Goal: Task Accomplishment & Management: Complete application form

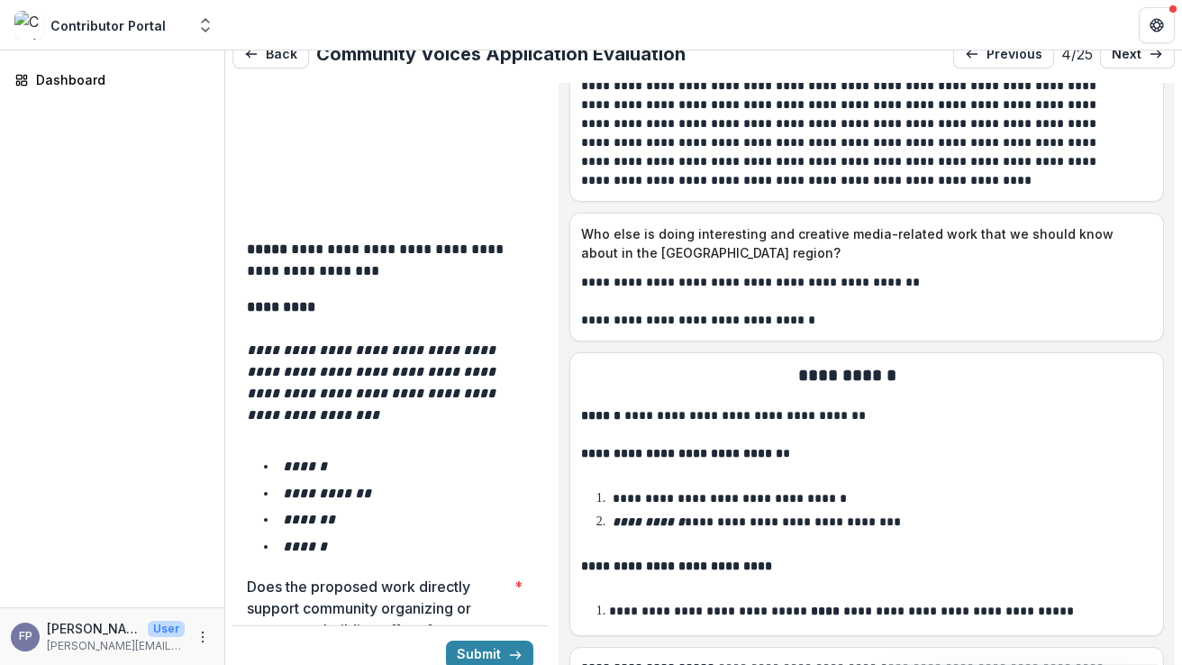
scroll to position [2929, 0]
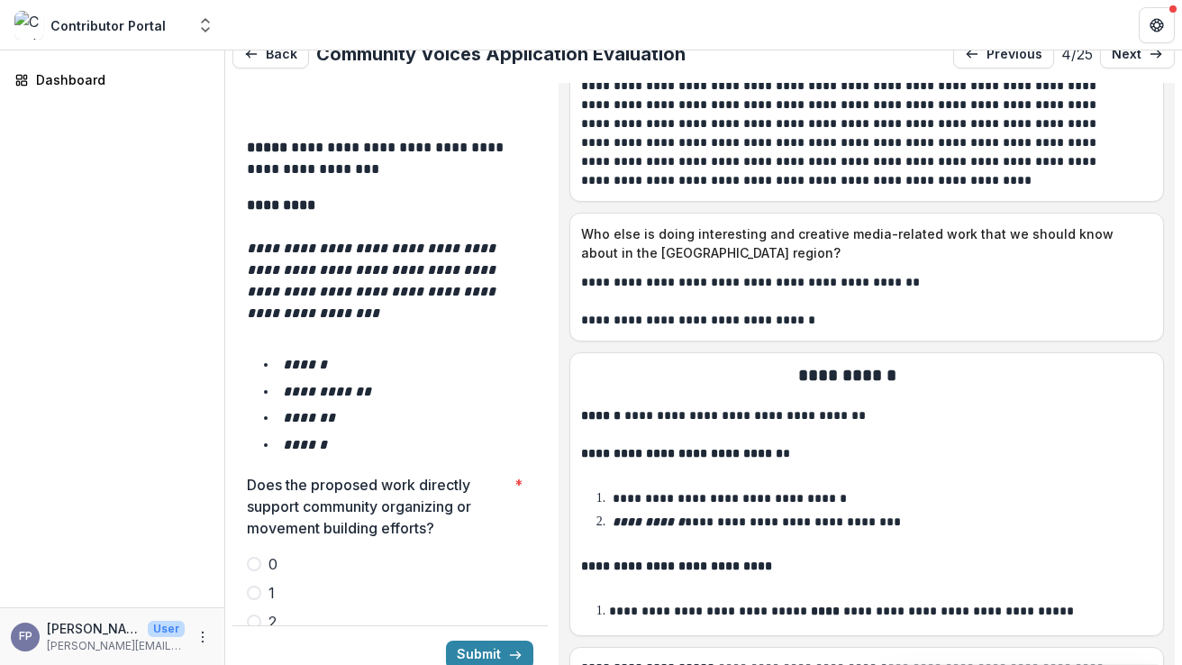
click at [257, 586] on span at bounding box center [254, 593] width 14 height 14
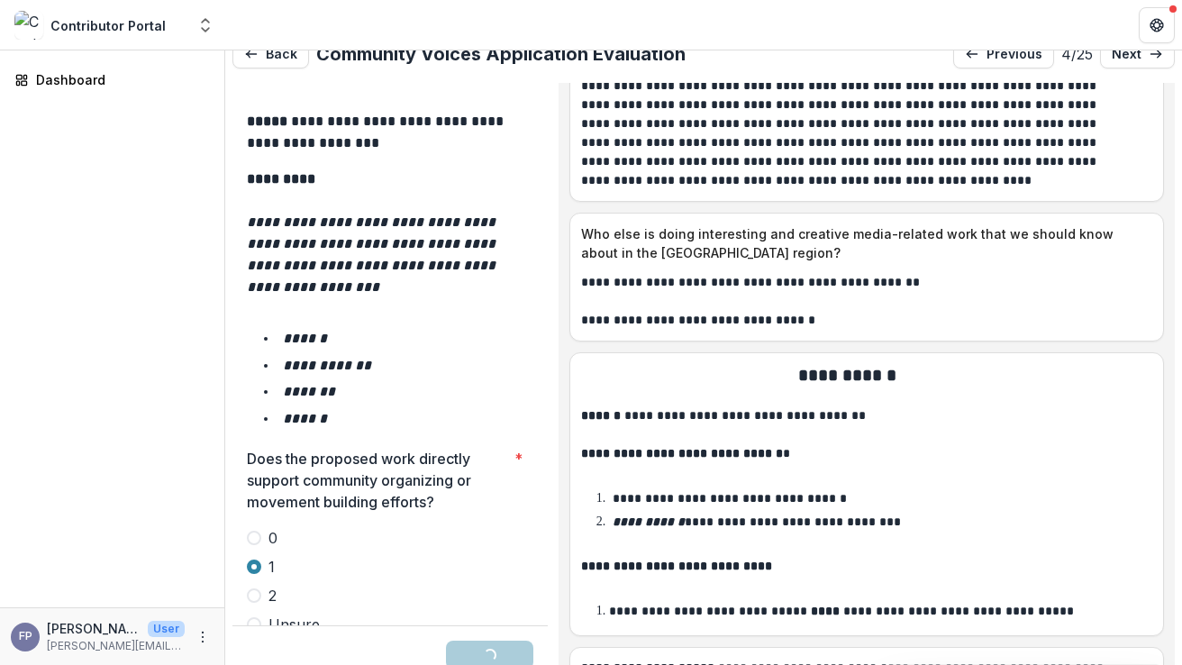
scroll to position [2966, 0]
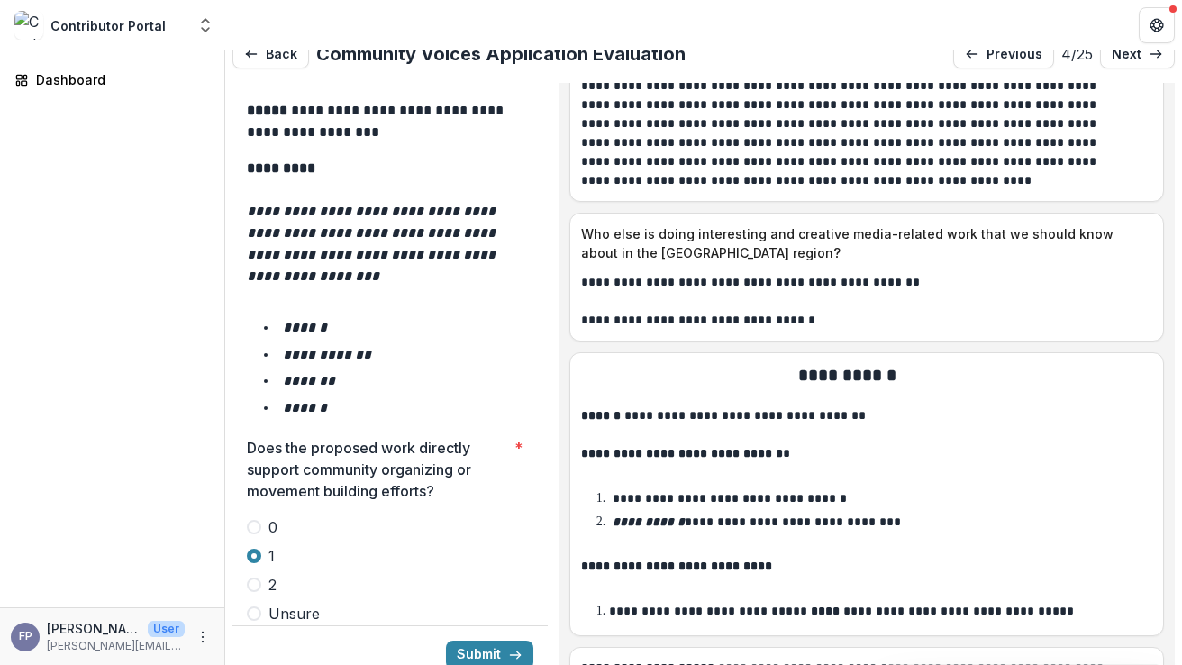
click at [256, 606] on span at bounding box center [254, 613] width 14 height 14
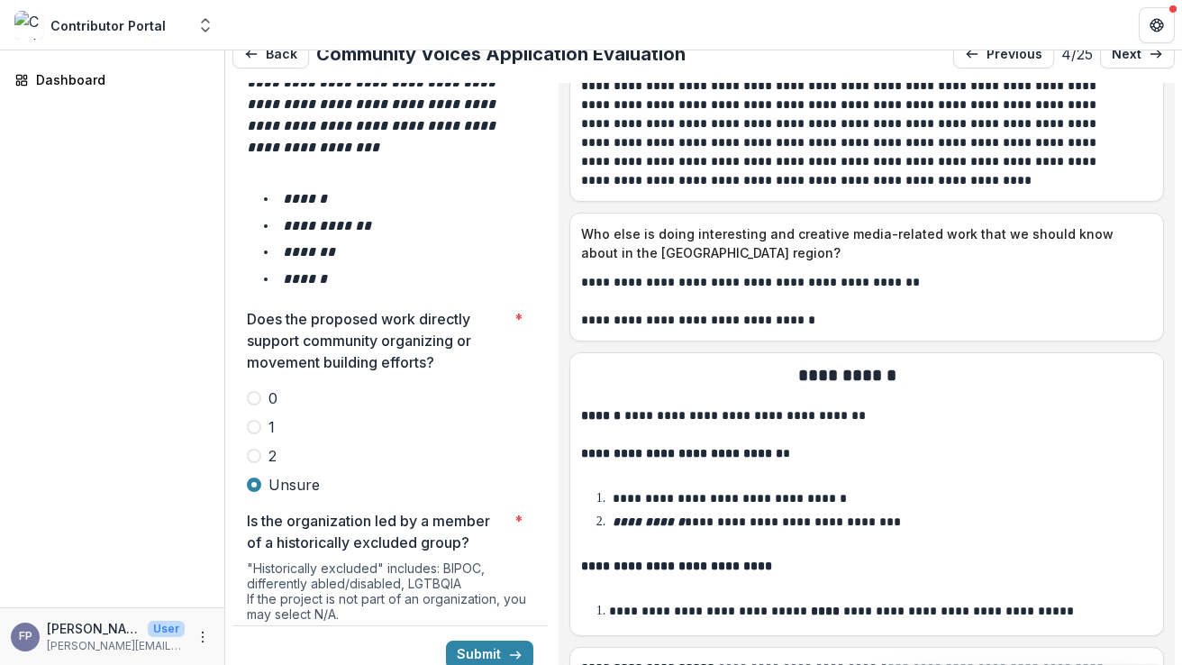
scroll to position [3158, 0]
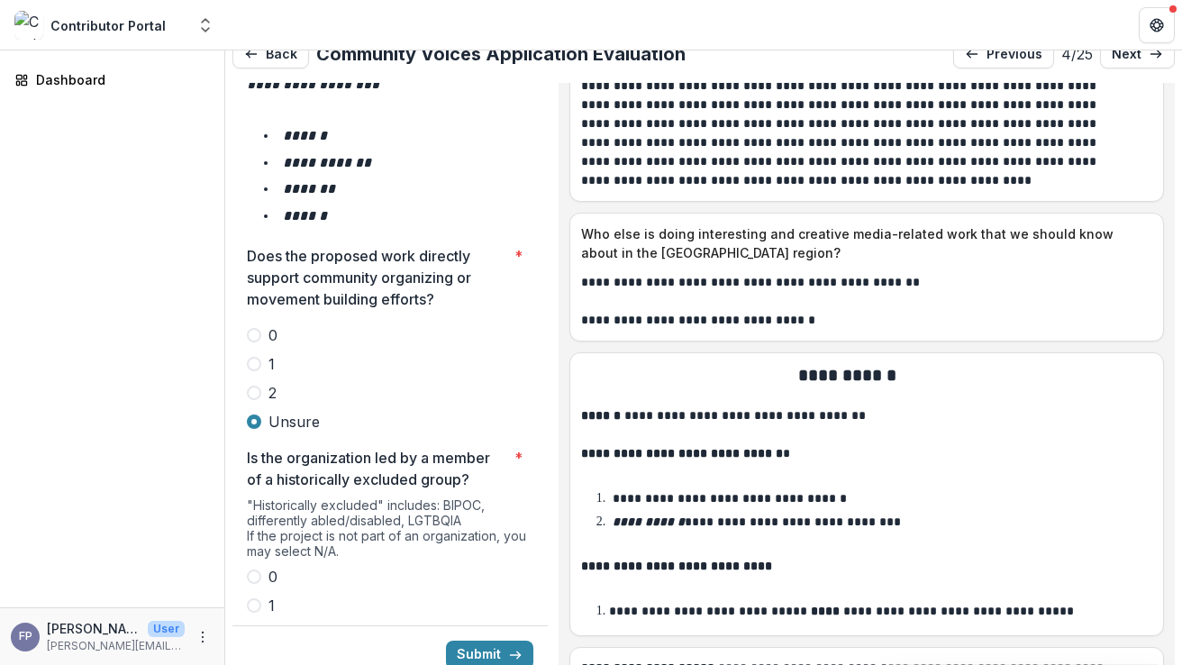
click at [248, 627] on span at bounding box center [254, 634] width 14 height 14
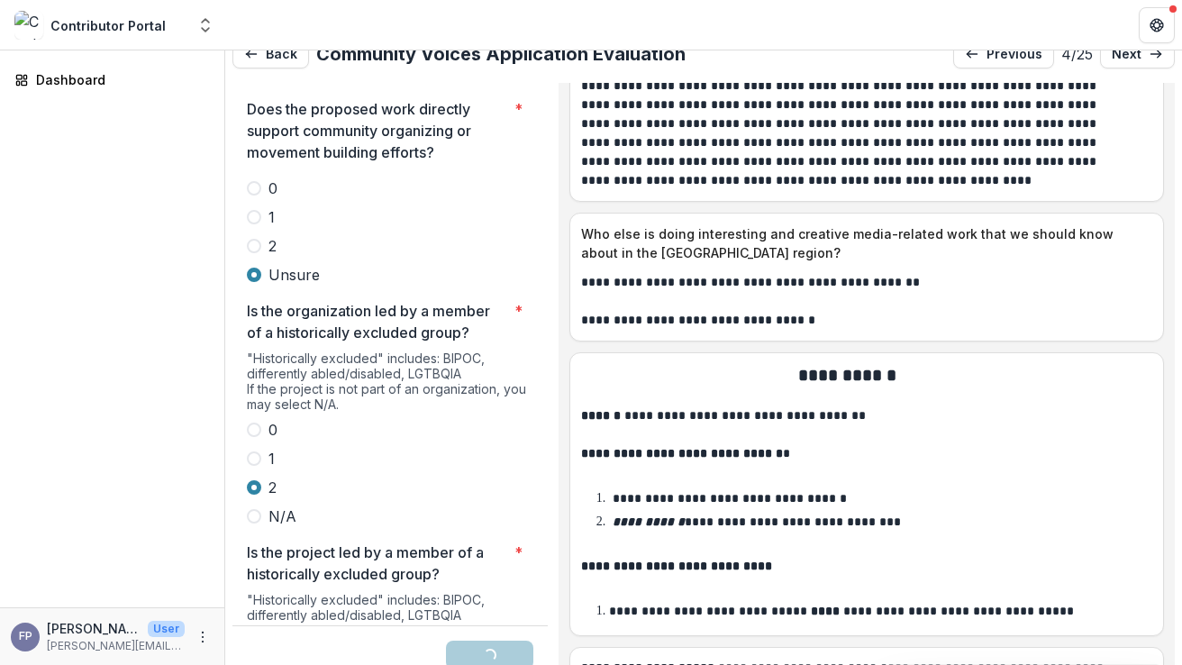
scroll to position [3345, 0]
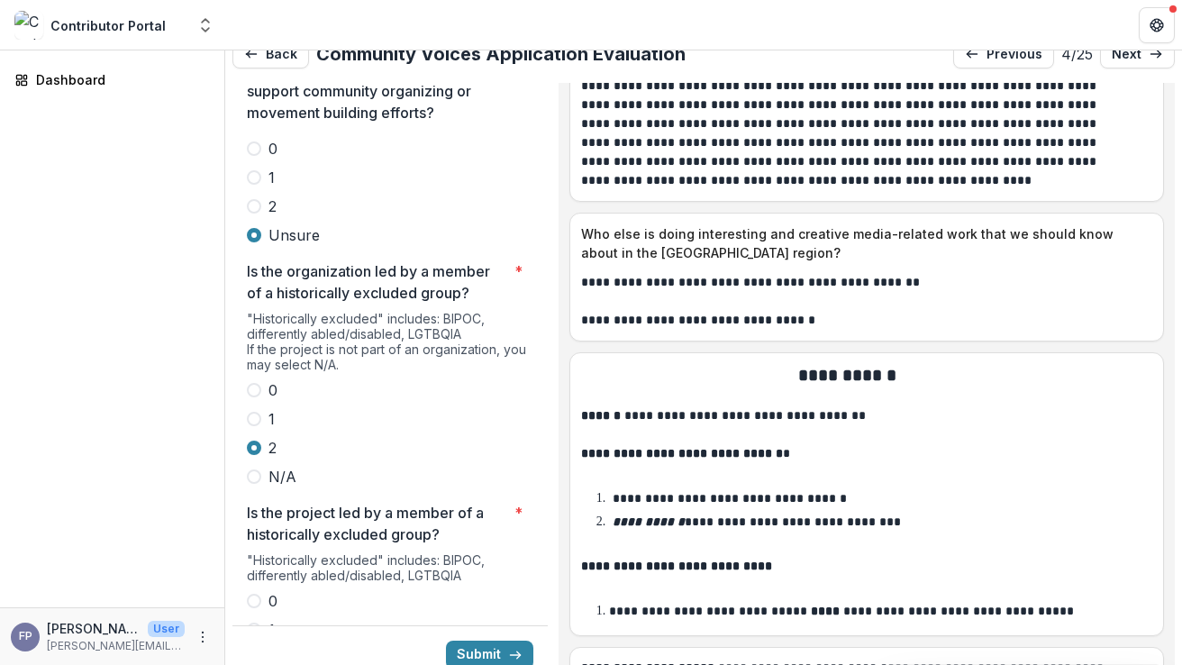
click at [257, 651] on span at bounding box center [254, 658] width 14 height 14
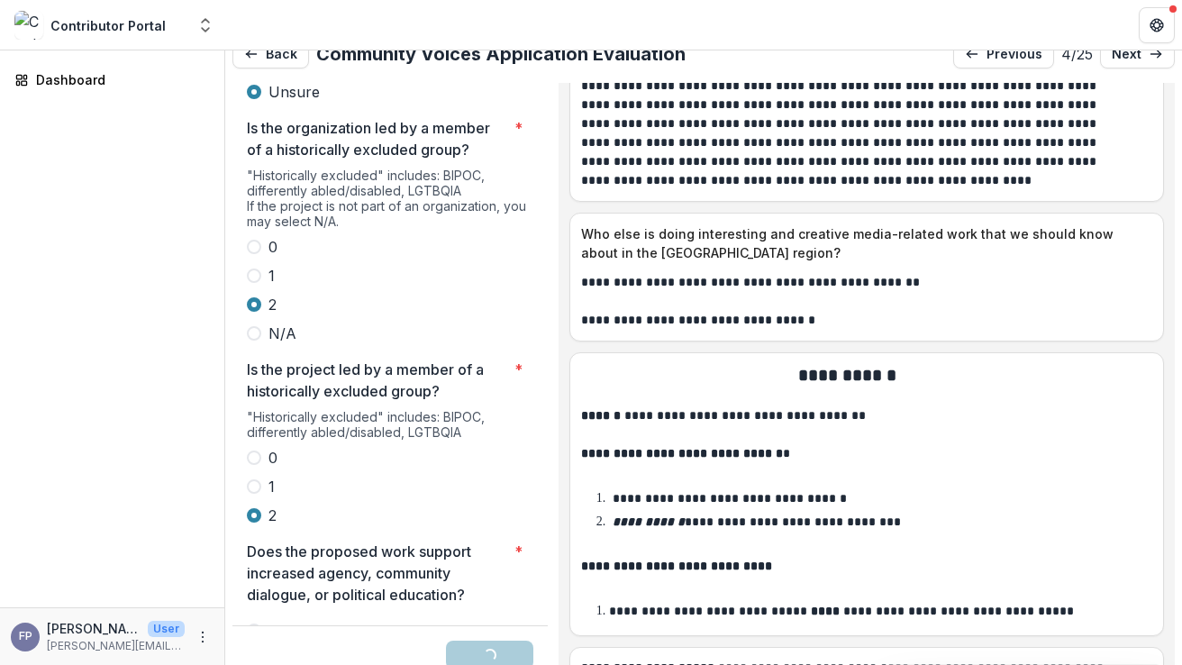
scroll to position [3523, 0]
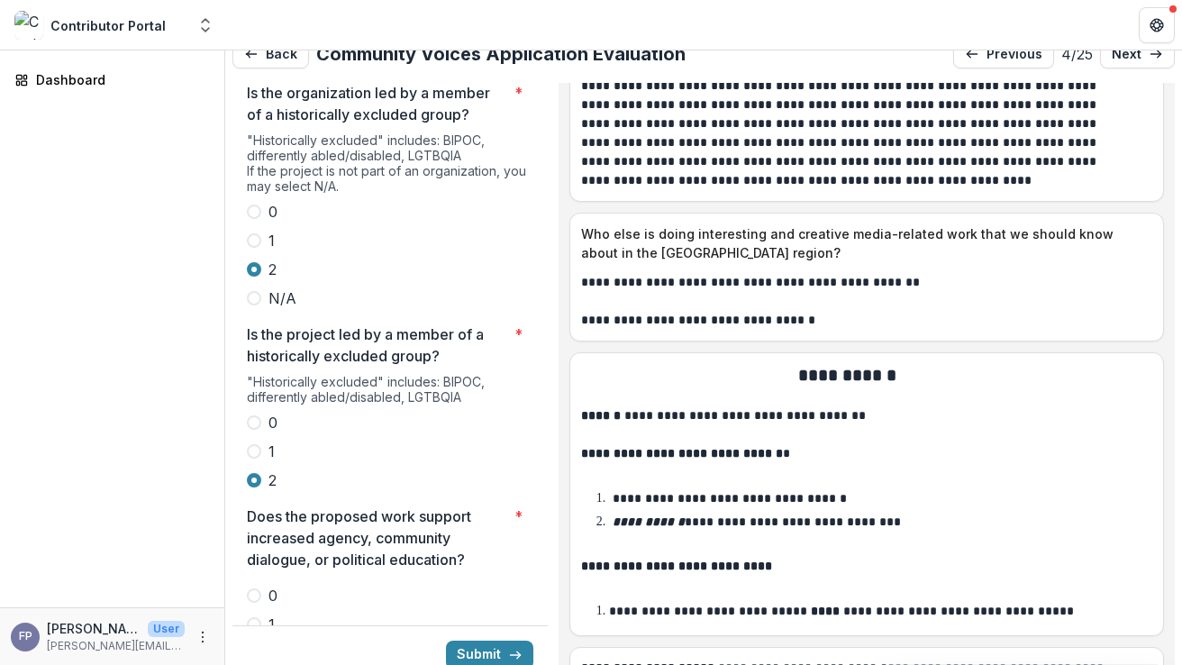
click at [251, 617] on span at bounding box center [254, 624] width 14 height 14
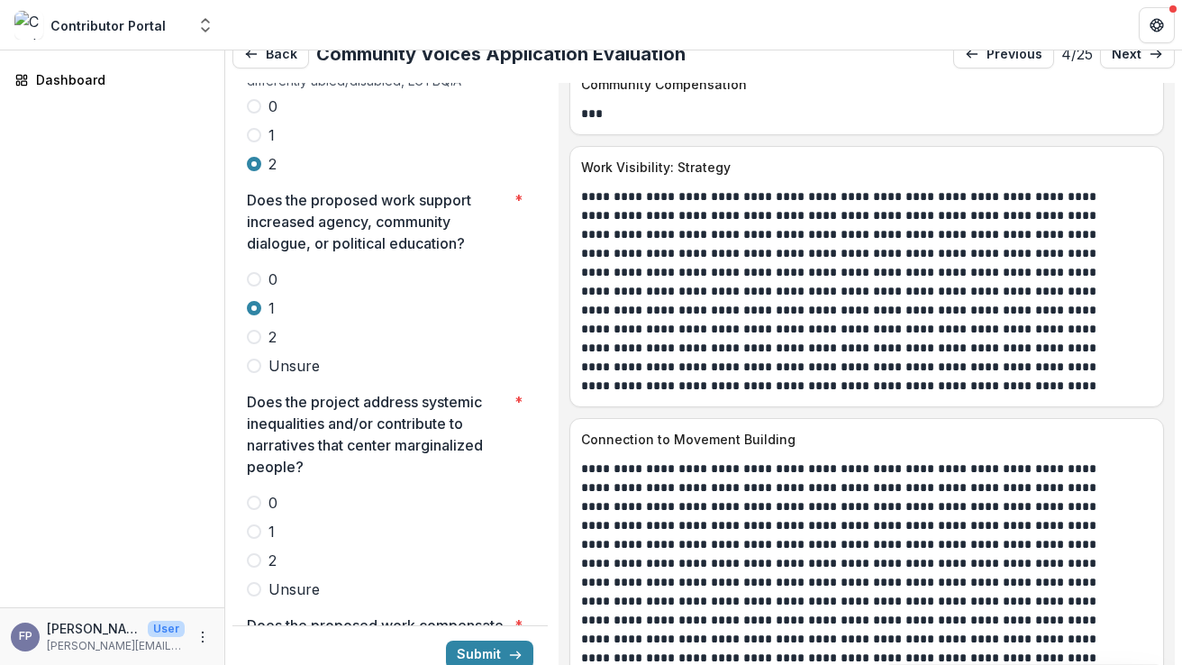
scroll to position [3849, 0]
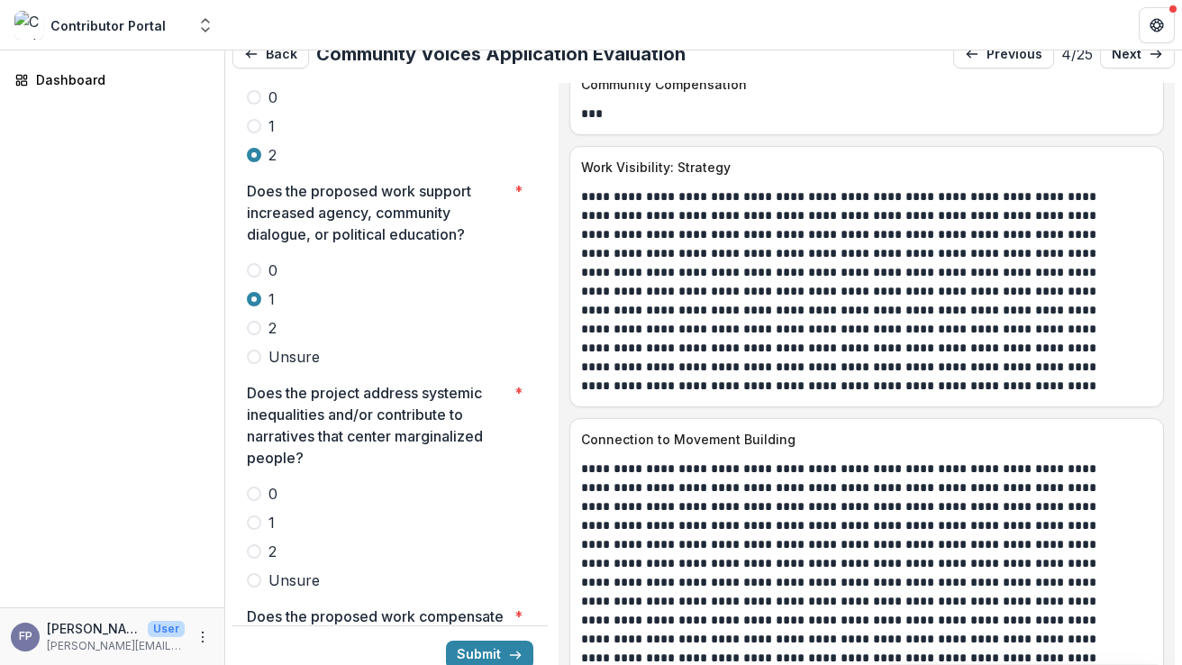
click at [258, 544] on span at bounding box center [254, 551] width 14 height 14
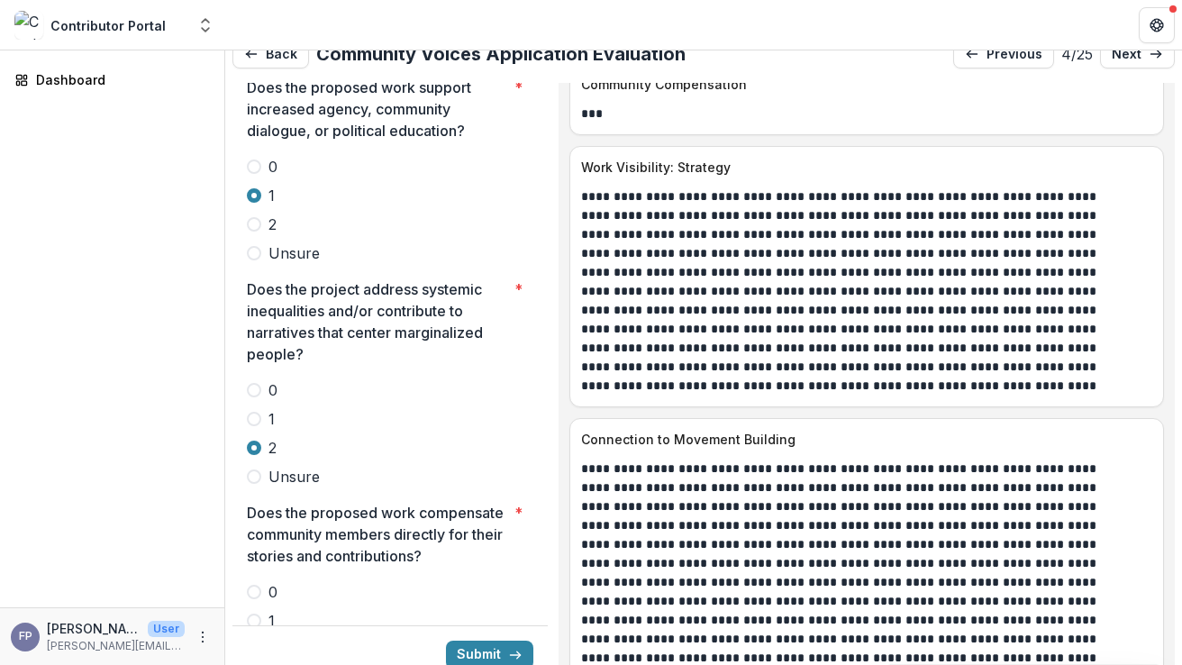
scroll to position [3960, 0]
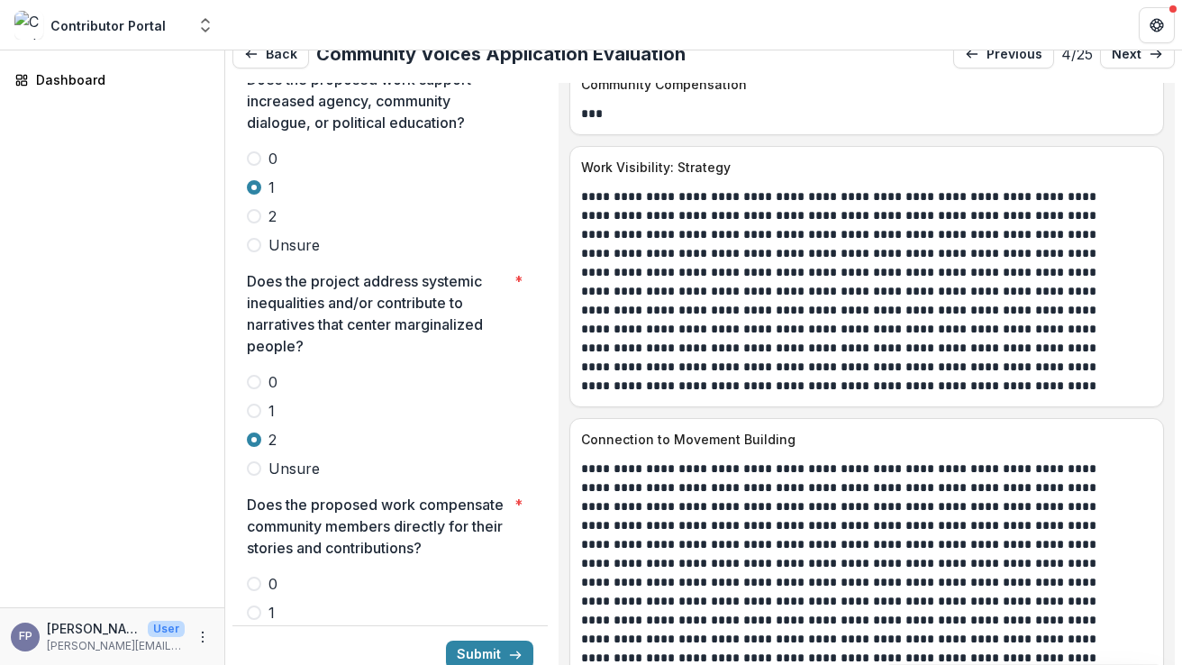
click at [258, 577] on span at bounding box center [254, 584] width 14 height 14
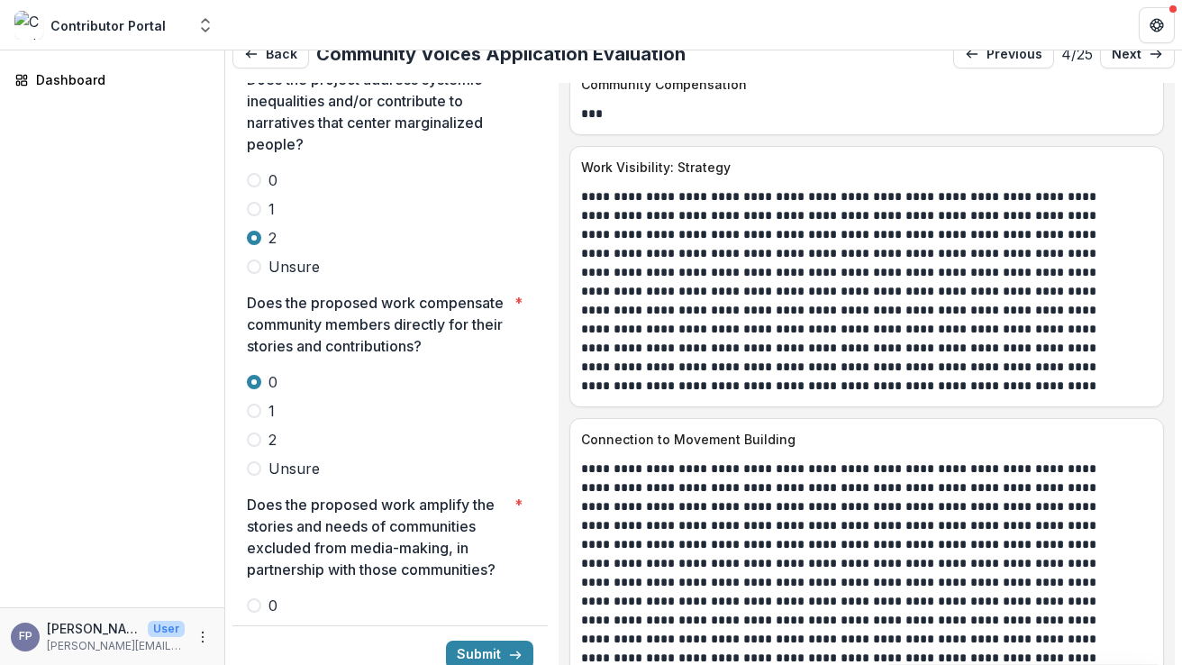
scroll to position [4175, 0]
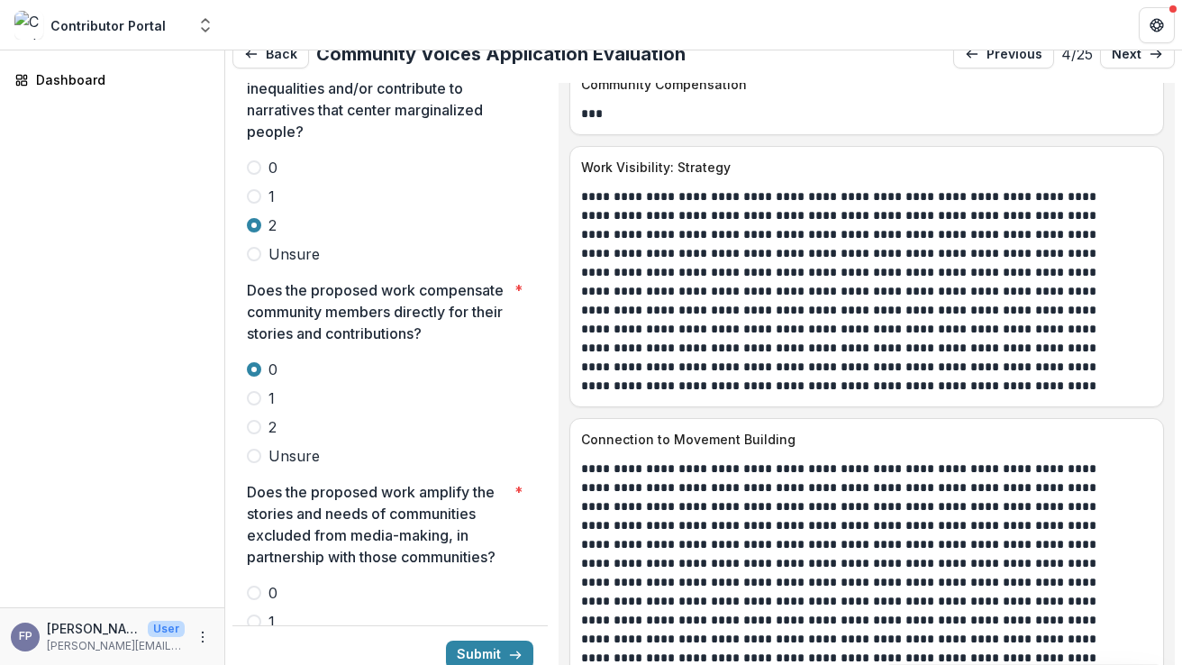
click at [256, 586] on span at bounding box center [254, 593] width 14 height 14
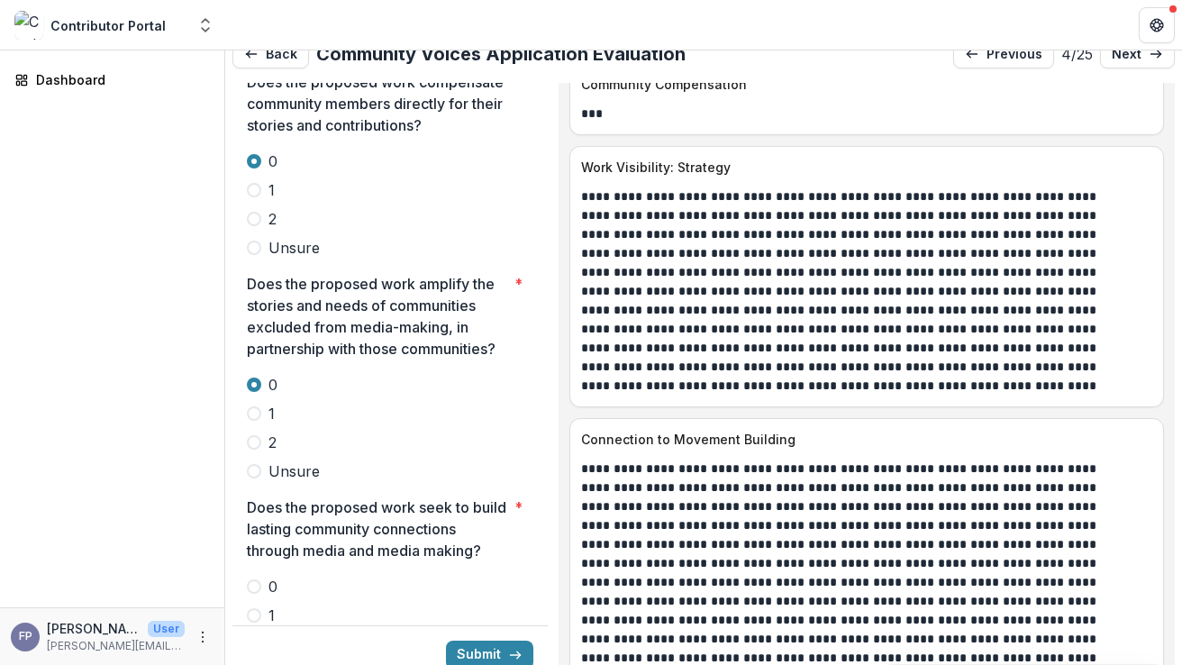
scroll to position [4396, 0]
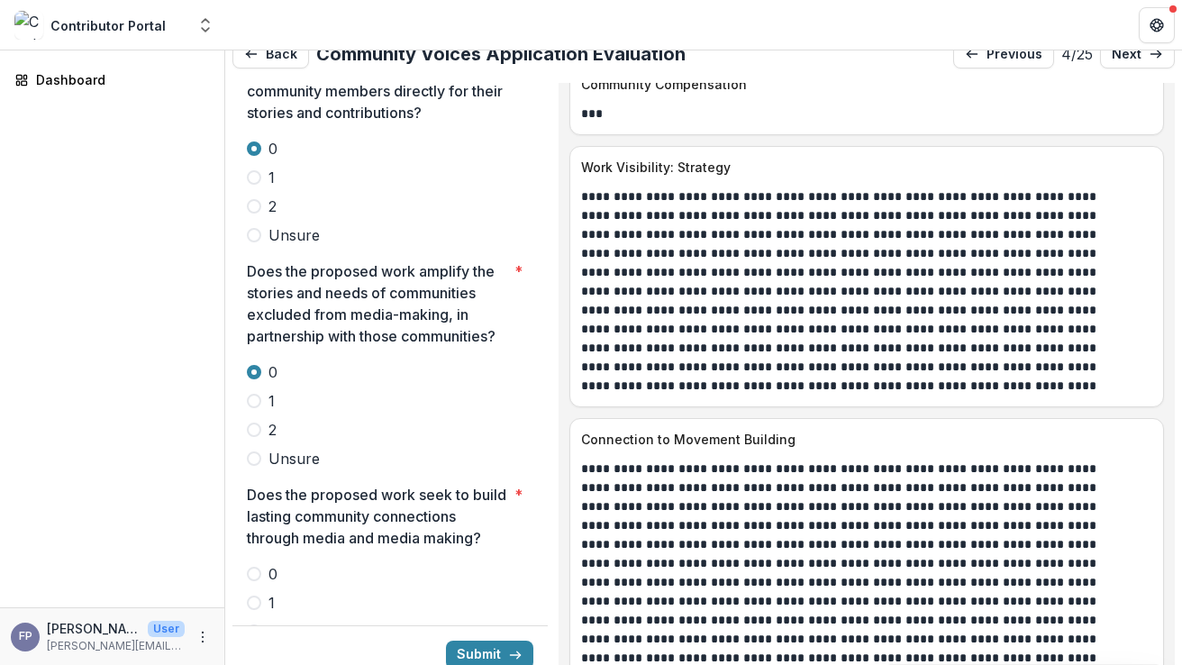
click at [258, 567] on span at bounding box center [254, 574] width 14 height 14
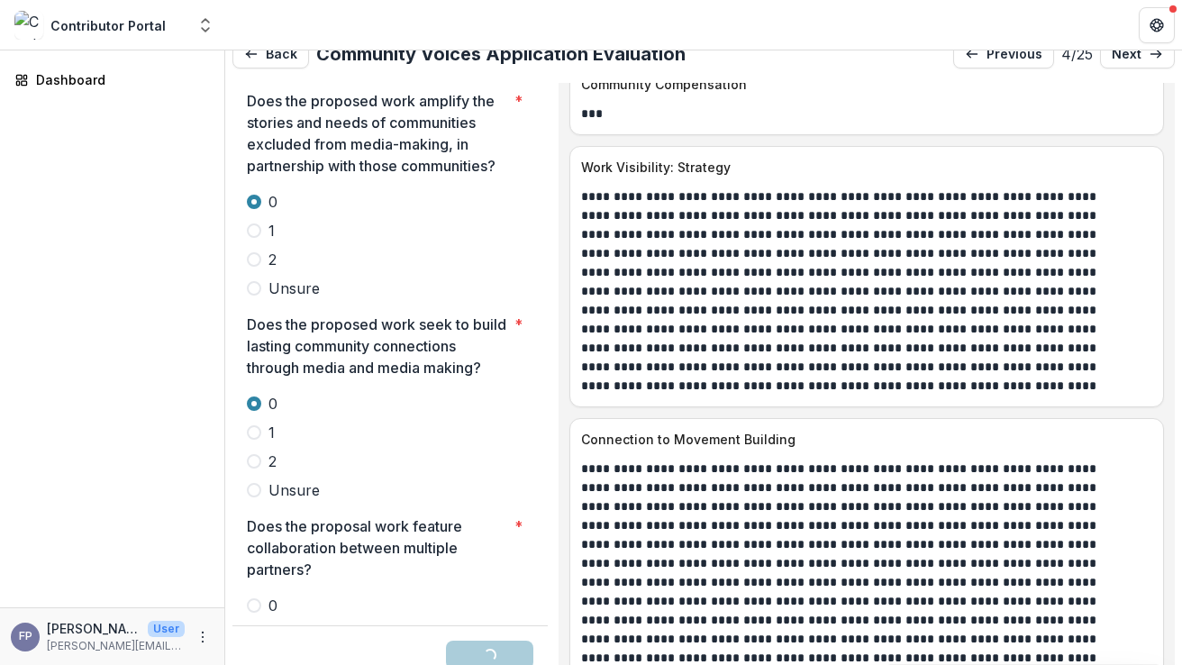
scroll to position [4575, 0]
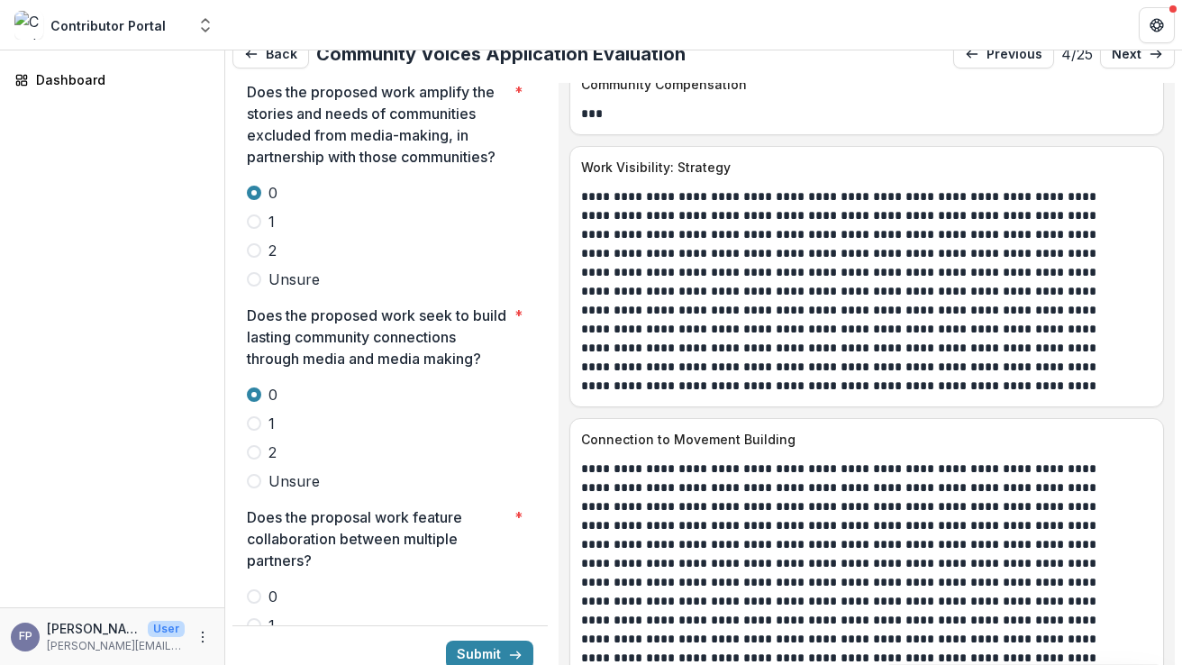
click at [257, 589] on span at bounding box center [254, 596] width 14 height 14
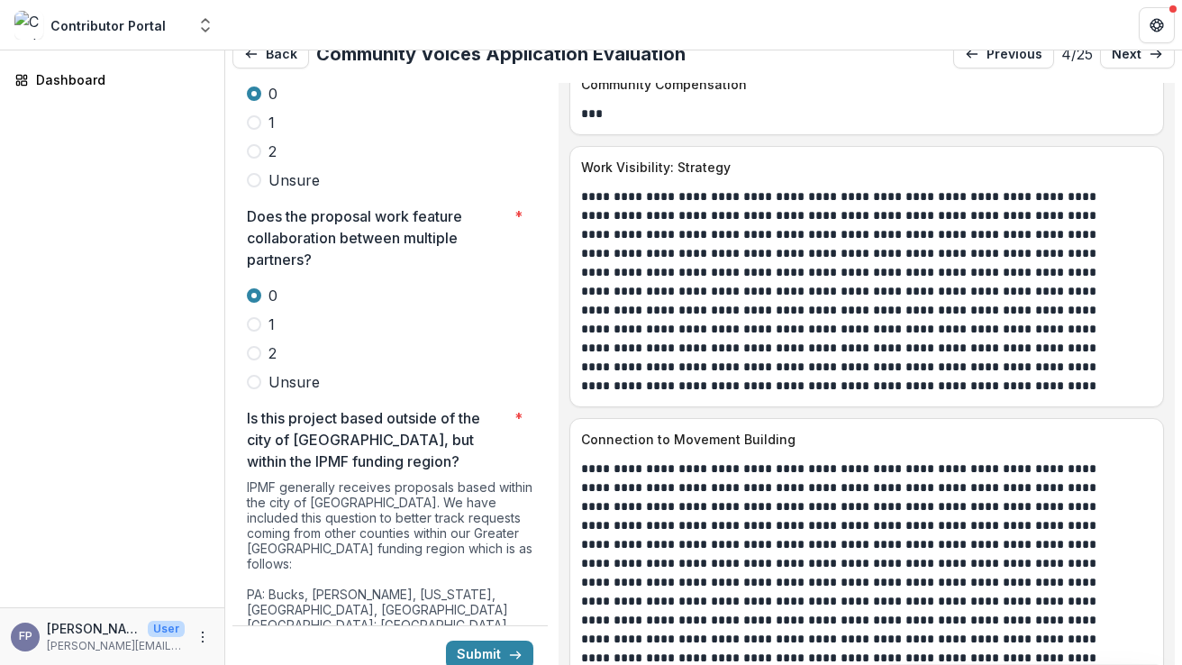
scroll to position [5002, 0]
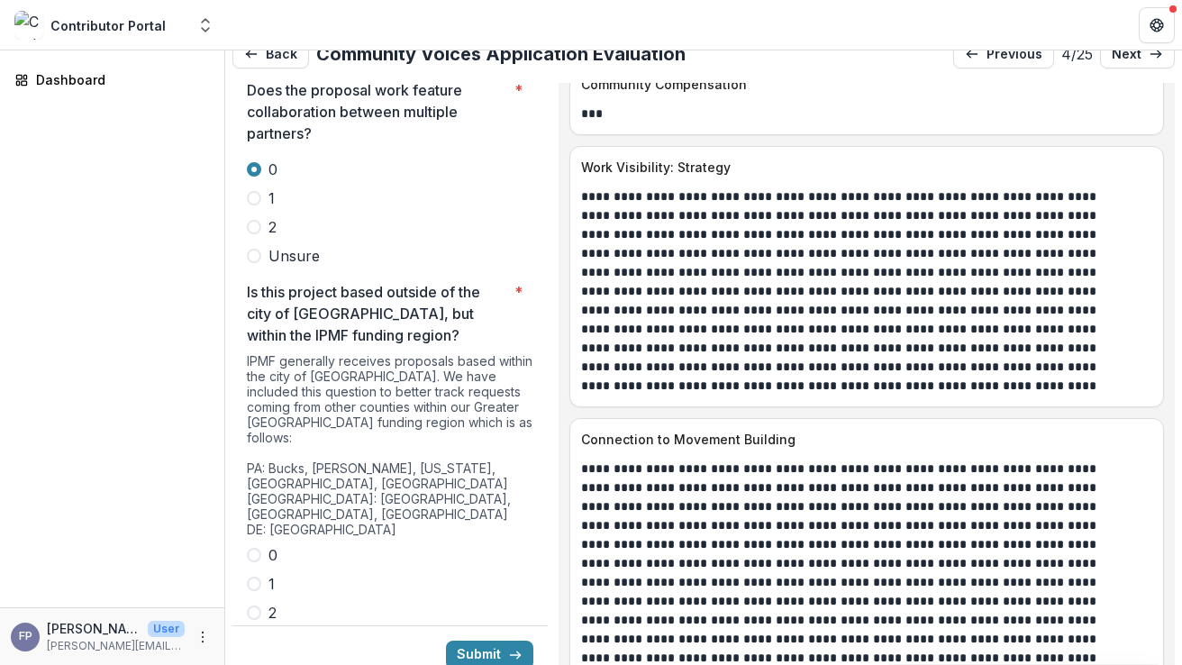
click at [255, 548] on span at bounding box center [254, 555] width 14 height 14
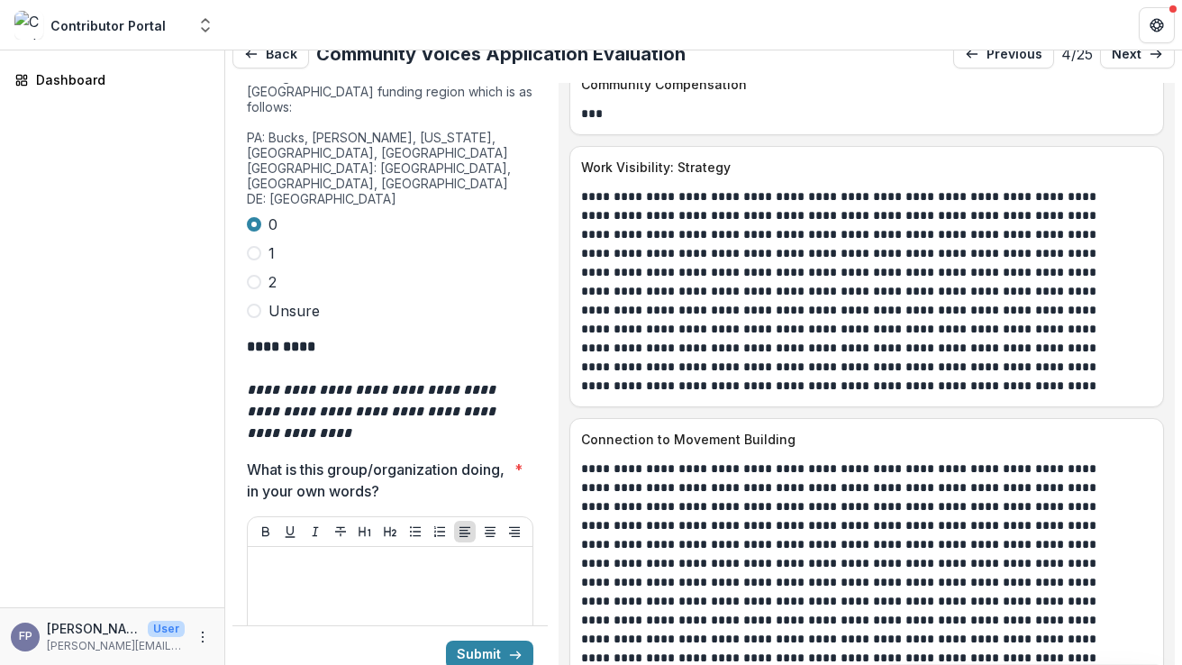
scroll to position [5346, 0]
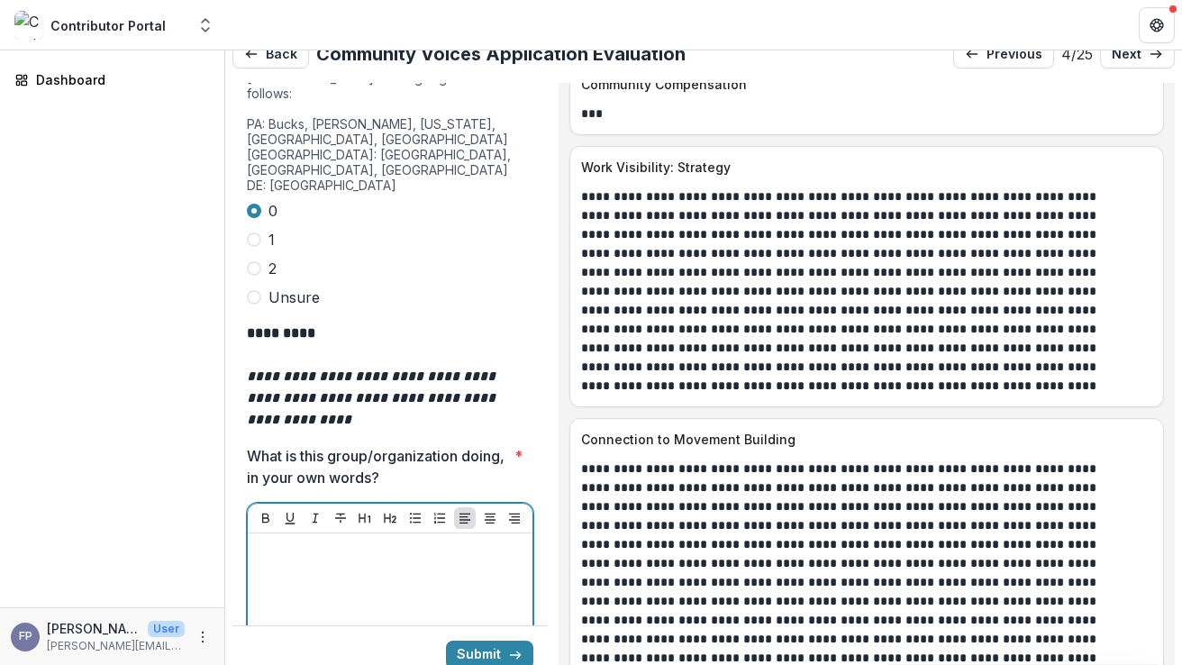
click at [367, 541] on div at bounding box center [390, 676] width 270 height 270
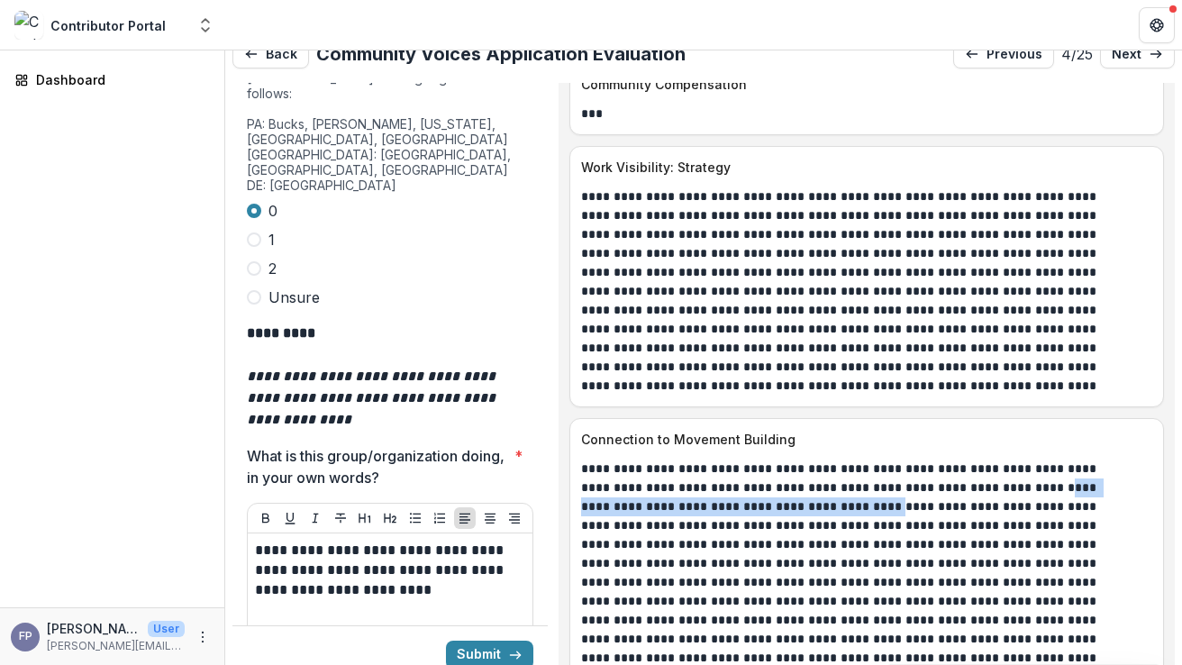
drag, startPoint x: 1025, startPoint y: 476, endPoint x: 875, endPoint y: 495, distance: 151.7
click at [875, 495] on p at bounding box center [847, 592] width 532 height 265
copy p "**********"
click at [445, 541] on div "**********" at bounding box center [390, 676] width 270 height 270
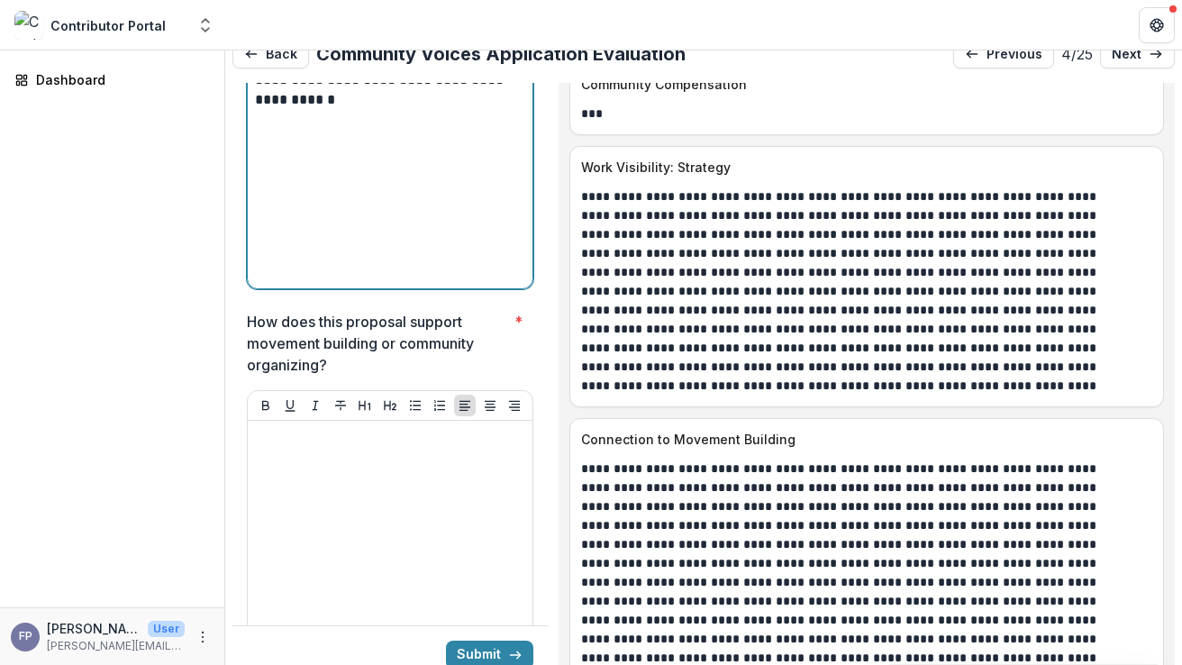
scroll to position [5878, 0]
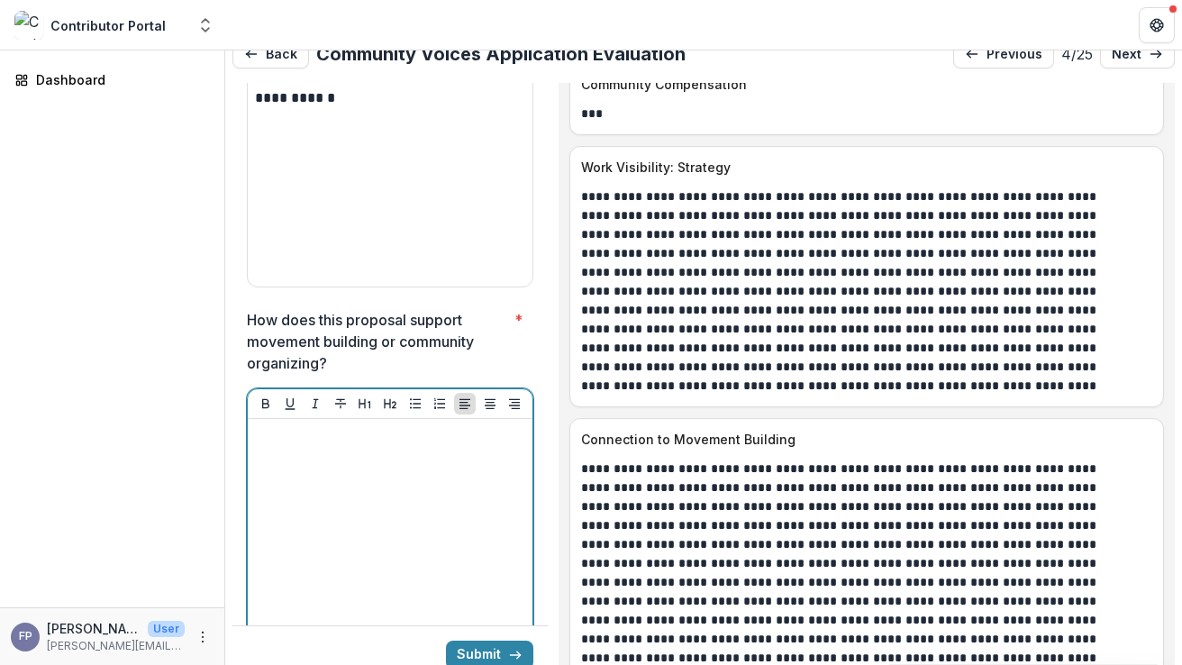
click at [372, 433] on div at bounding box center [390, 561] width 270 height 270
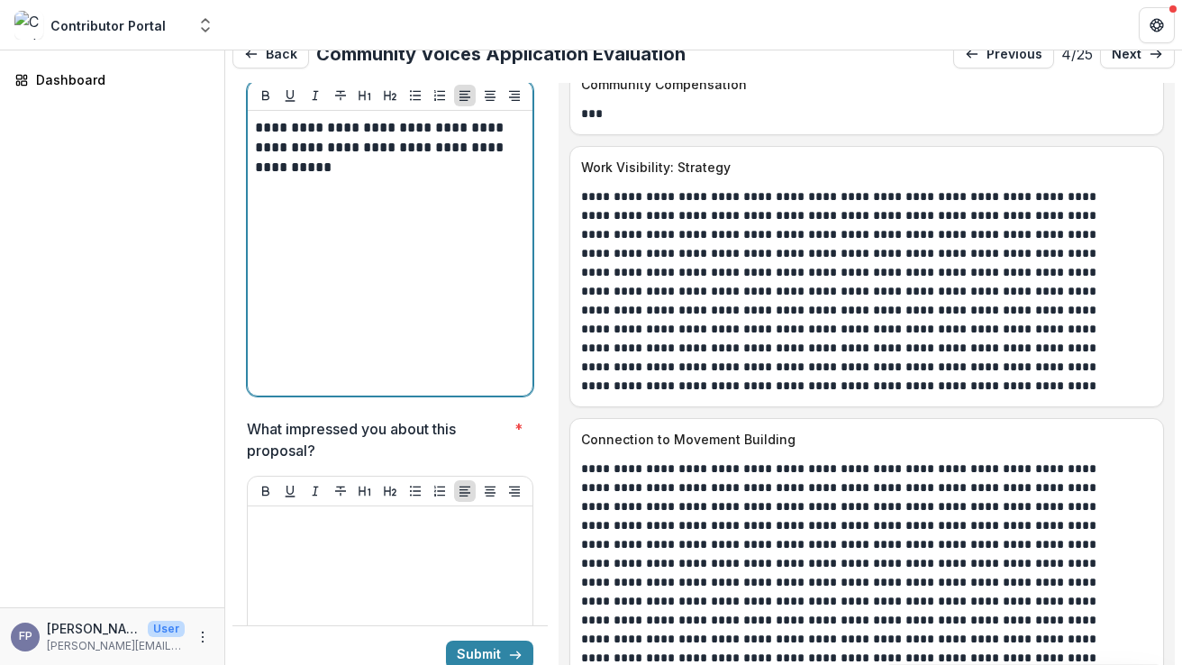
scroll to position [6206, 0]
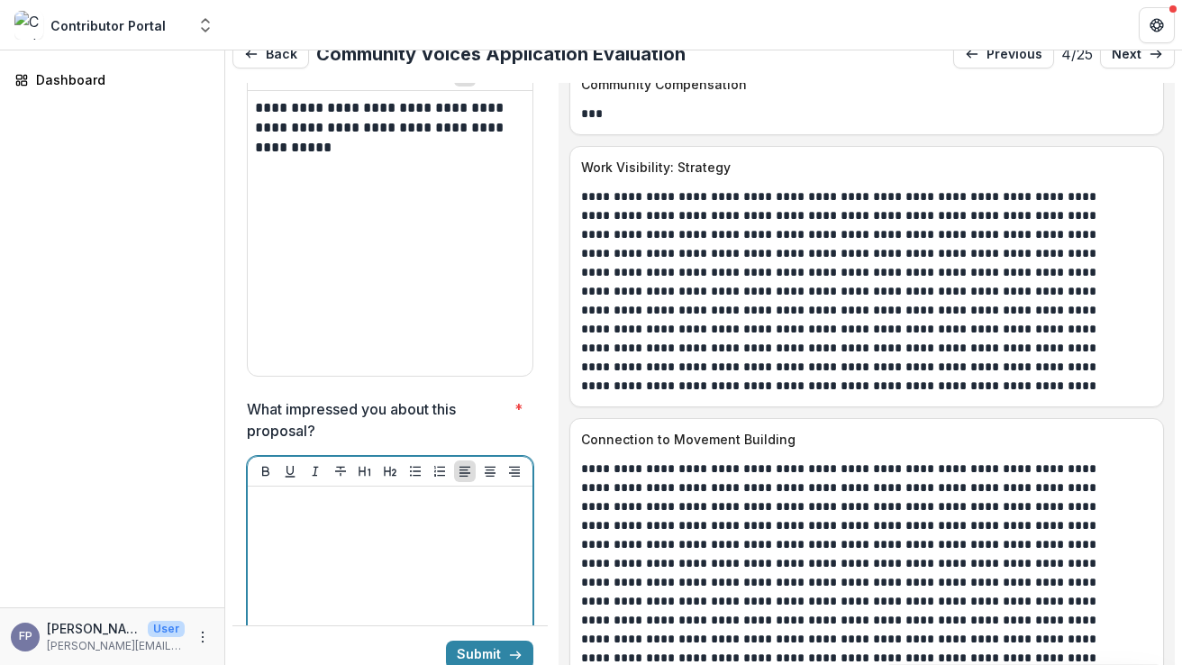
click at [324, 494] on div at bounding box center [390, 629] width 270 height 270
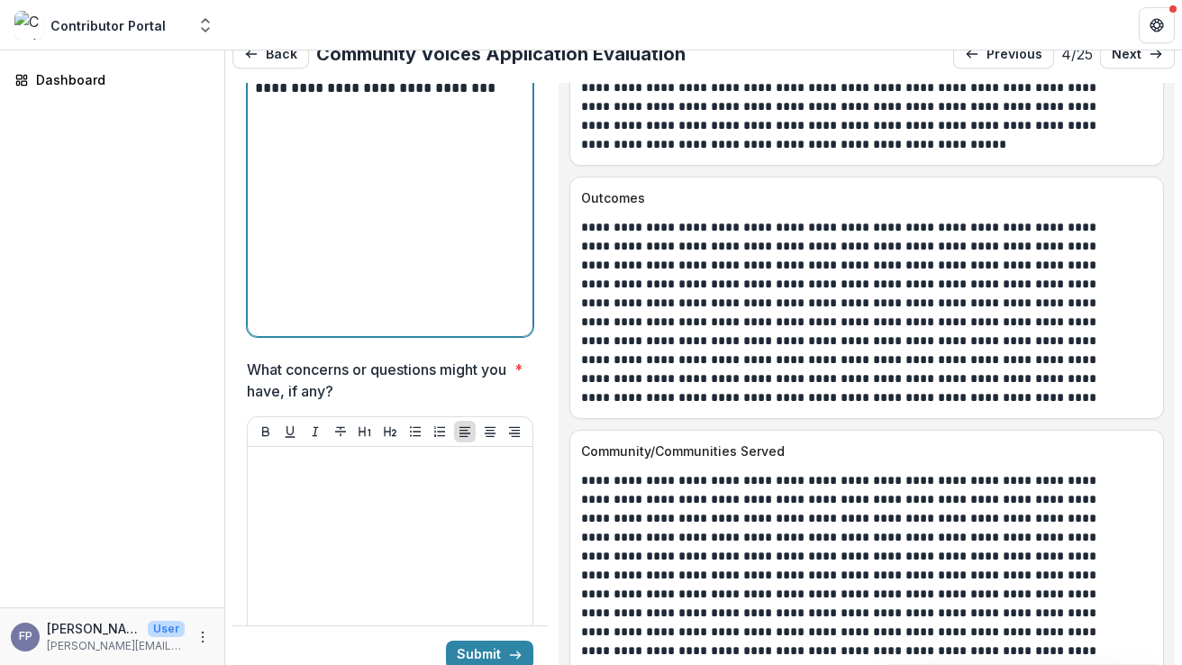
scroll to position [6651, 0]
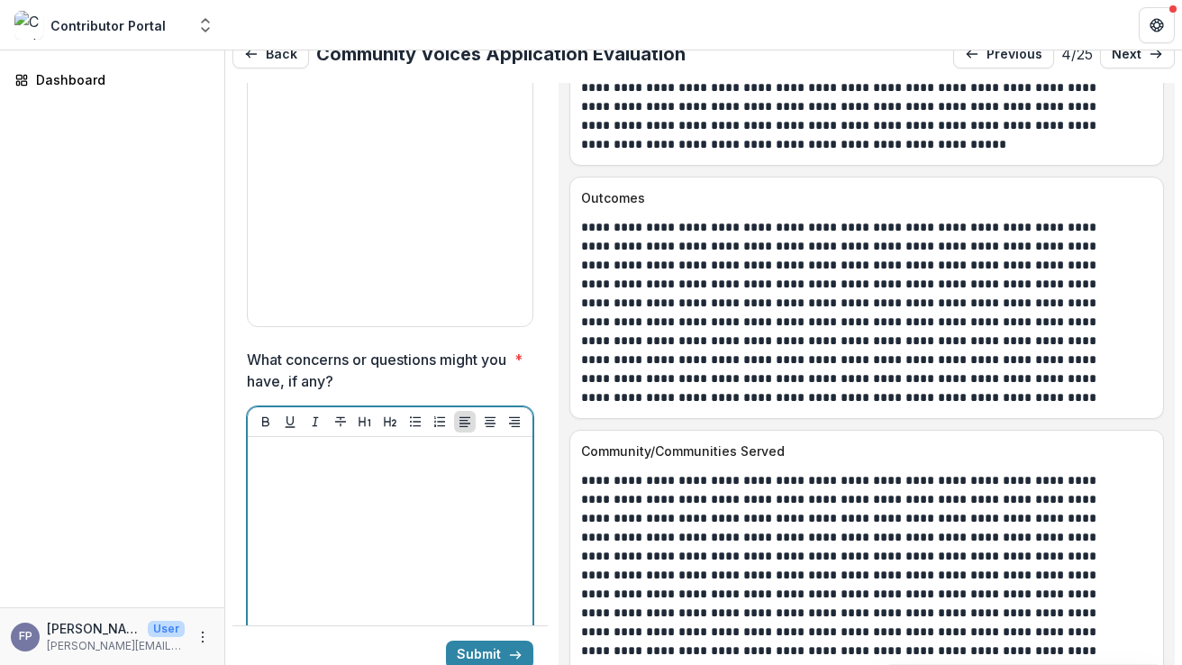
click at [360, 444] on div at bounding box center [390, 579] width 270 height 270
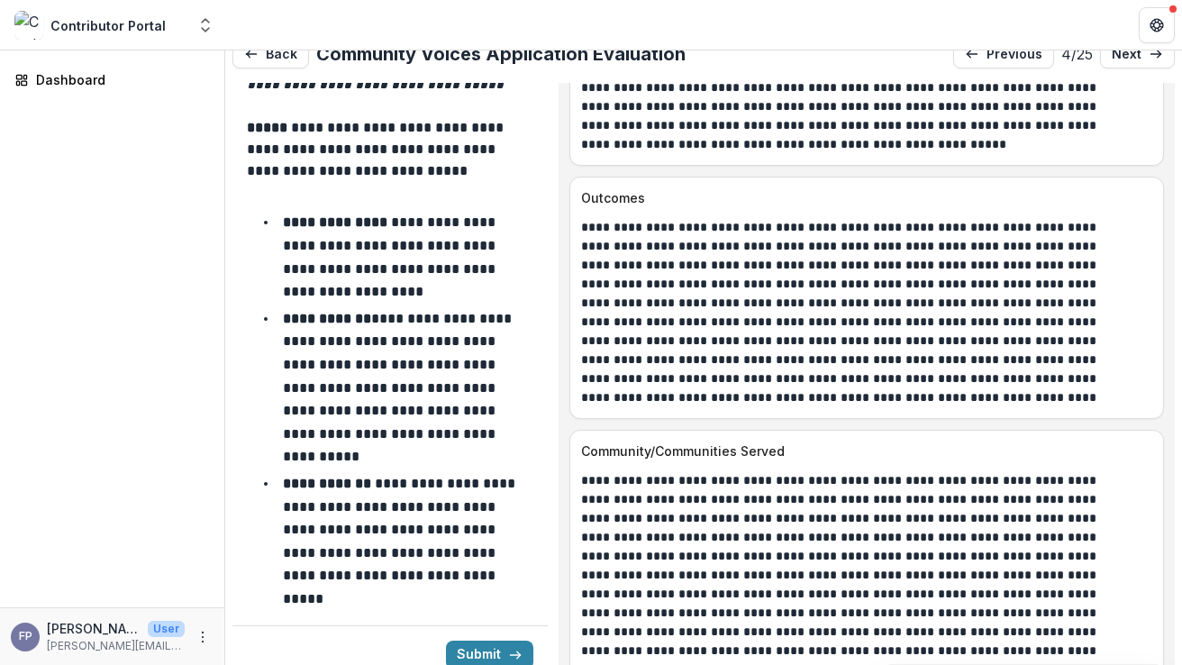
scroll to position [7475, 0]
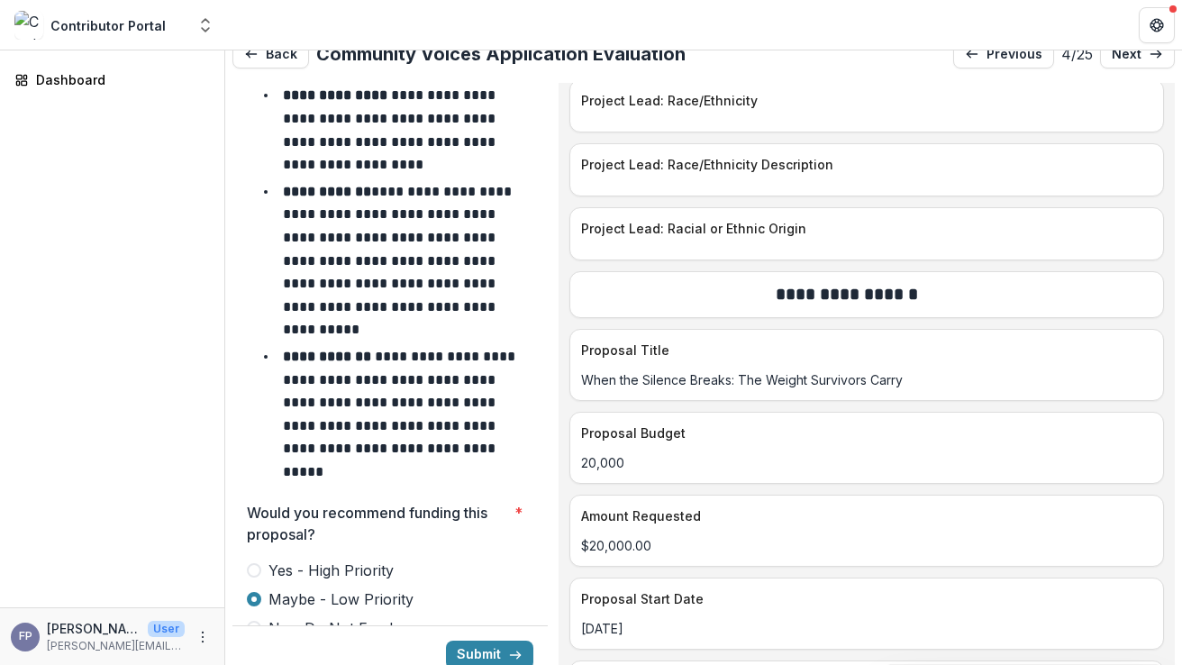
scroll to position [7722, 0]
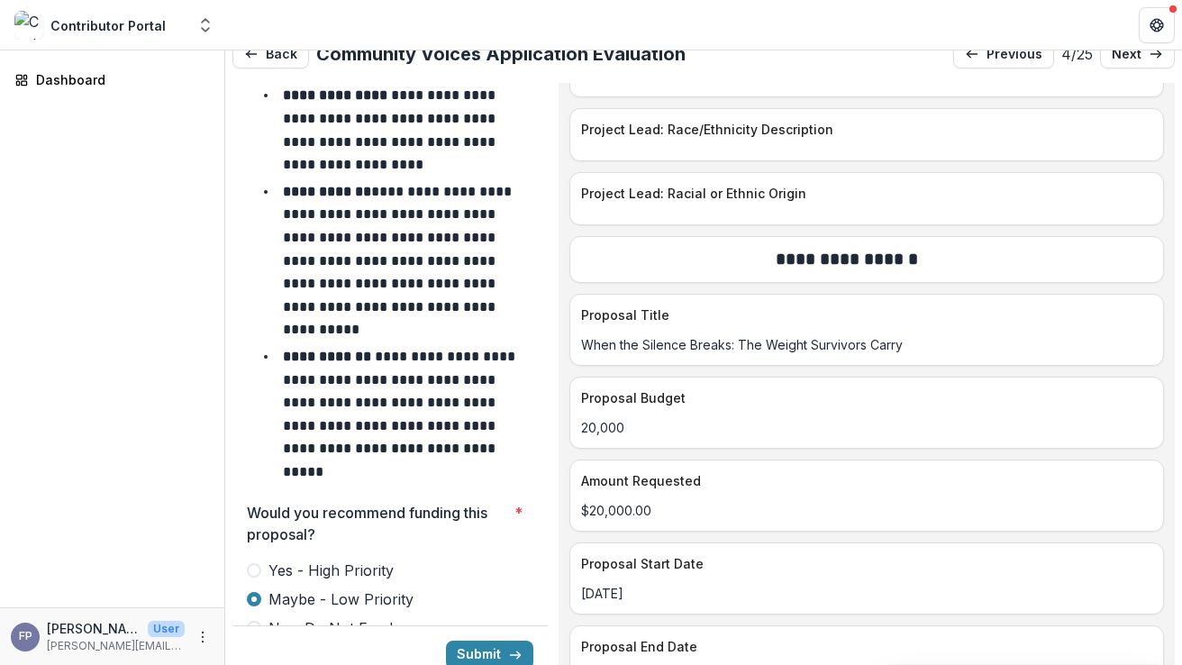
type input "*******"
click at [495, 652] on button "Submit" at bounding box center [489, 655] width 87 height 29
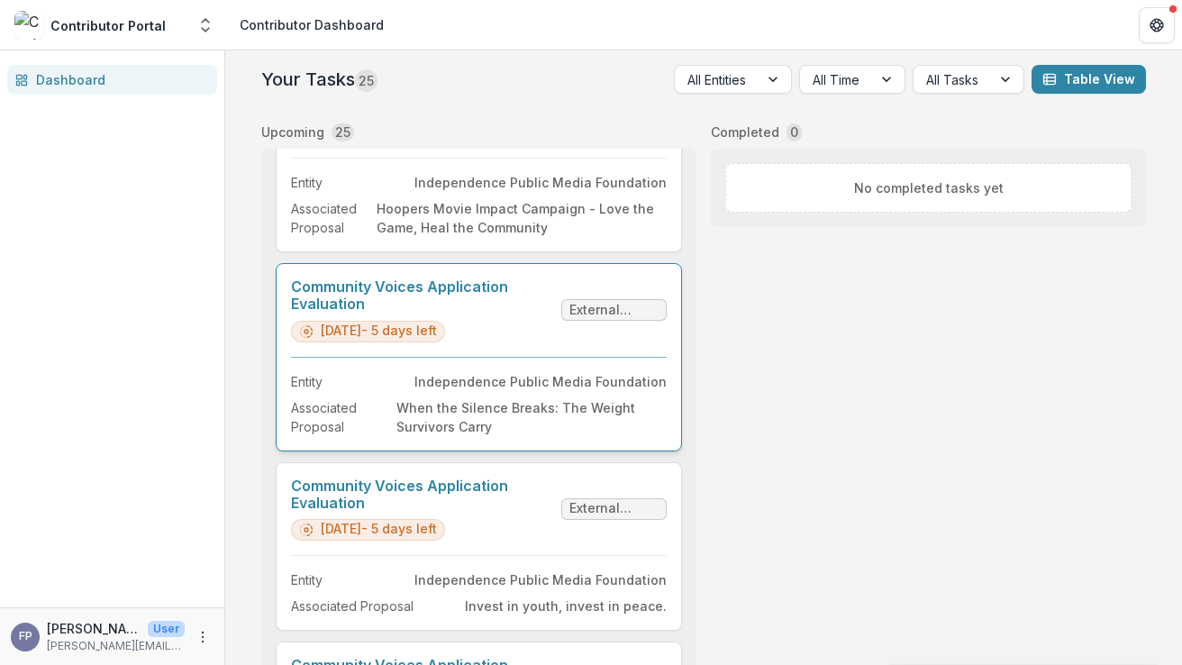
scroll to position [461, 0]
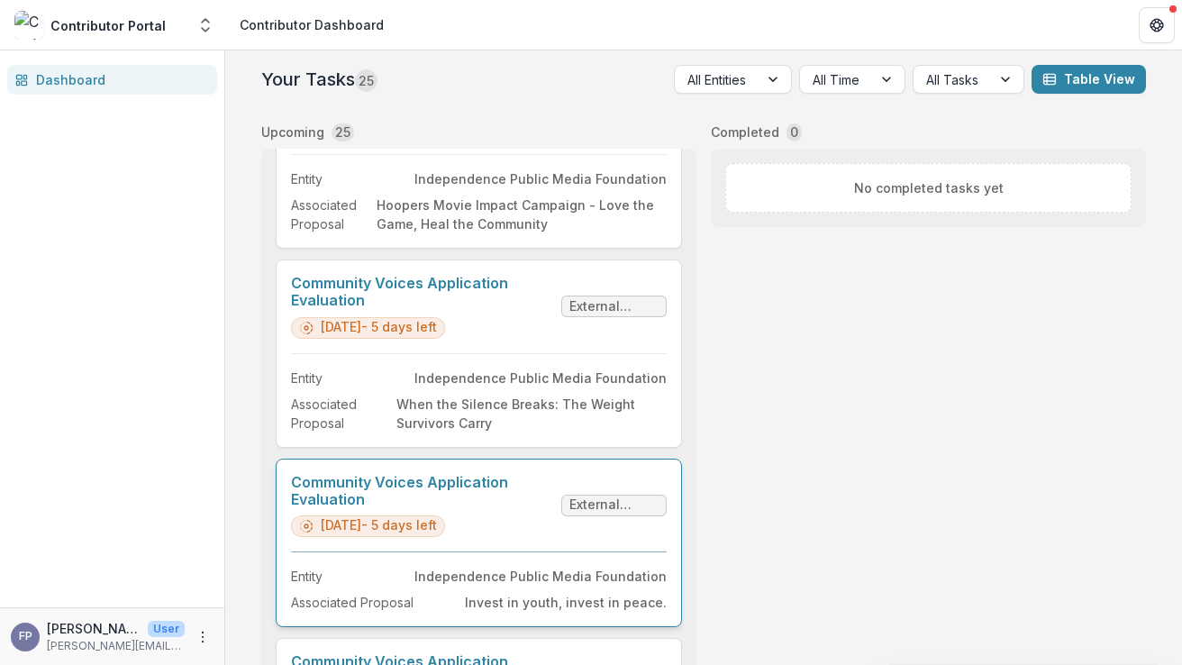
click at [442, 496] on link "Community Voices Application Evaluation" at bounding box center [422, 491] width 263 height 34
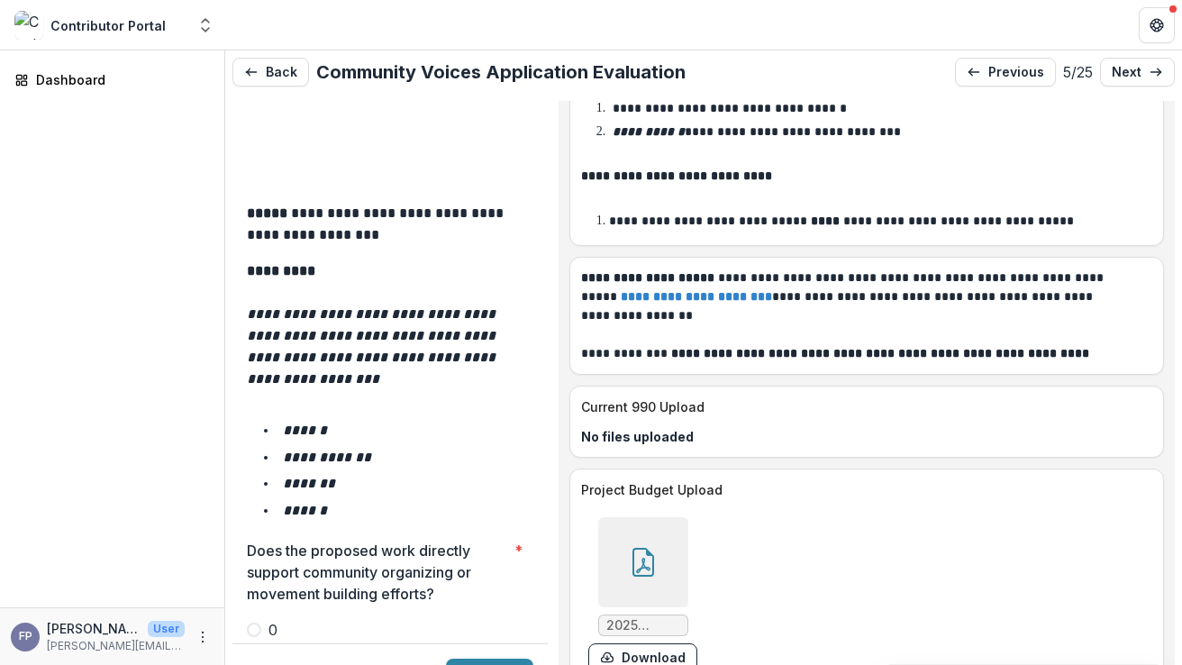
scroll to position [2884, 0]
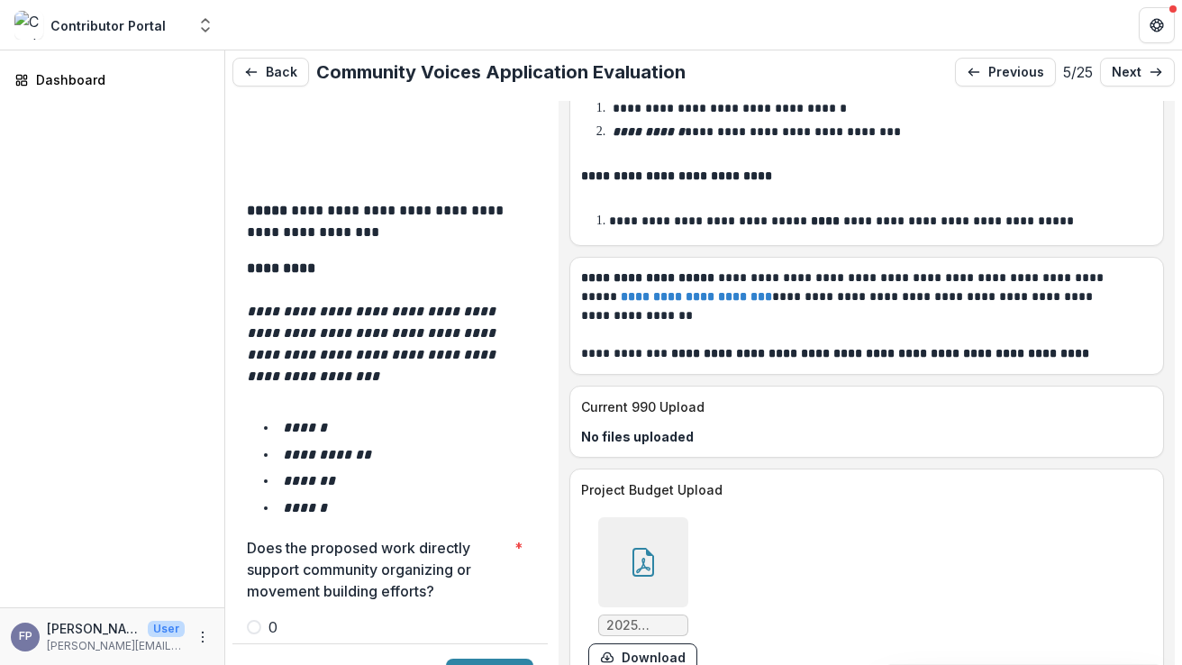
click at [252, 649] on span at bounding box center [254, 656] width 14 height 14
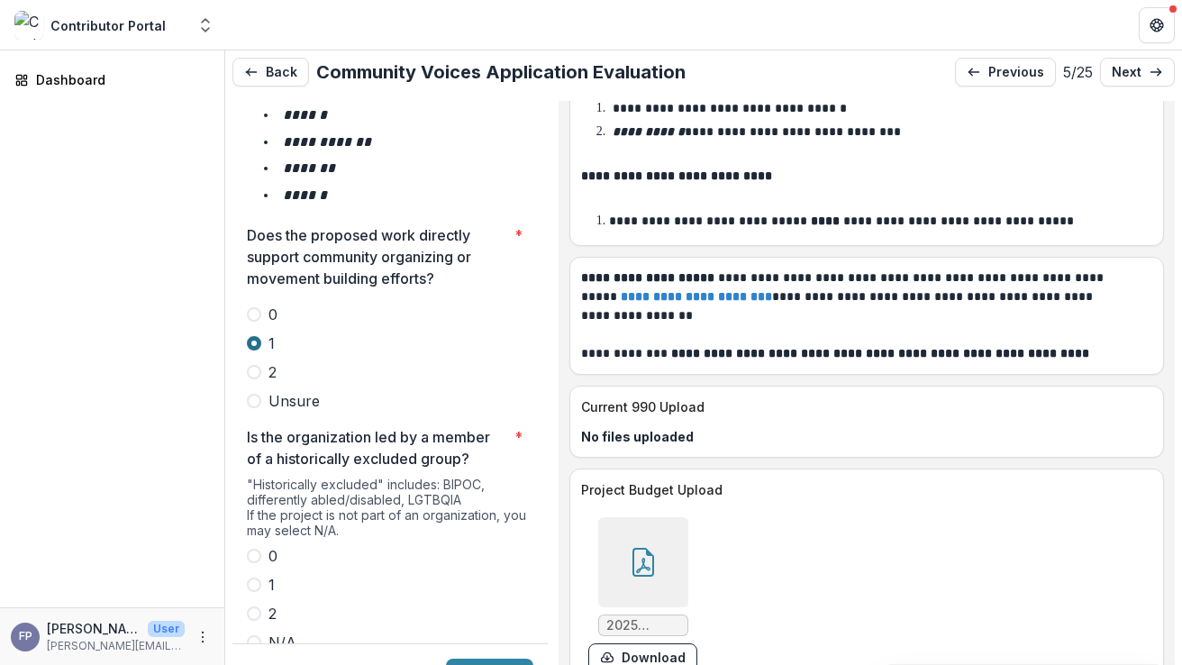
scroll to position [3198, 0]
click at [259, 606] on span at bounding box center [254, 613] width 14 height 14
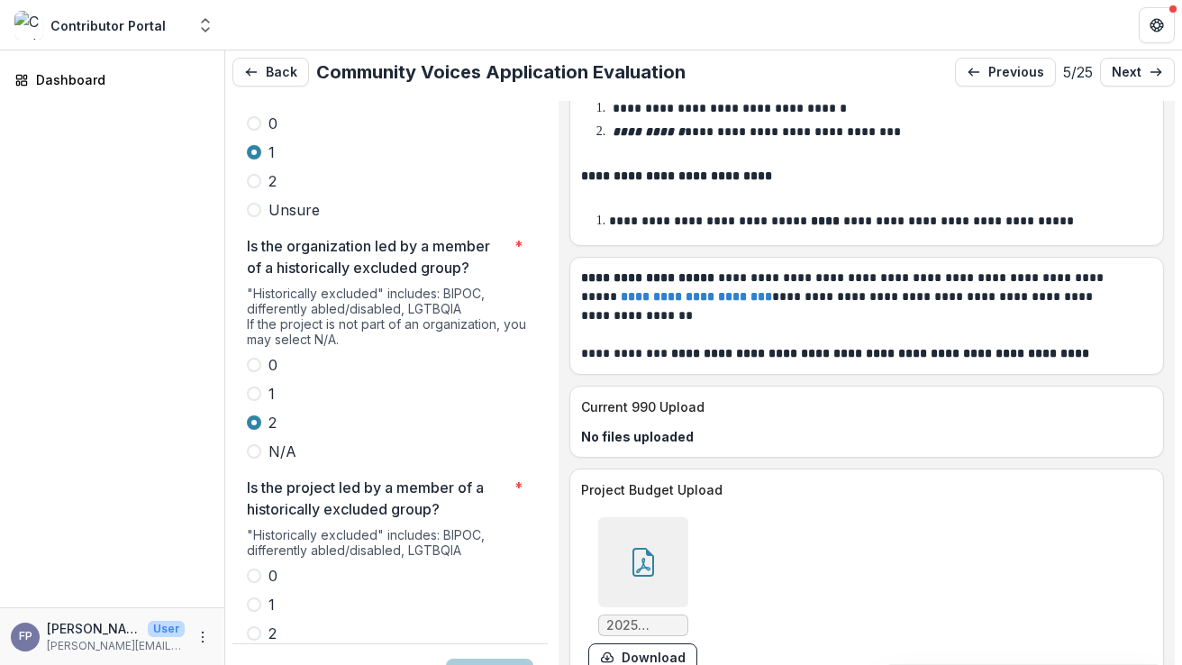
scroll to position [3440, 0]
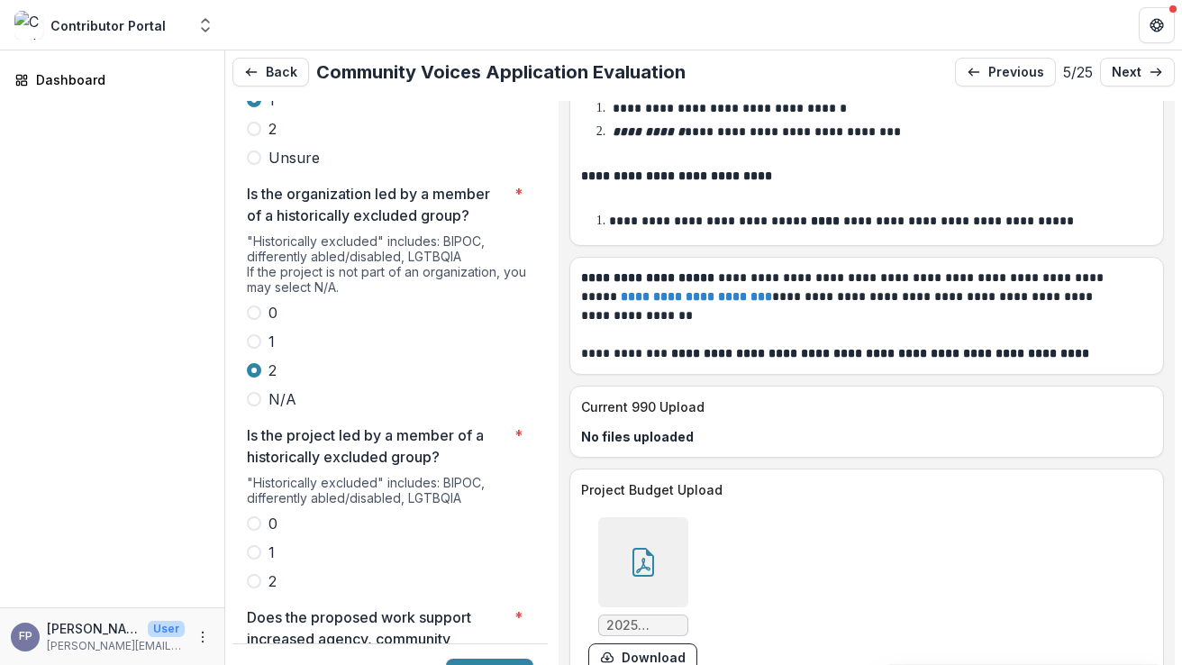
click at [255, 574] on span at bounding box center [254, 581] width 14 height 14
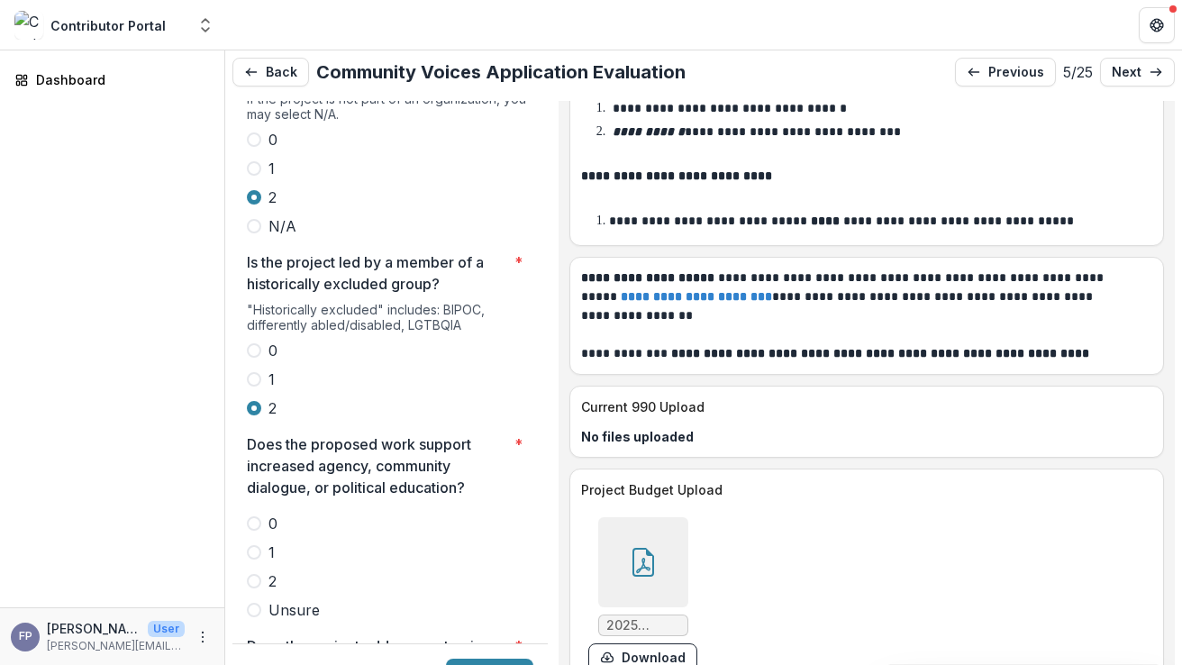
scroll to position [3633, 0]
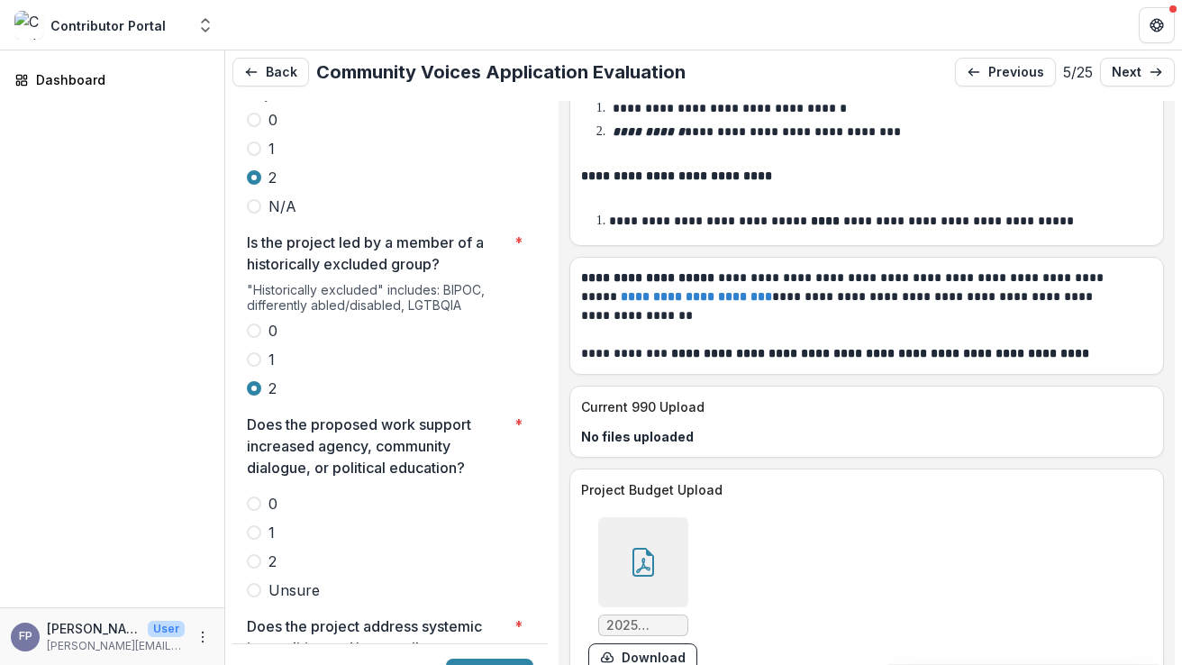
click at [254, 554] on span at bounding box center [254, 561] width 14 height 14
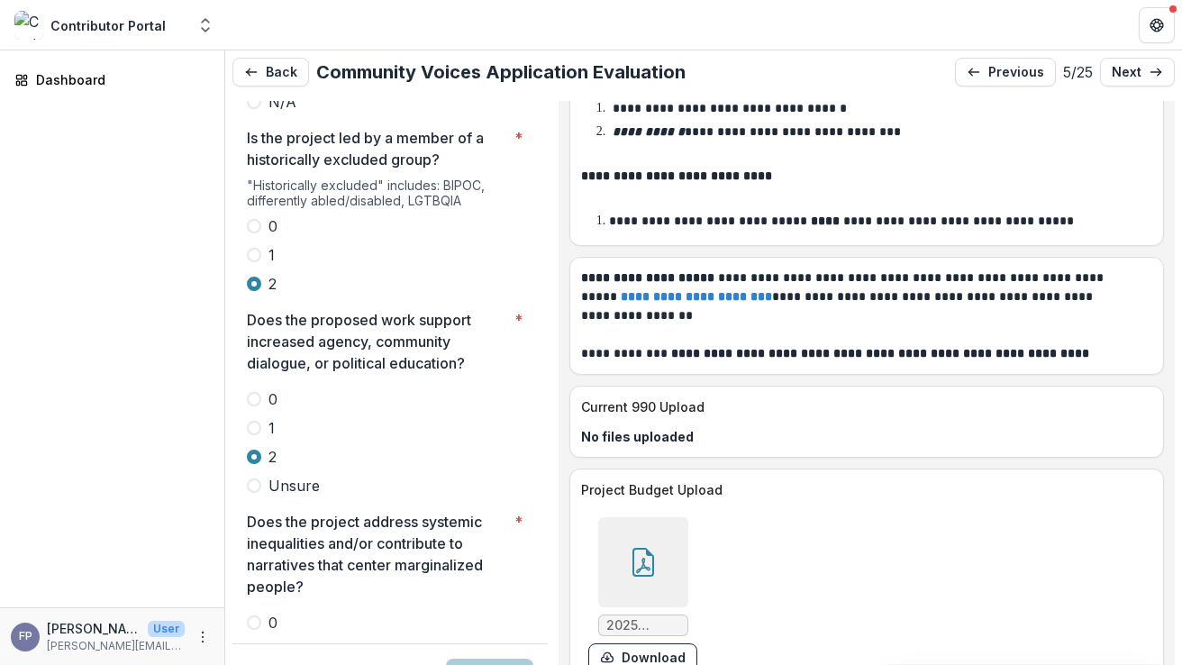
scroll to position [3766, 0]
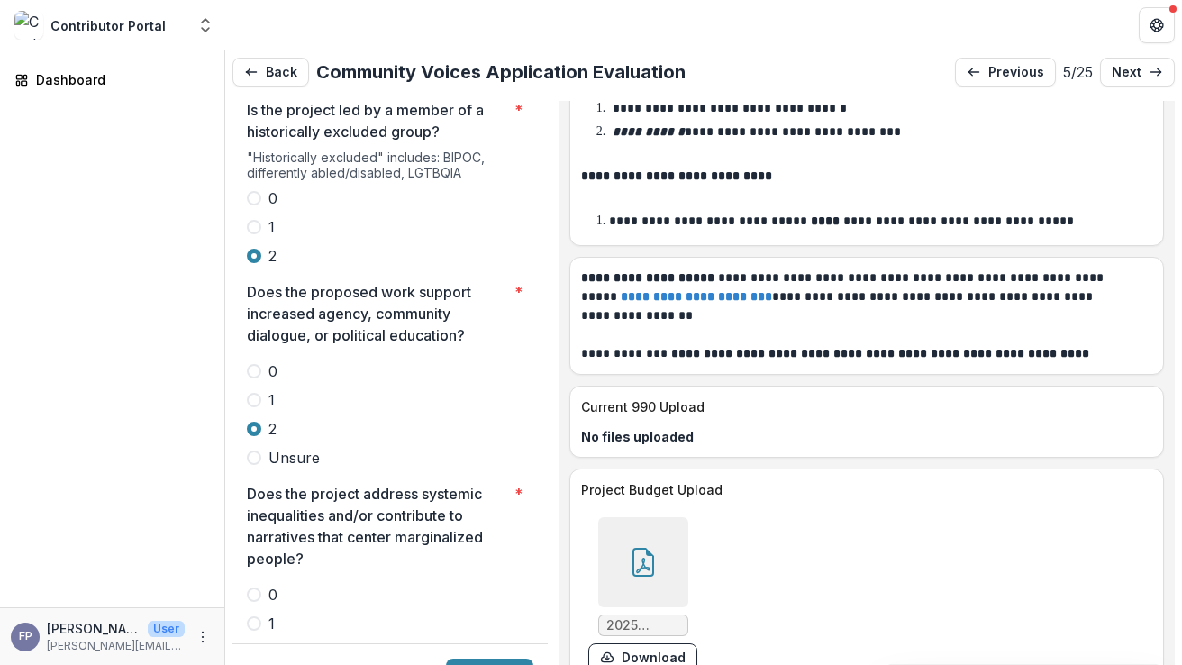
click at [254, 616] on span at bounding box center [254, 623] width 14 height 14
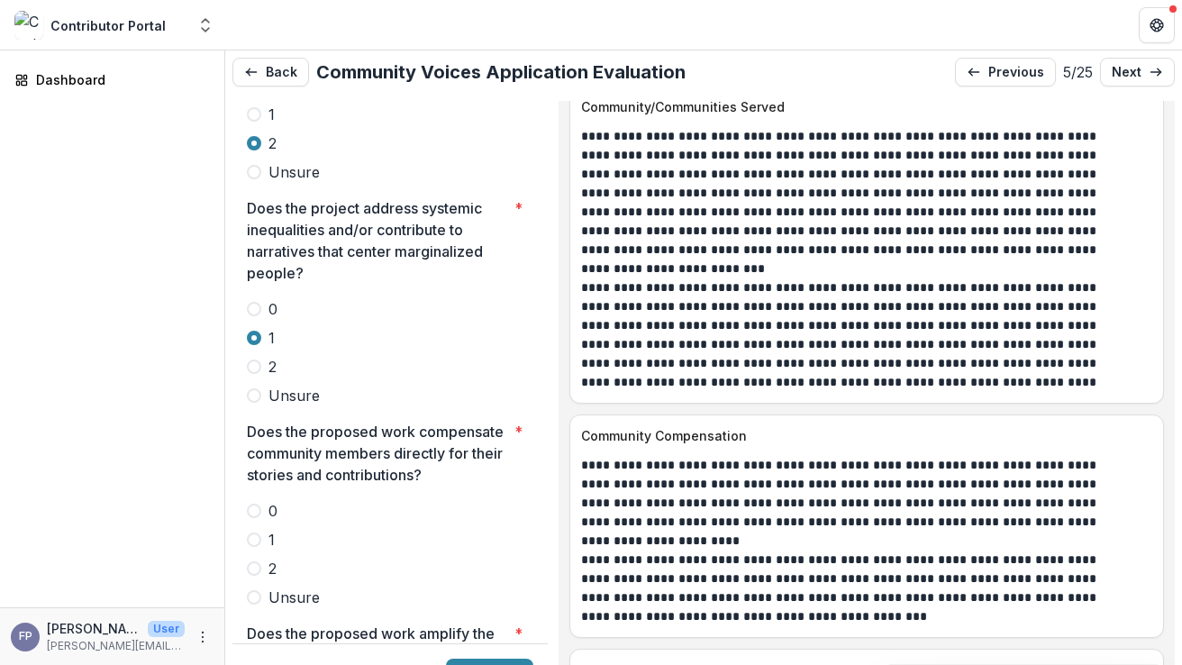
scroll to position [4154, 0]
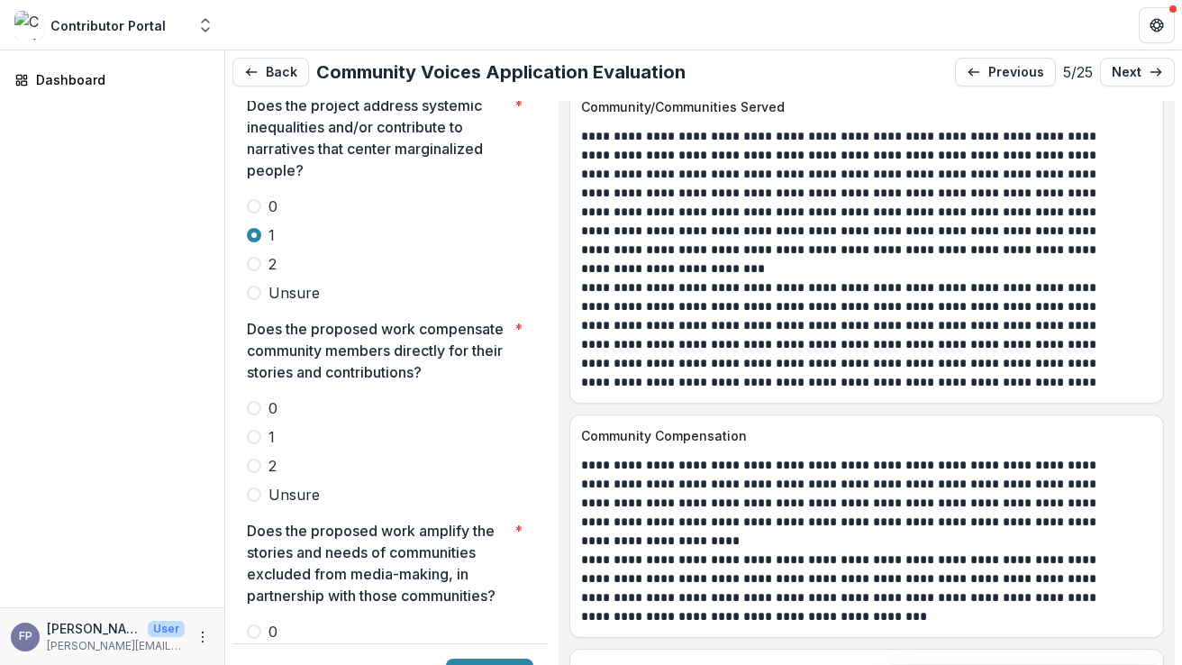
click at [255, 459] on span at bounding box center [254, 466] width 14 height 14
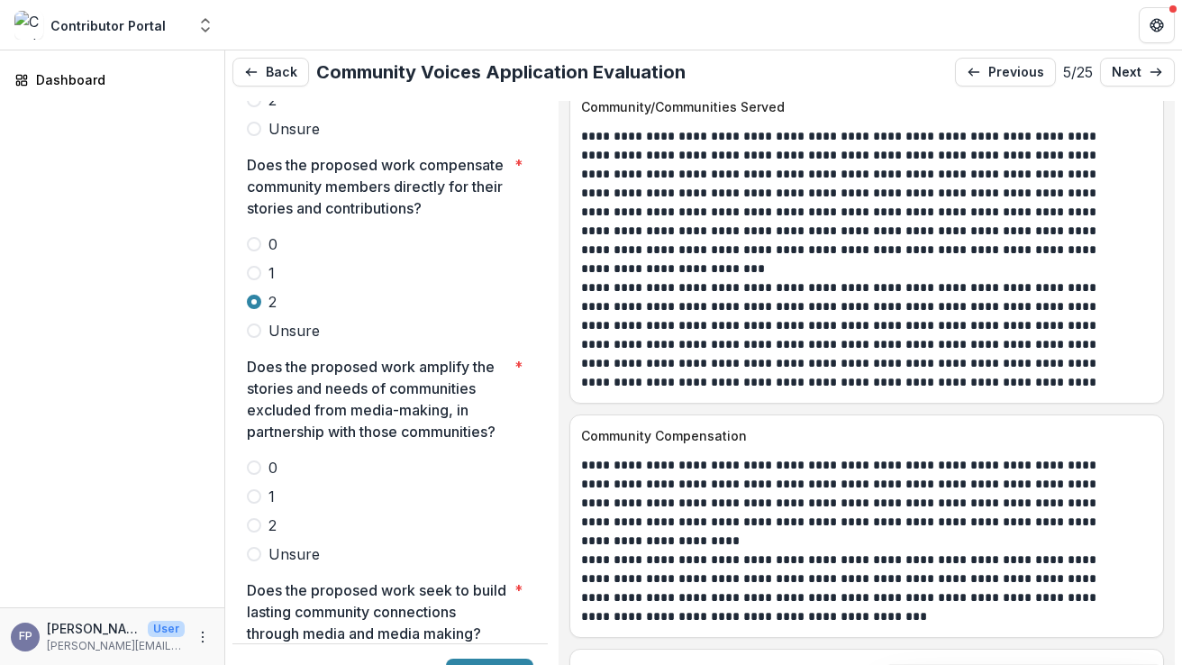
scroll to position [4328, 0]
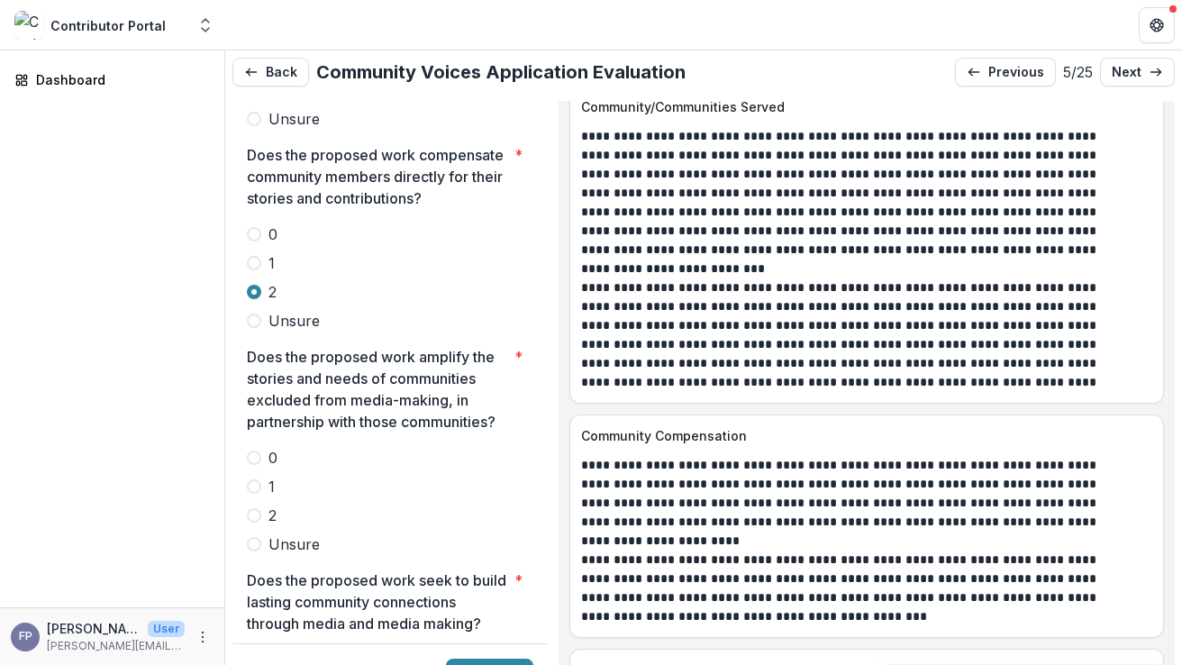
click at [260, 508] on span at bounding box center [254, 515] width 14 height 14
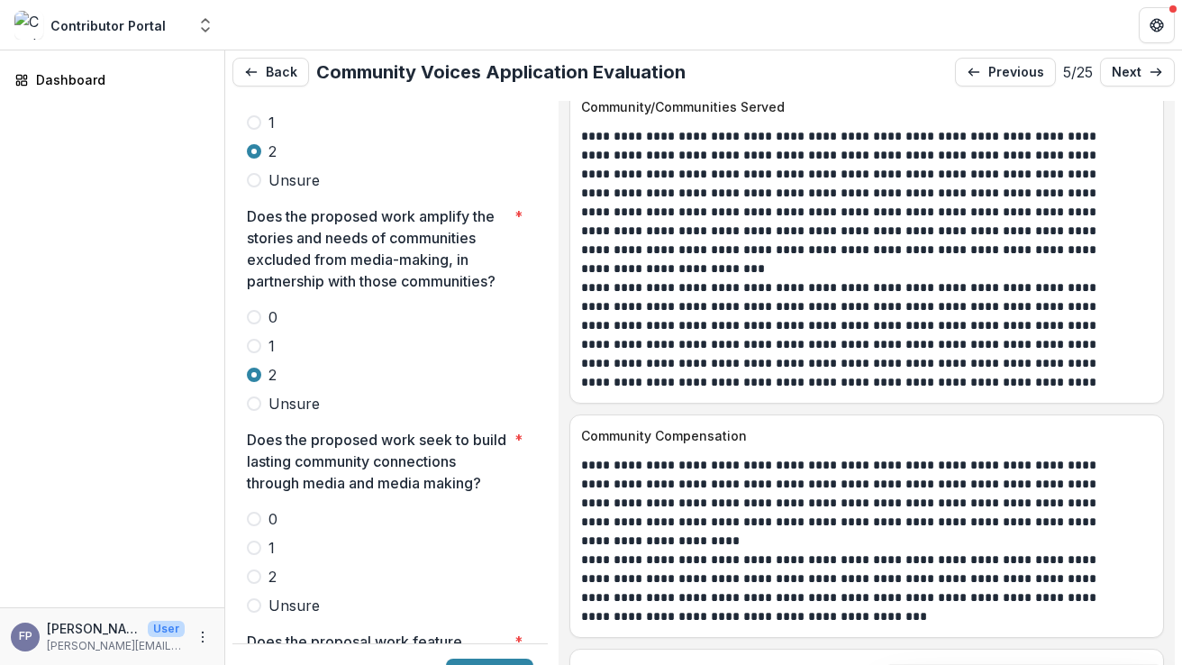
scroll to position [4501, 0]
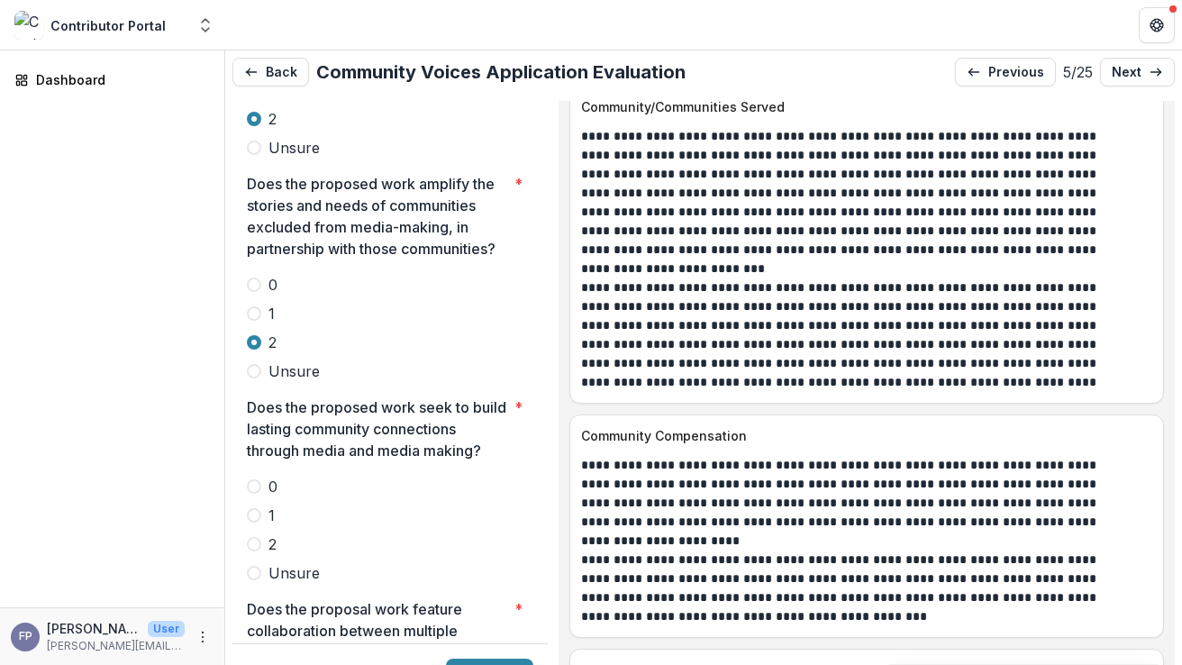
click at [257, 537] on span at bounding box center [254, 544] width 14 height 14
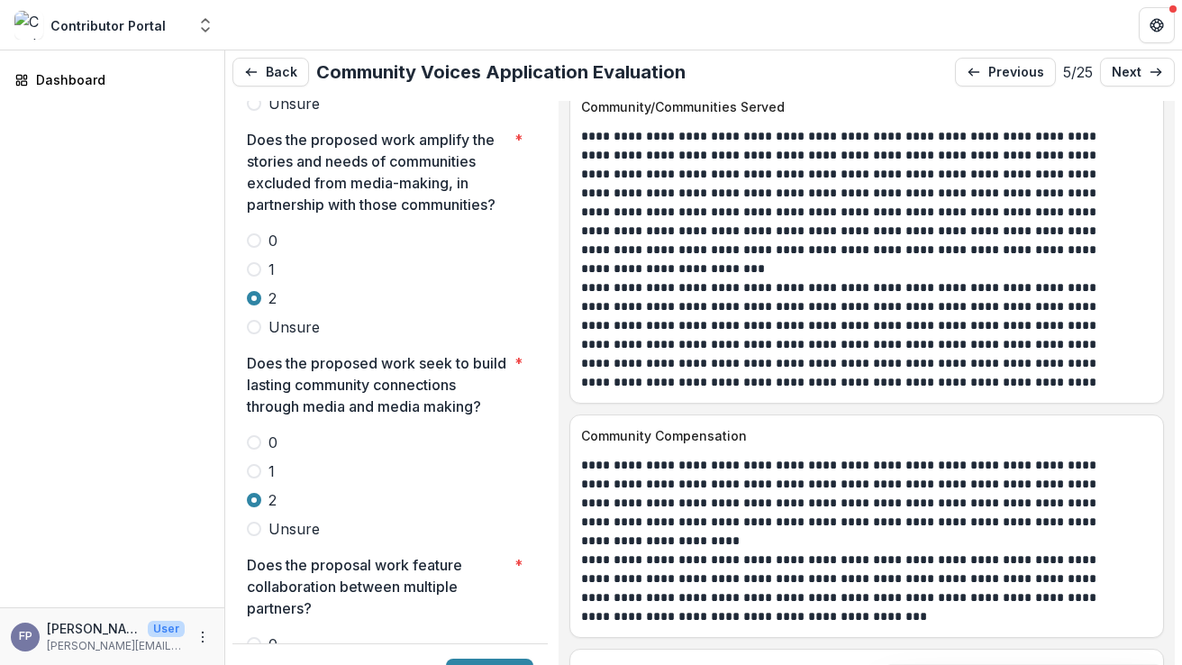
scroll to position [4585, 0]
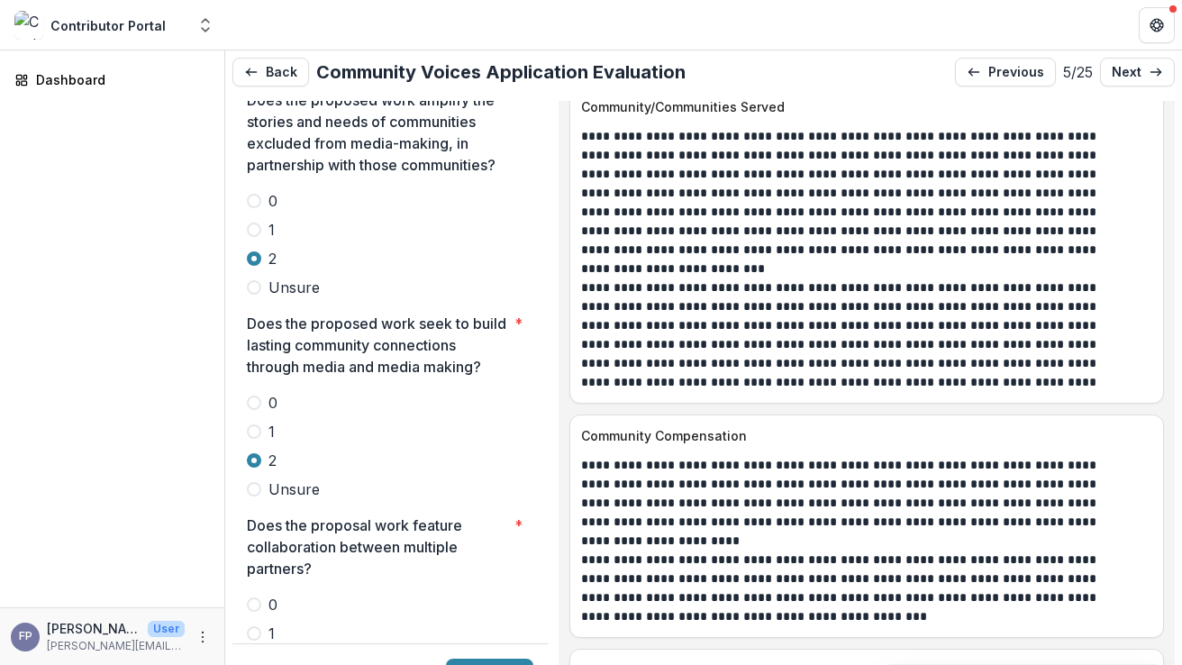
click at [258, 655] on span at bounding box center [254, 662] width 14 height 14
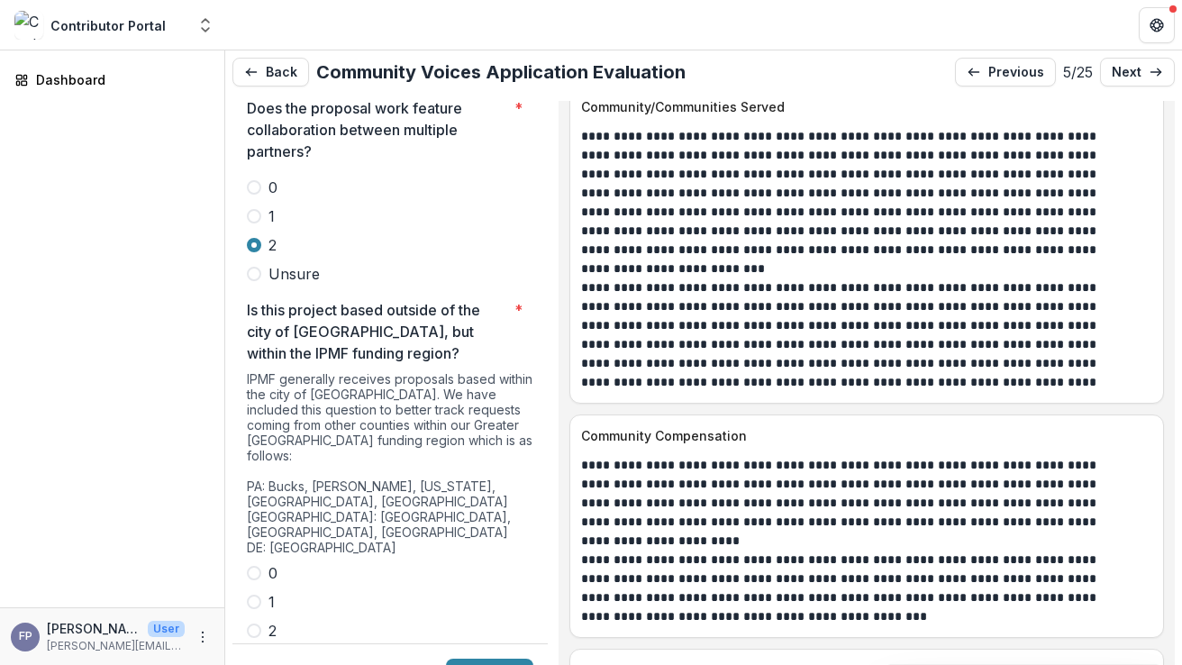
scroll to position [5063, 0]
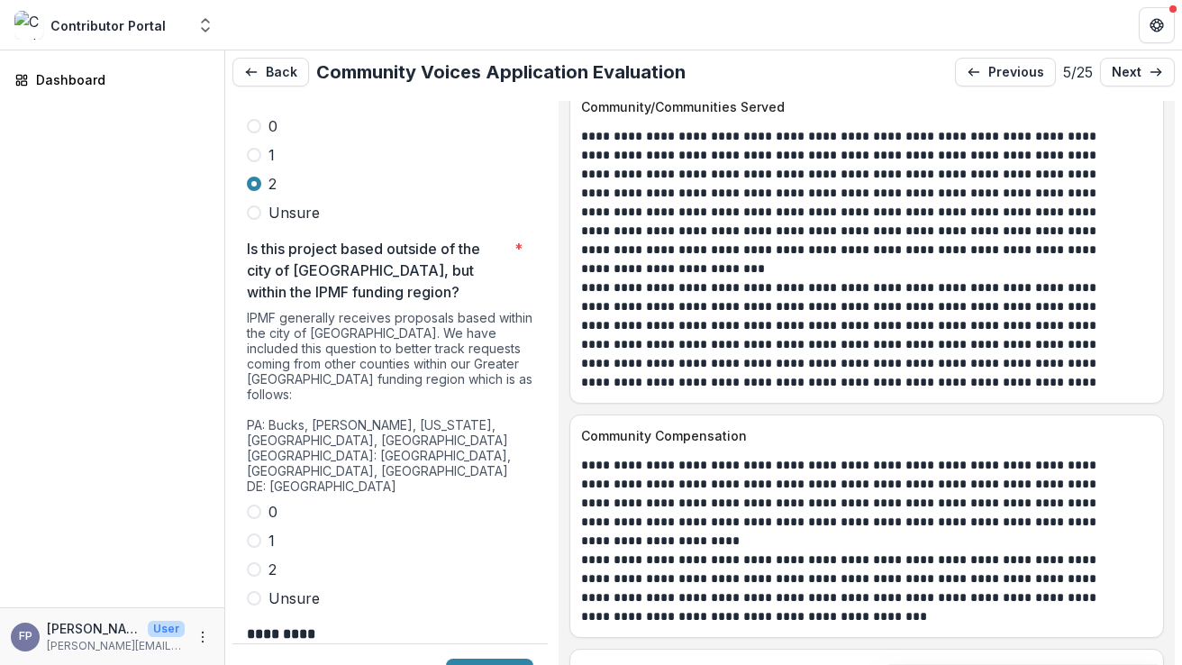
click at [256, 505] on span at bounding box center [254, 512] width 14 height 14
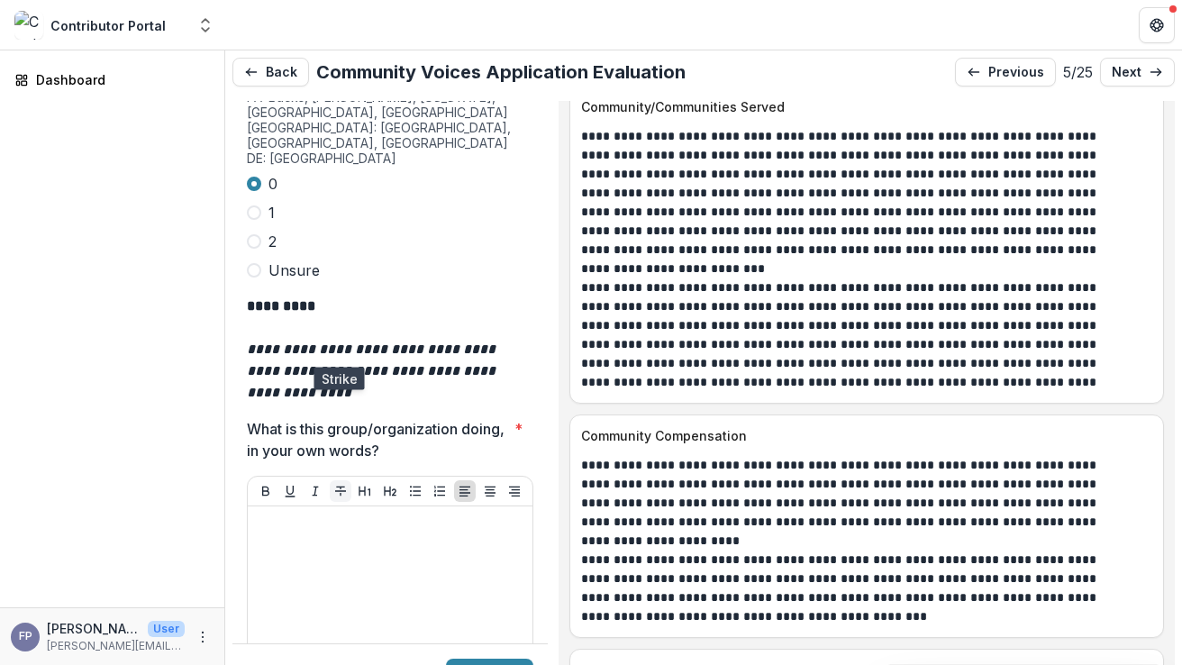
scroll to position [5434, 0]
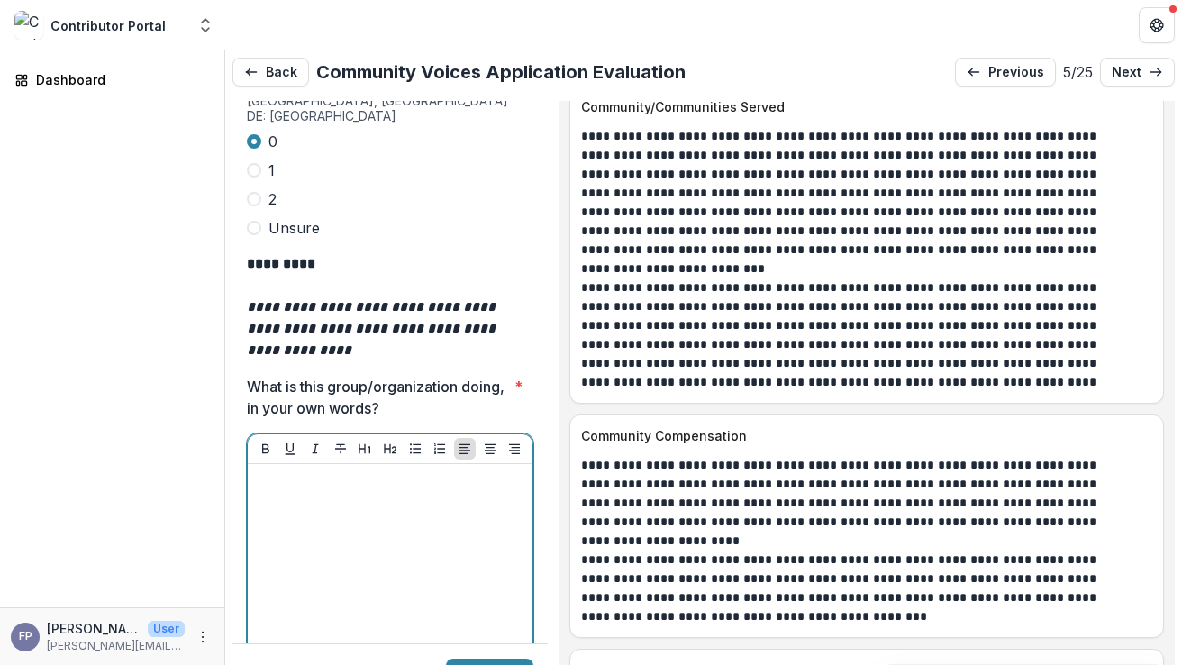
click at [427, 471] on div at bounding box center [390, 606] width 270 height 270
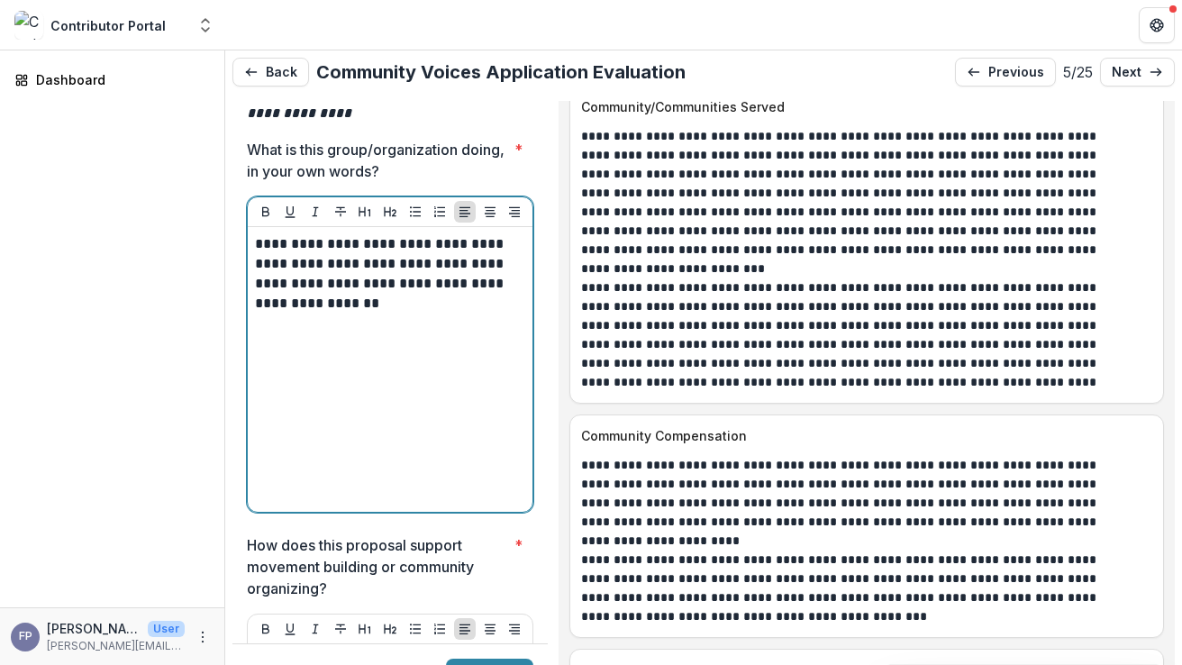
scroll to position [5847, 0]
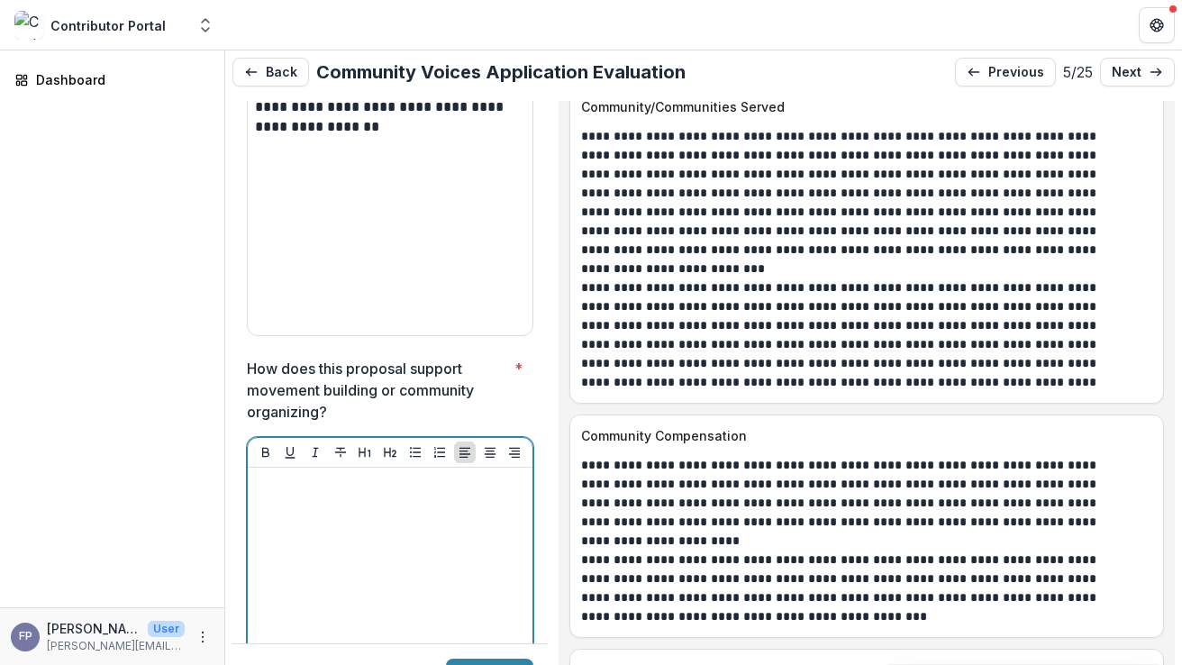
click at [339, 475] on div at bounding box center [390, 610] width 270 height 270
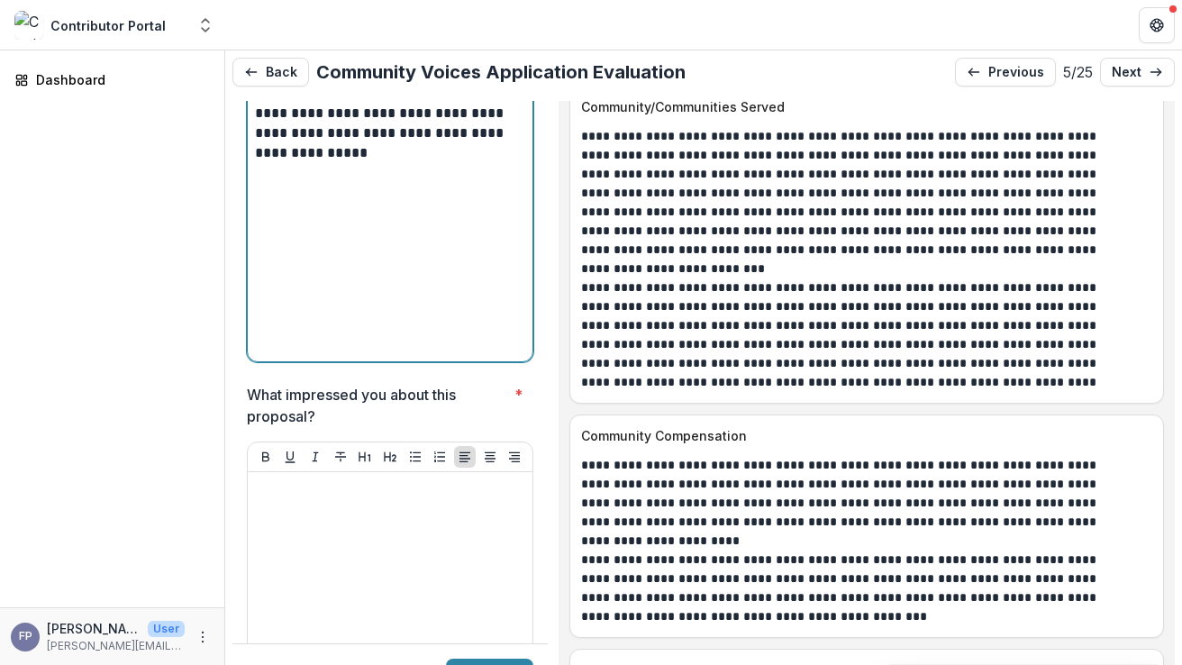
scroll to position [6365, 0]
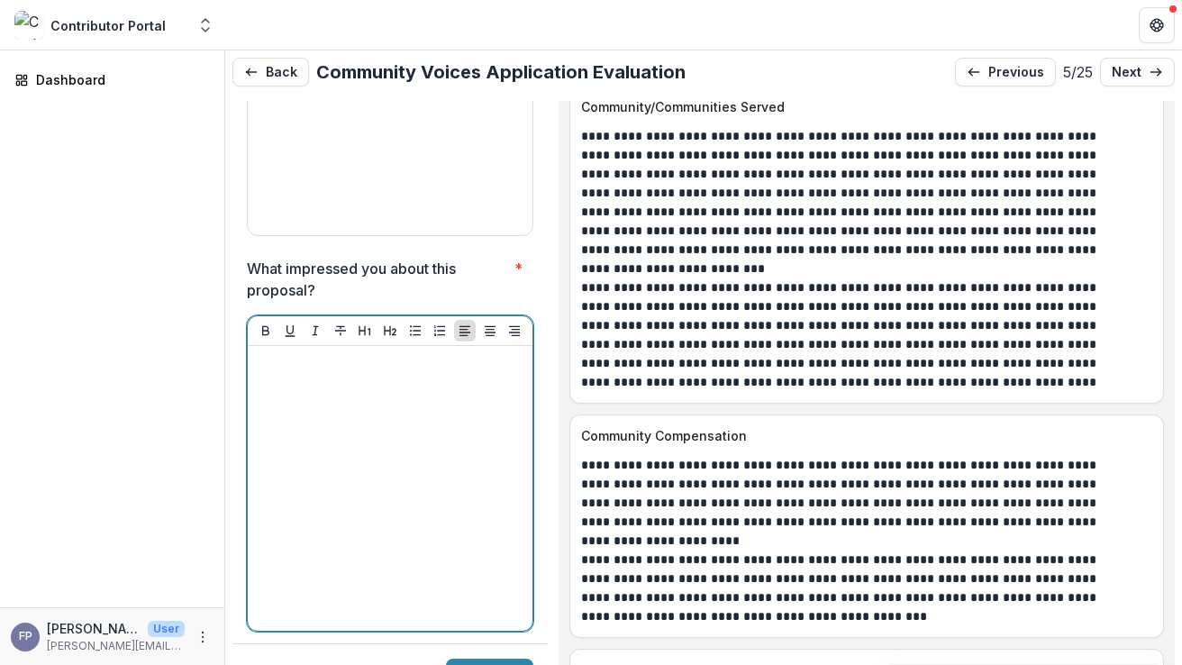
click at [333, 369] on div at bounding box center [390, 488] width 270 height 270
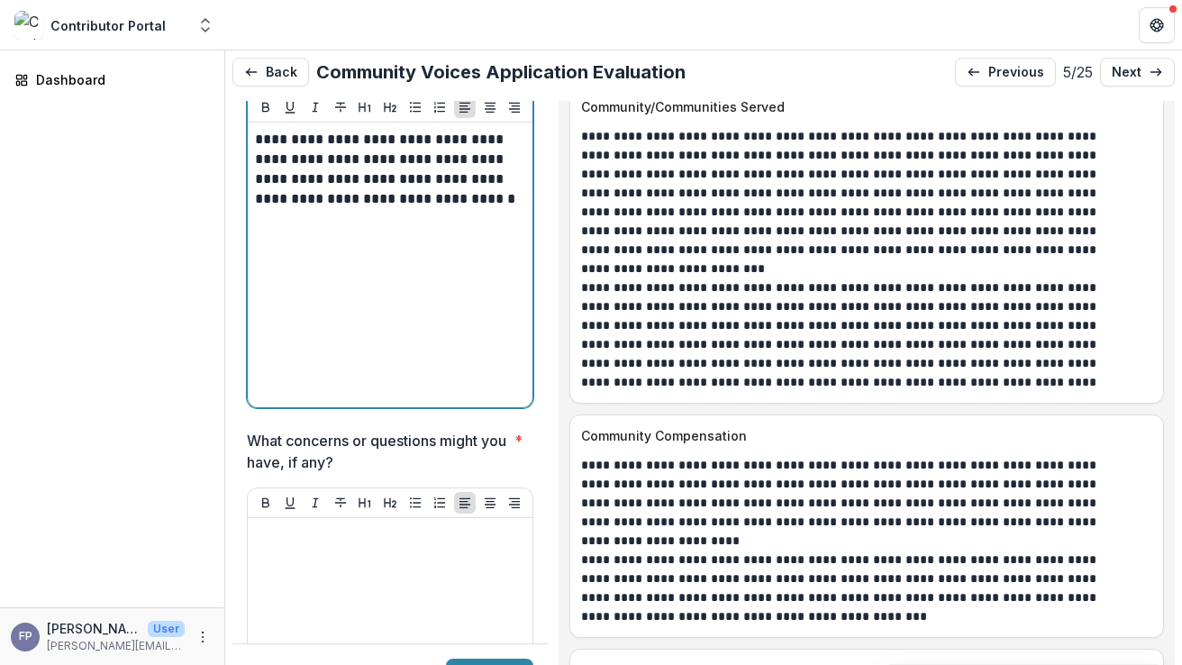
scroll to position [6702, 0]
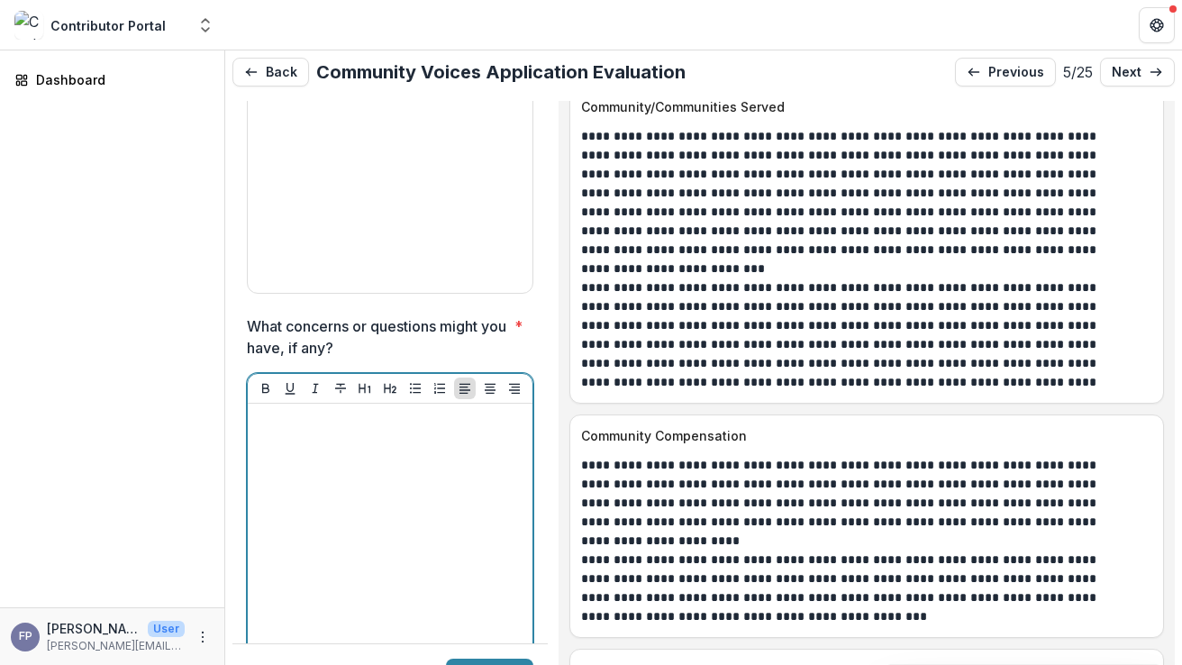
click at [331, 411] on div at bounding box center [390, 546] width 270 height 270
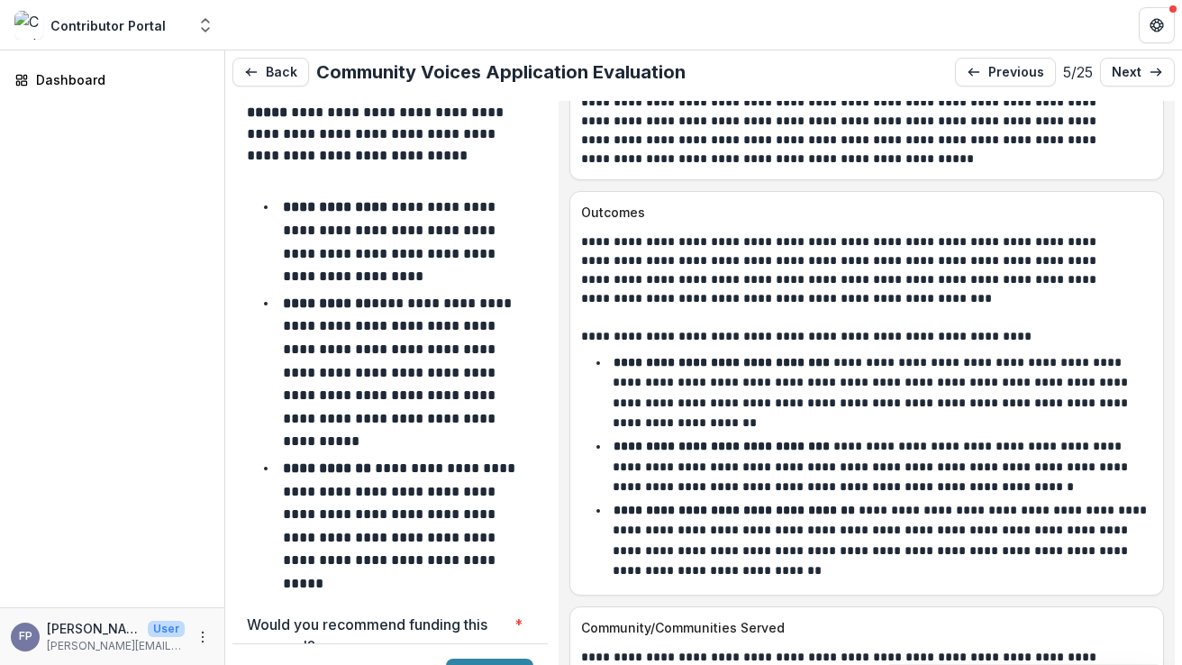
scroll to position [7510, 0]
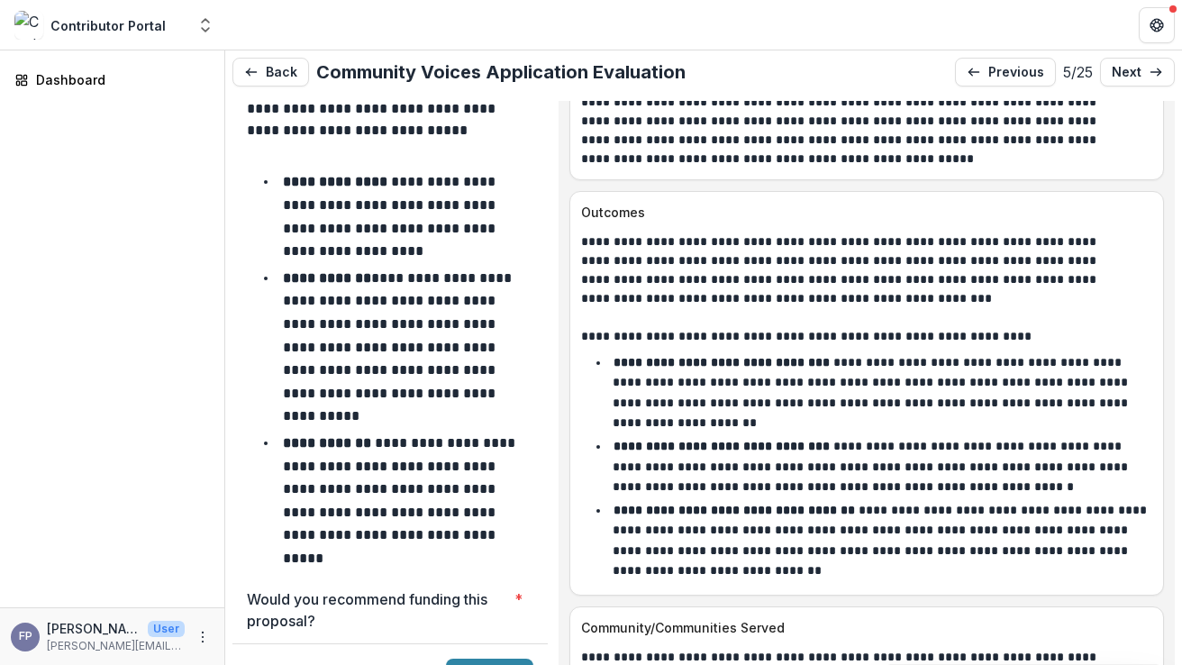
click at [254, 650] on span at bounding box center [254, 657] width 14 height 14
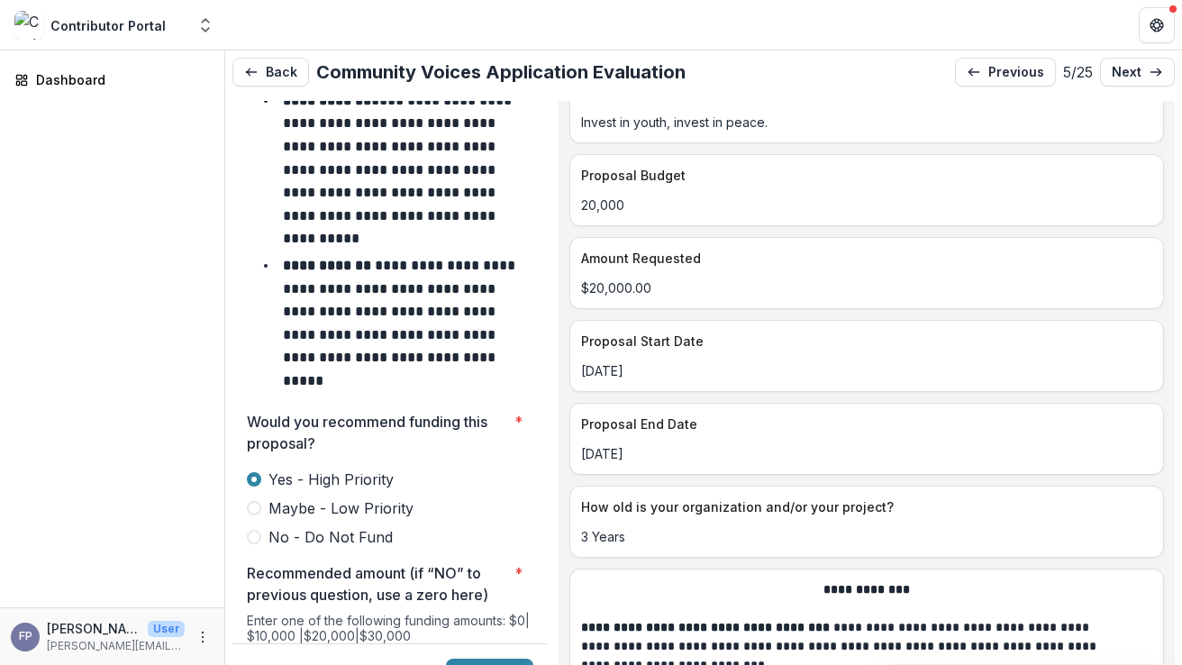
scroll to position [7918, 0]
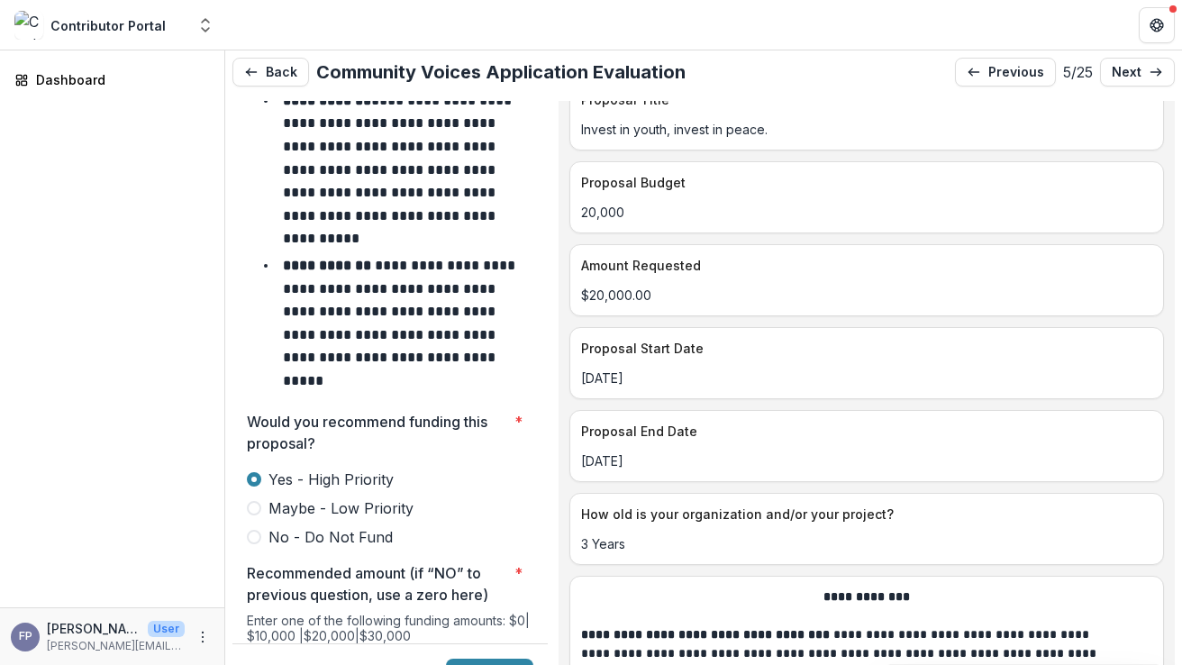
click at [406, 651] on input "Recommended amount (if “NO” to previous question, use a zero here) *" at bounding box center [390, 669] width 287 height 36
type input "*******"
click at [488, 659] on button "Submit" at bounding box center [489, 673] width 87 height 29
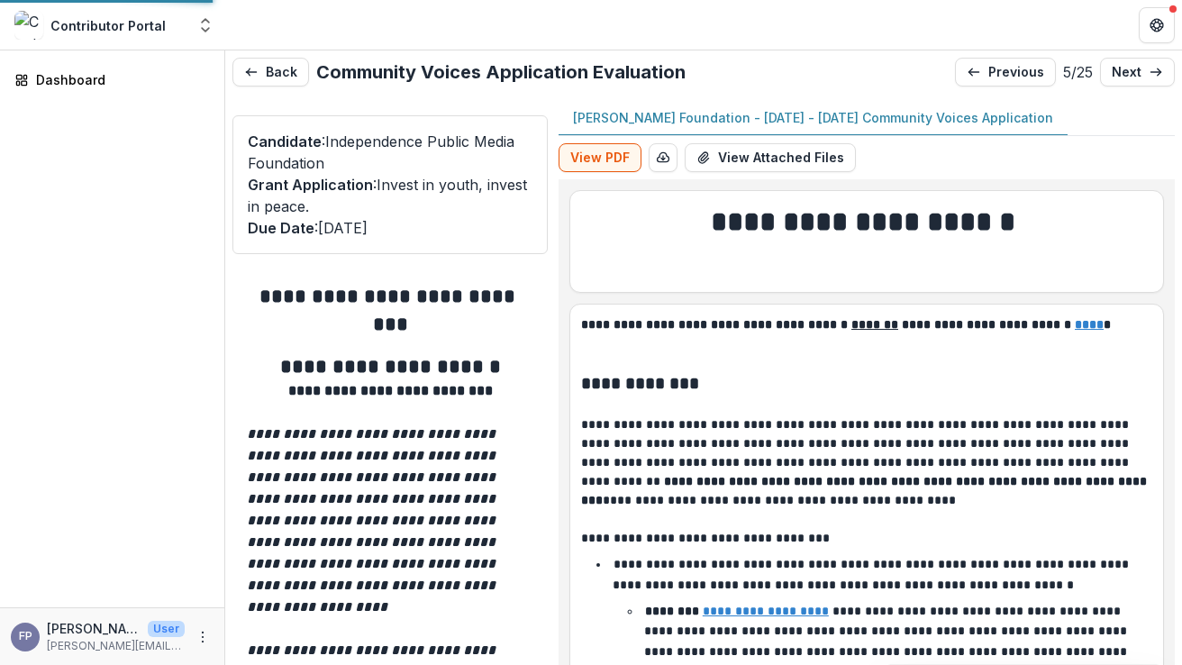
type input "*******"
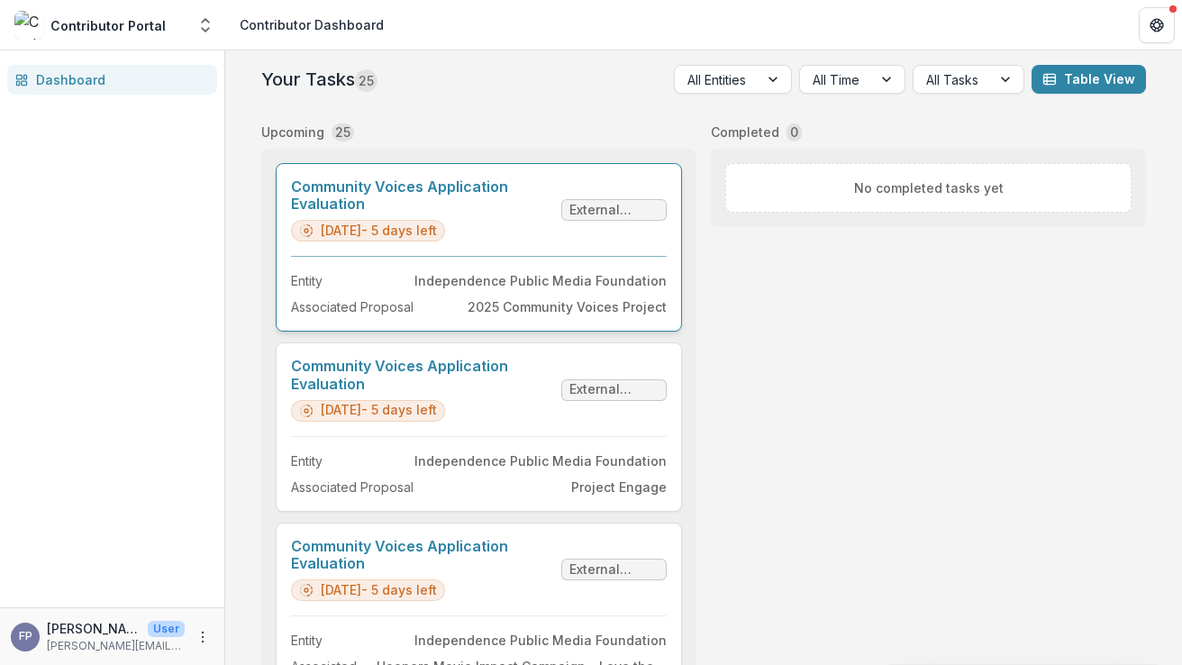
click at [551, 213] on link "Community Voices Application Evaluation" at bounding box center [422, 195] width 263 height 34
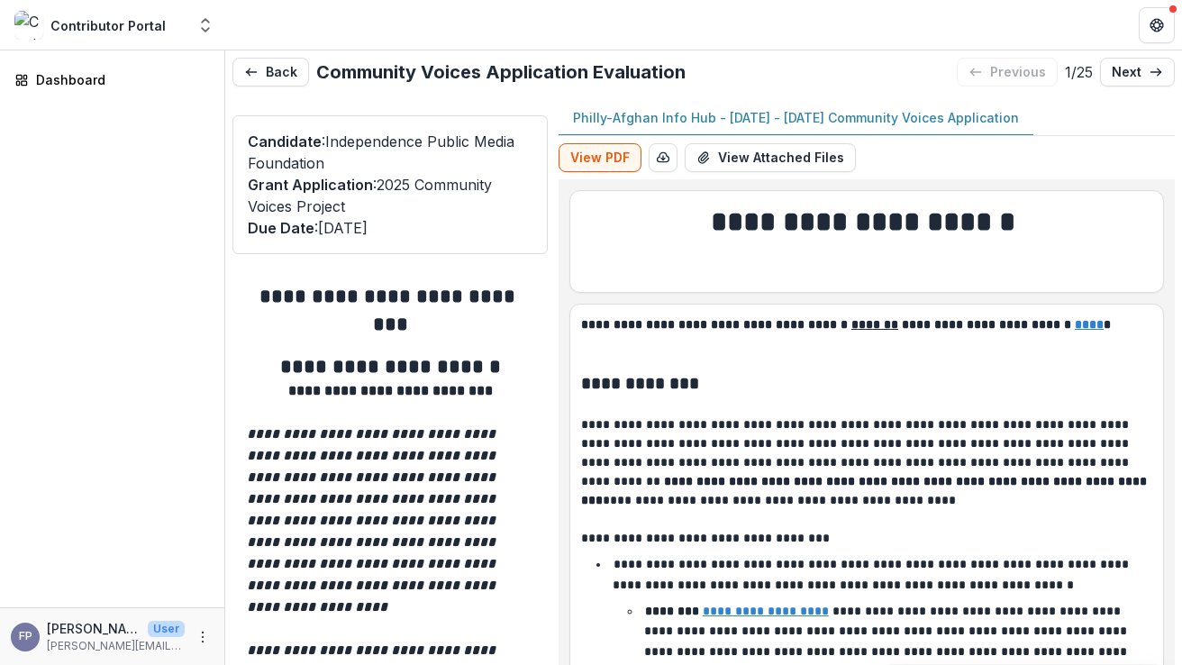
type input "*******"
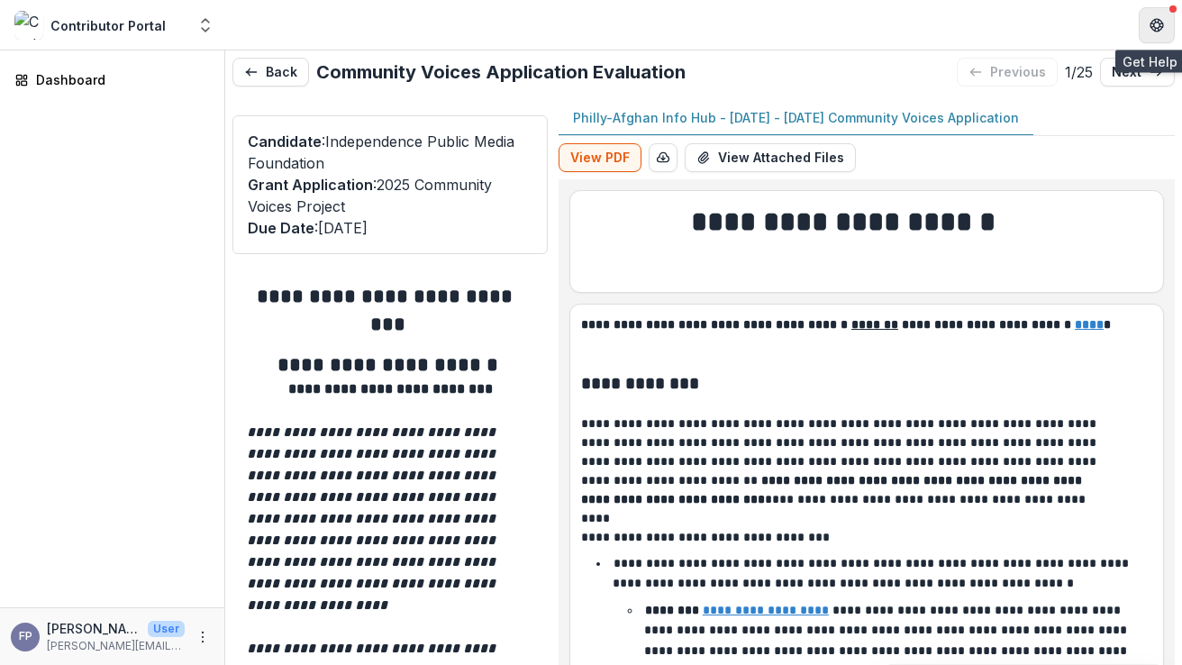
click at [1151, 30] on icon "Get Help" at bounding box center [1157, 25] width 14 height 14
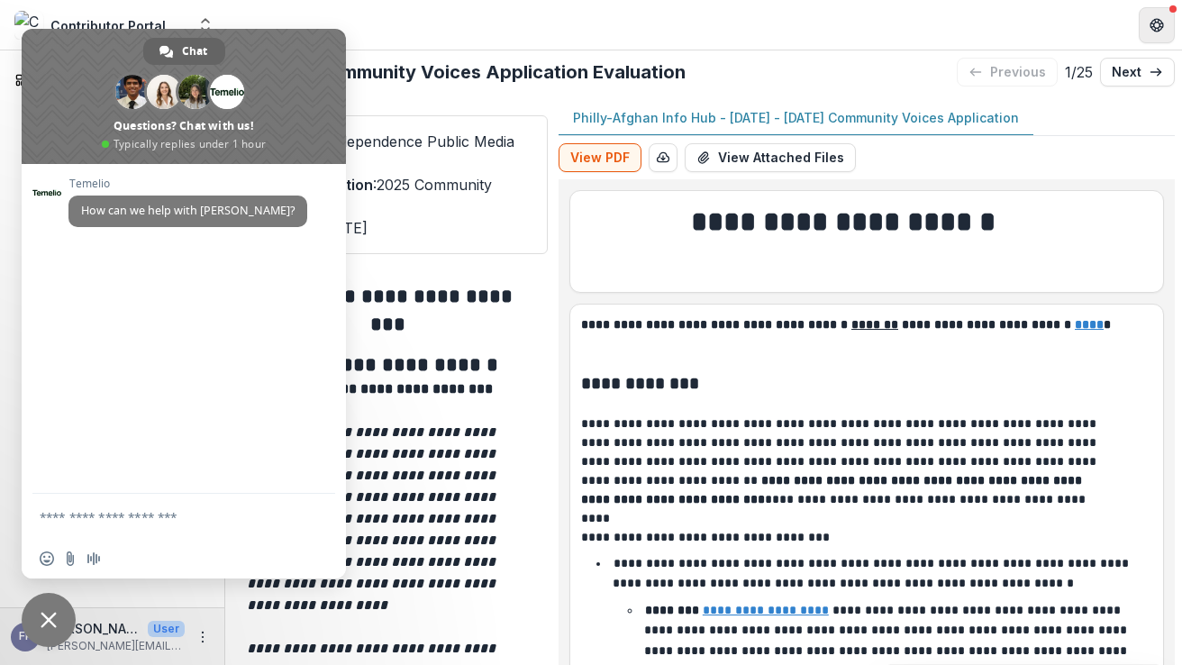
click at [1151, 30] on icon "Get Help" at bounding box center [1157, 25] width 14 height 14
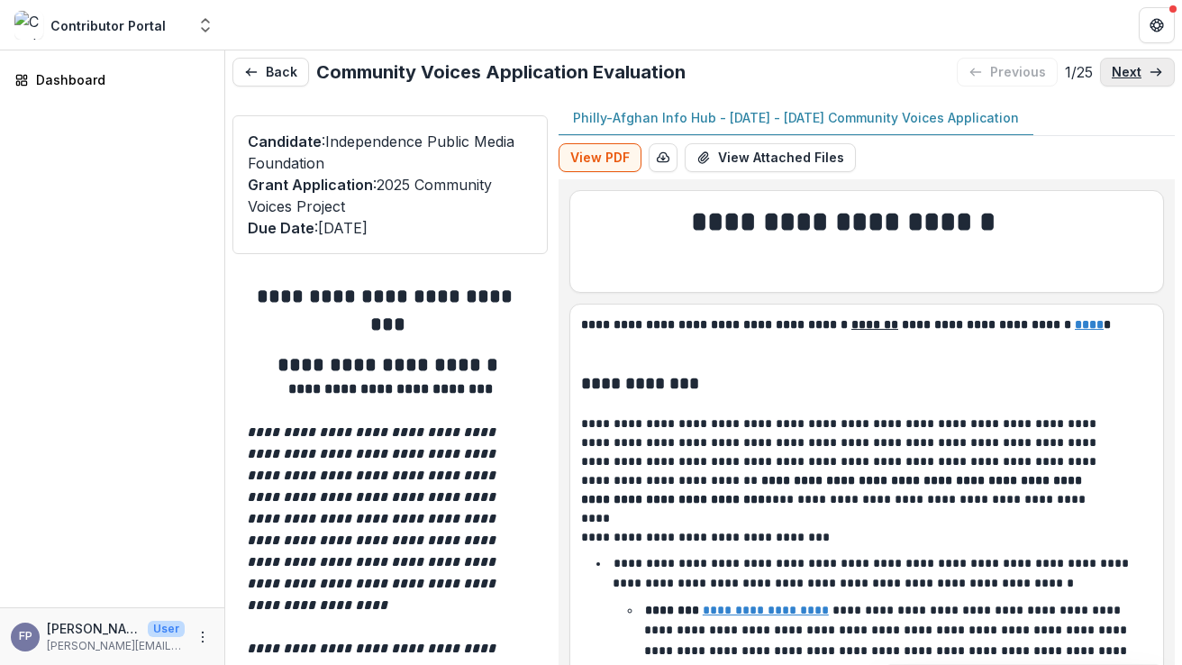
click at [1125, 81] on link "next" at bounding box center [1137, 72] width 75 height 29
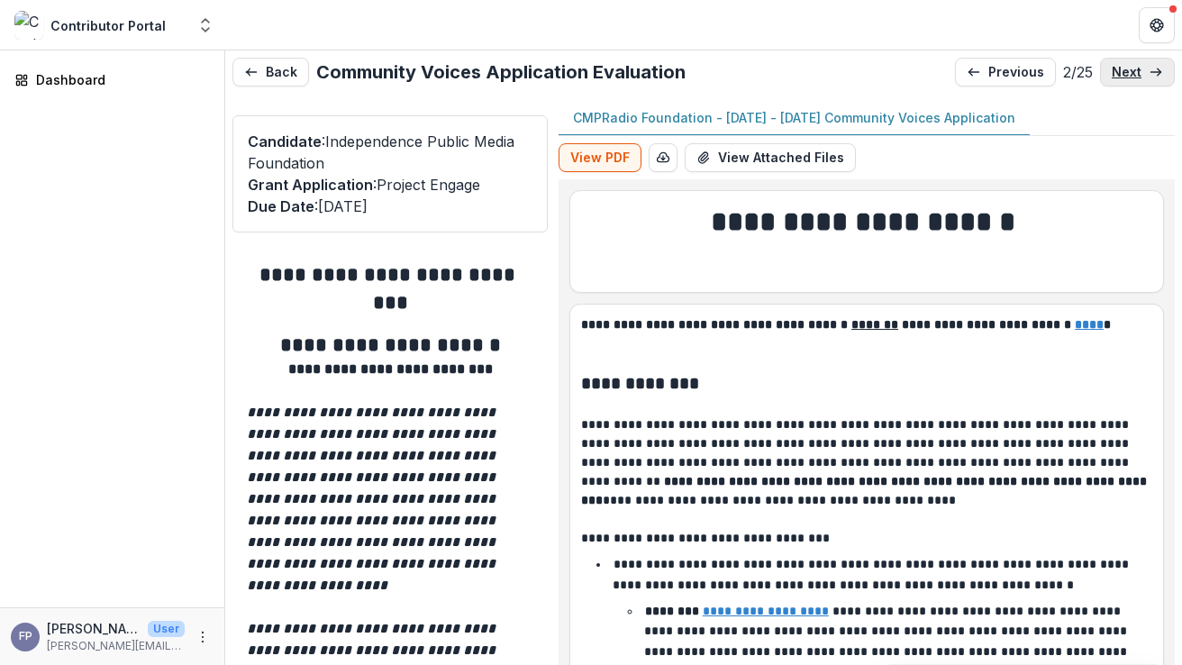
click at [1125, 81] on link "next" at bounding box center [1137, 72] width 75 height 29
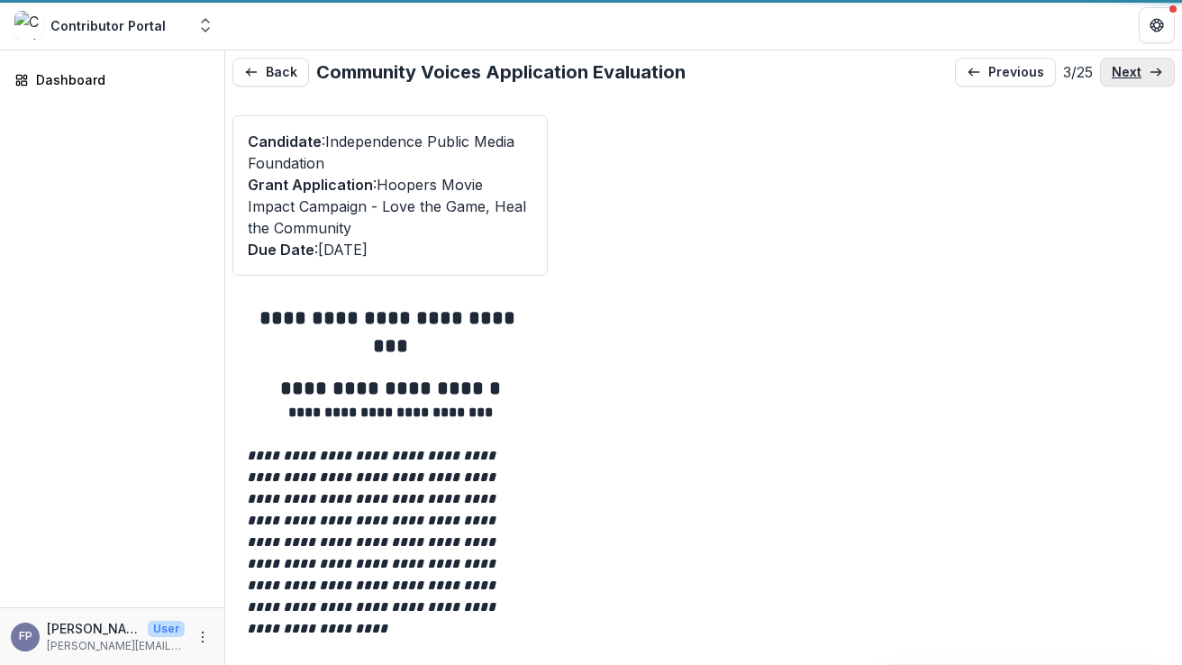
click at [1125, 81] on link "next" at bounding box center [1137, 72] width 75 height 29
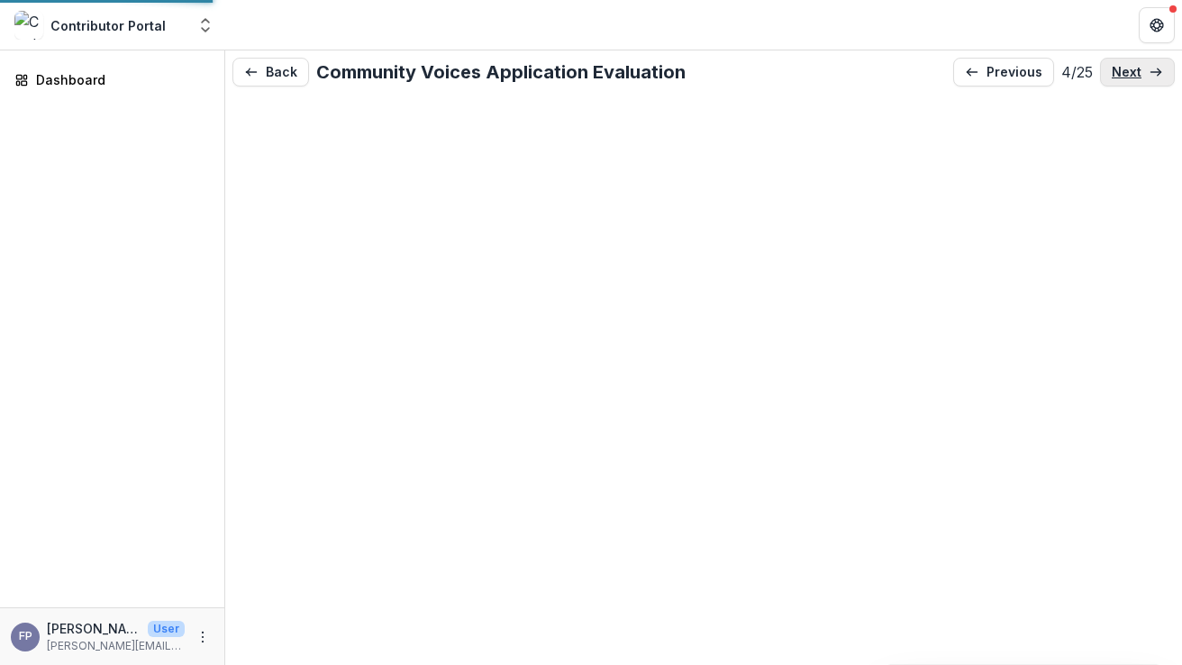
click at [1125, 81] on link "next" at bounding box center [1137, 72] width 75 height 29
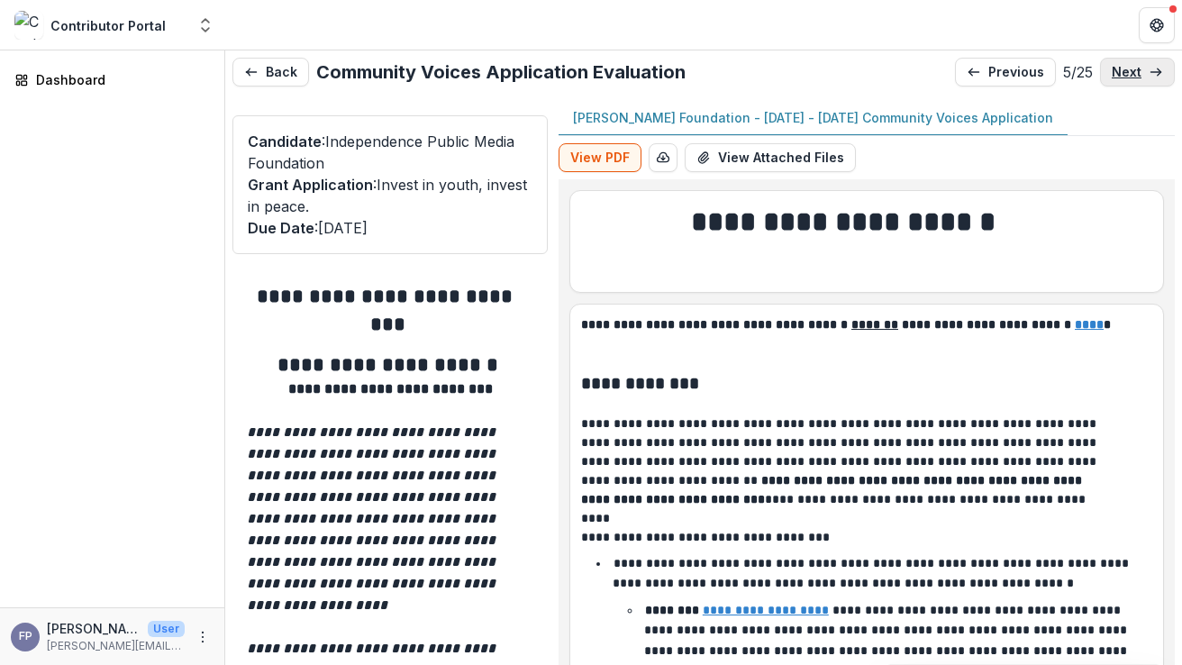
click at [1124, 71] on p "next" at bounding box center [1127, 72] width 30 height 15
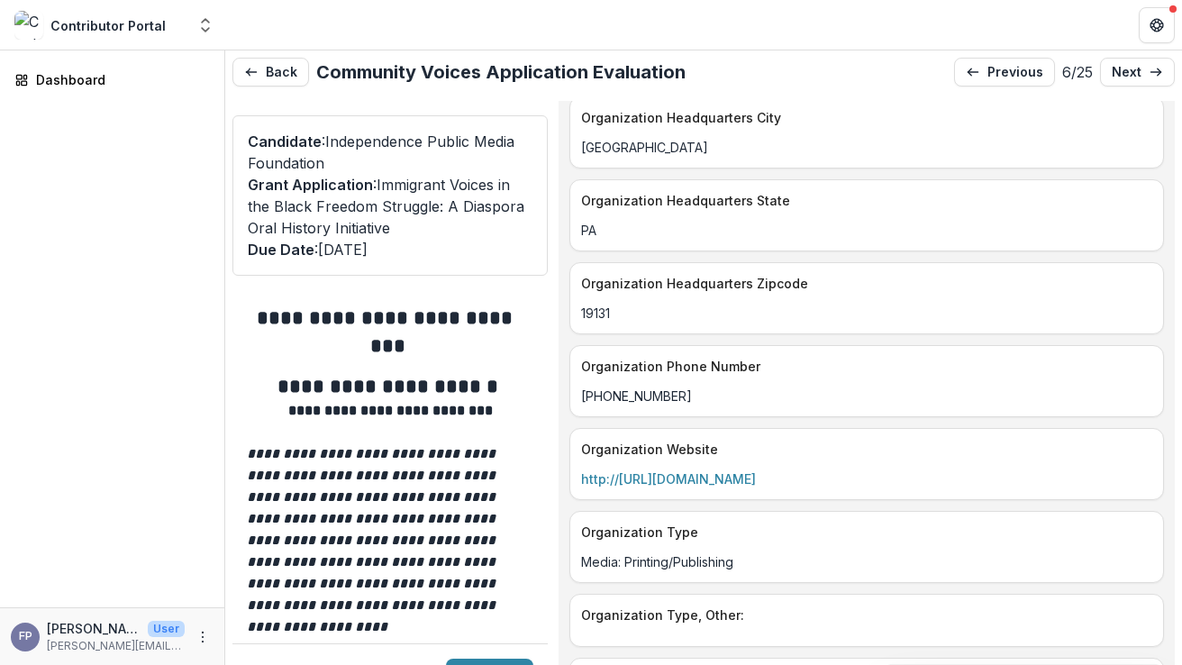
scroll to position [3336, 0]
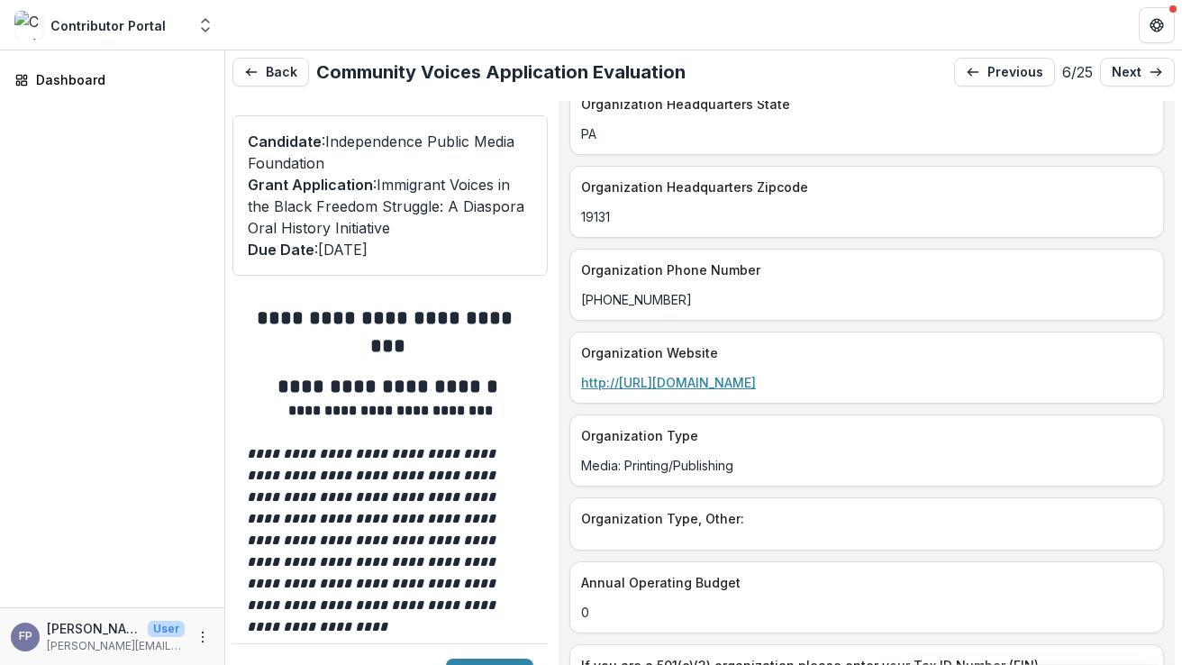
click at [756, 375] on link "http://[URL][DOMAIN_NAME]" at bounding box center [668, 382] width 175 height 15
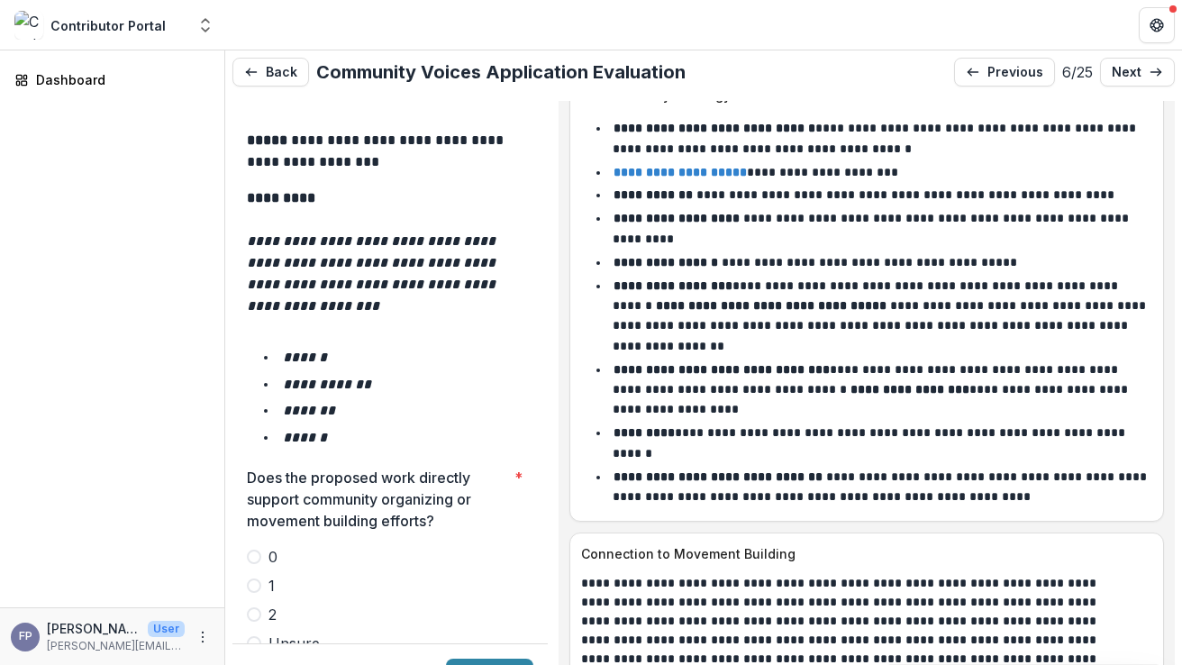
scroll to position [2977, 0]
click at [257, 606] on span at bounding box center [254, 613] width 14 height 14
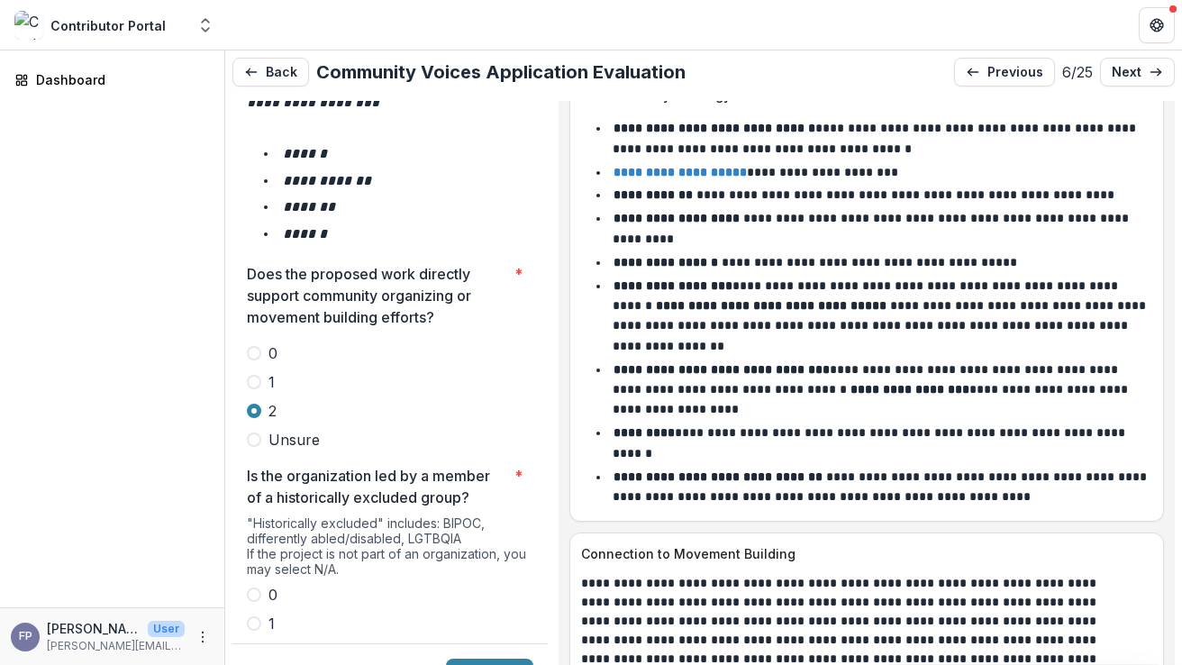
scroll to position [3193, 0]
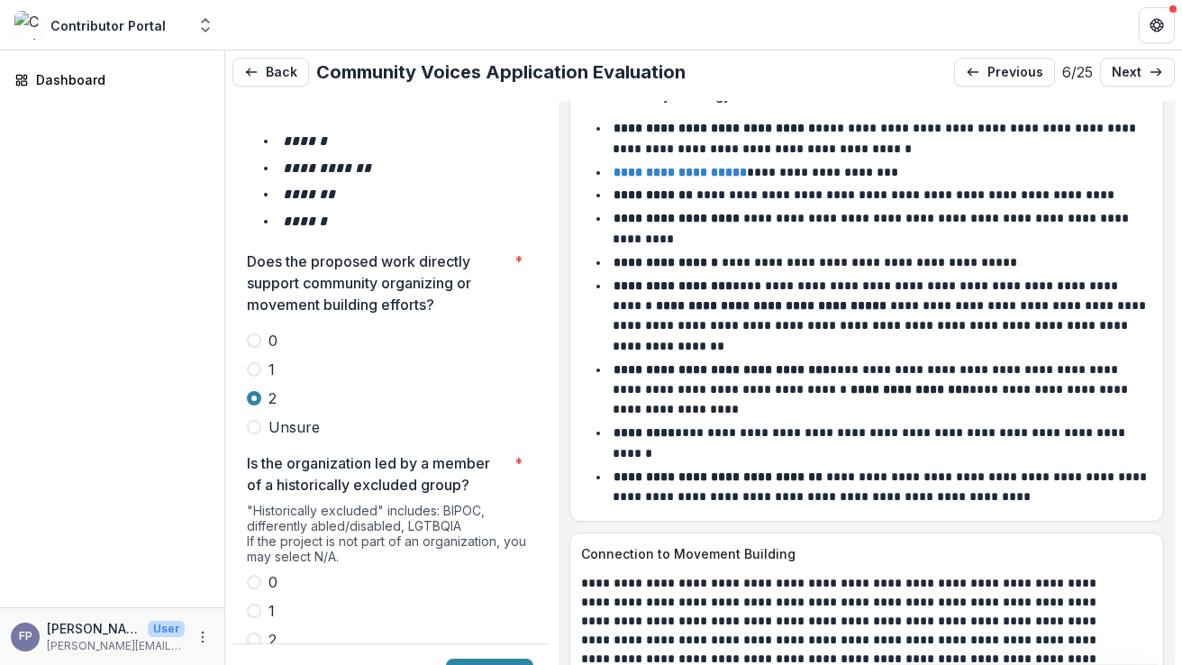
click at [255, 633] on span at bounding box center [254, 640] width 14 height 14
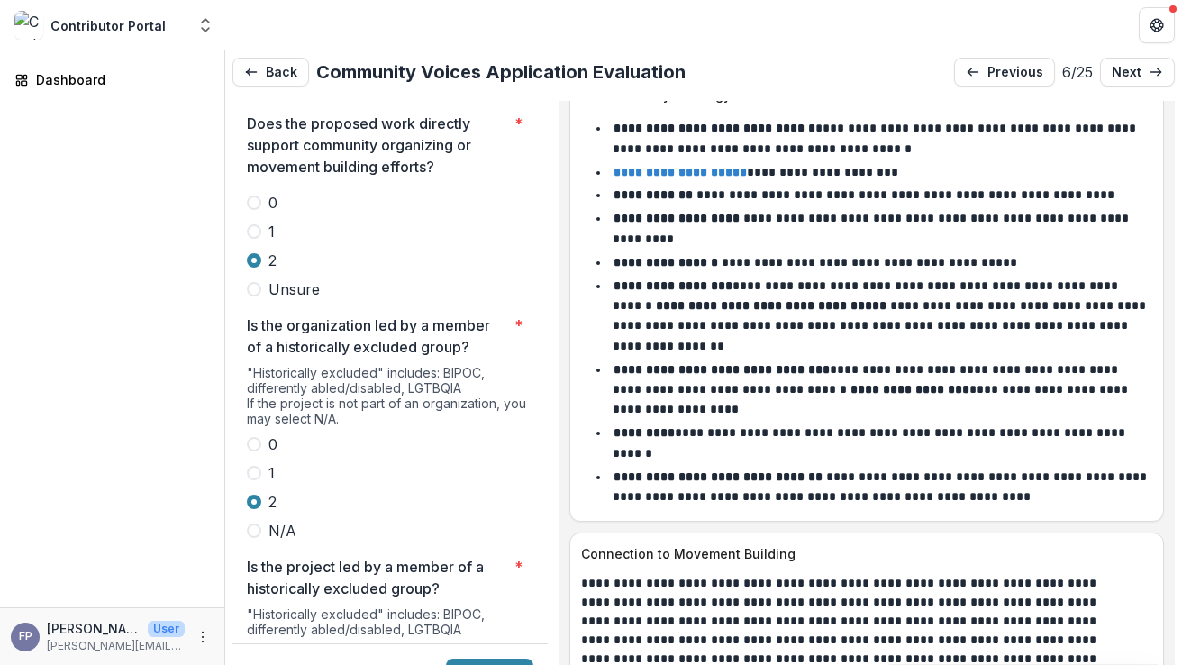
scroll to position [3386, 0]
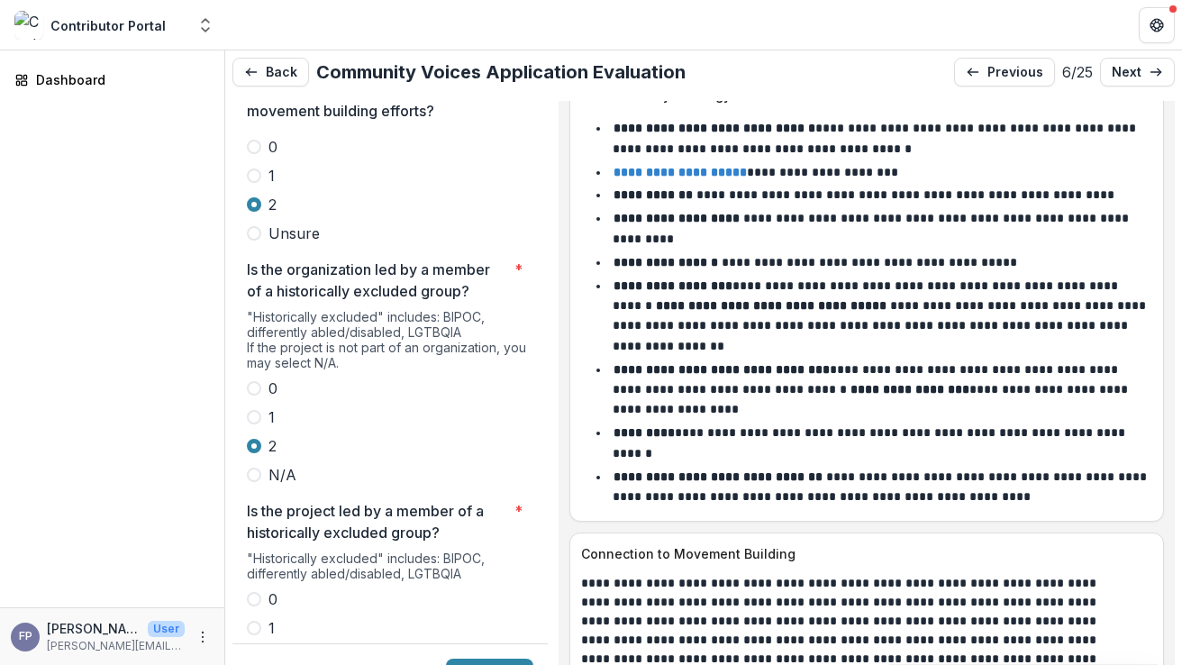
click at [256, 650] on span at bounding box center [254, 657] width 14 height 14
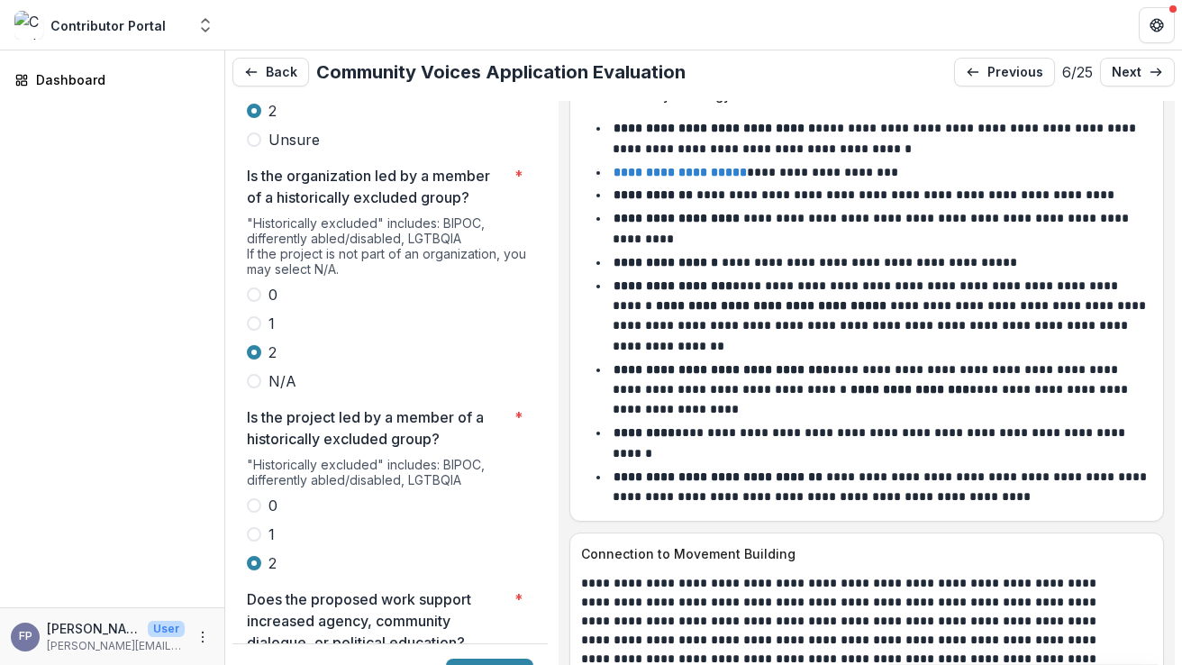
scroll to position [3497, 0]
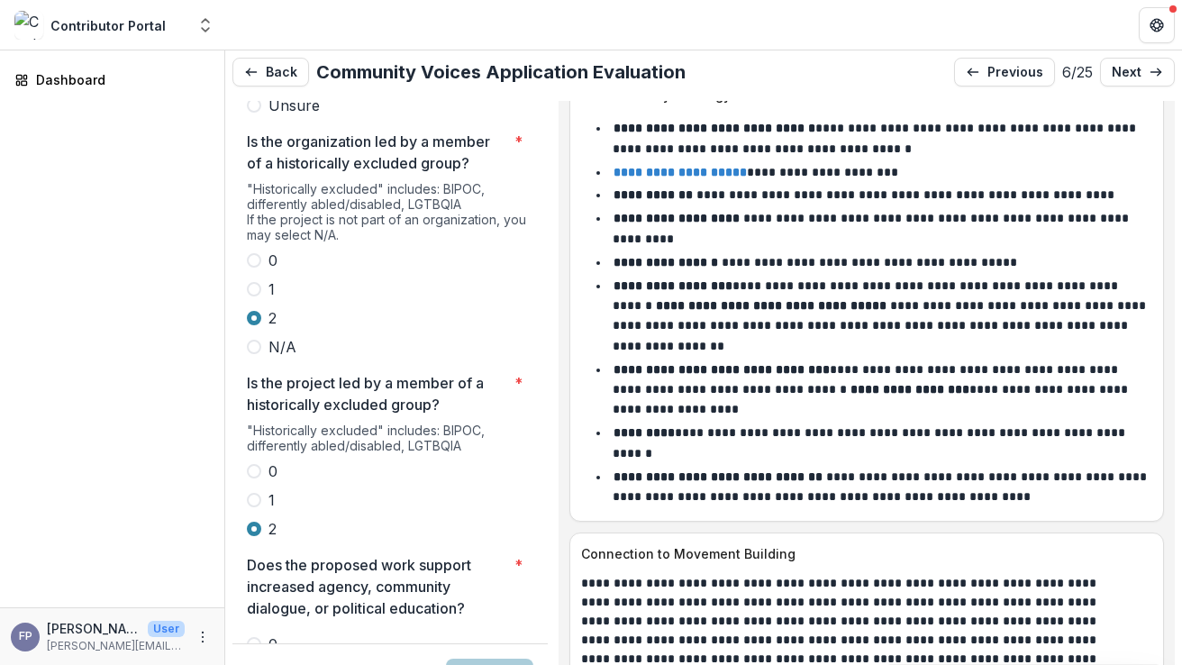
scroll to position [3739, 0]
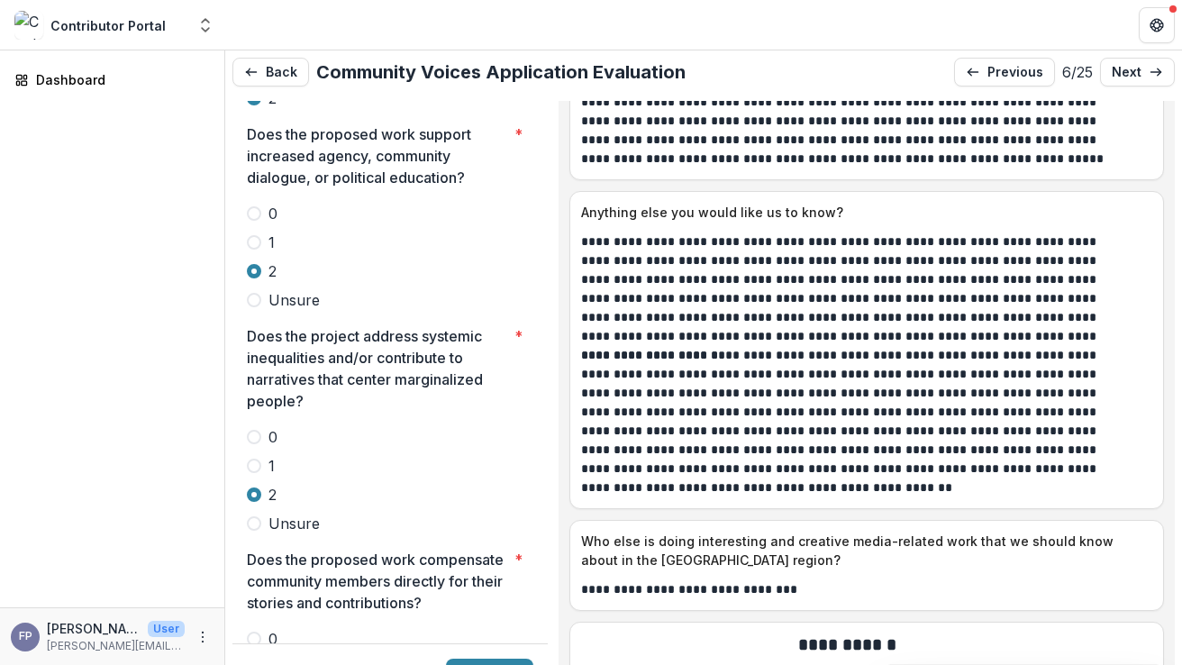
scroll to position [11902, 0]
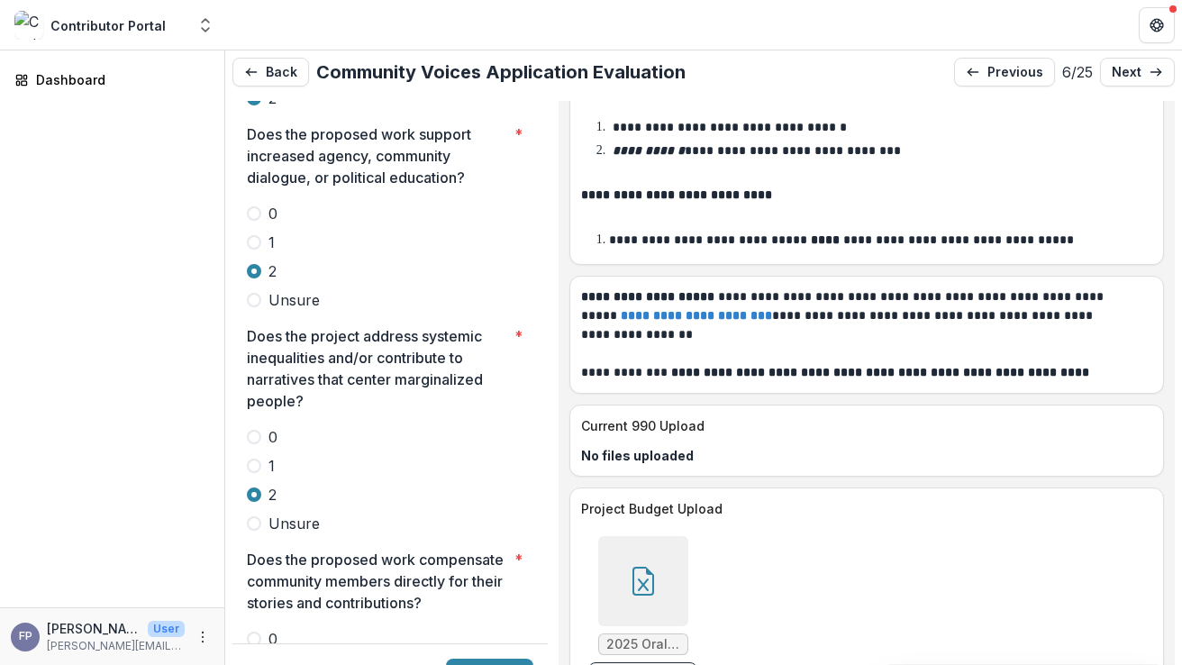
click at [674, 565] on div at bounding box center [643, 581] width 90 height 90
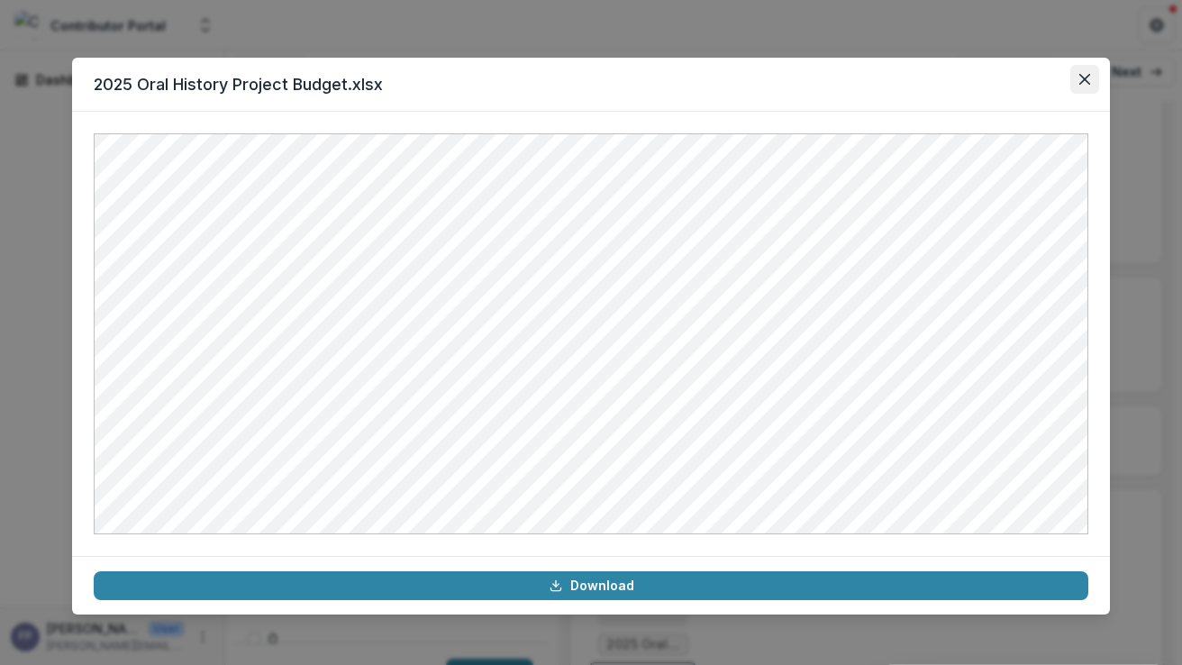
click at [1082, 75] on icon "Close" at bounding box center [1085, 79] width 11 height 11
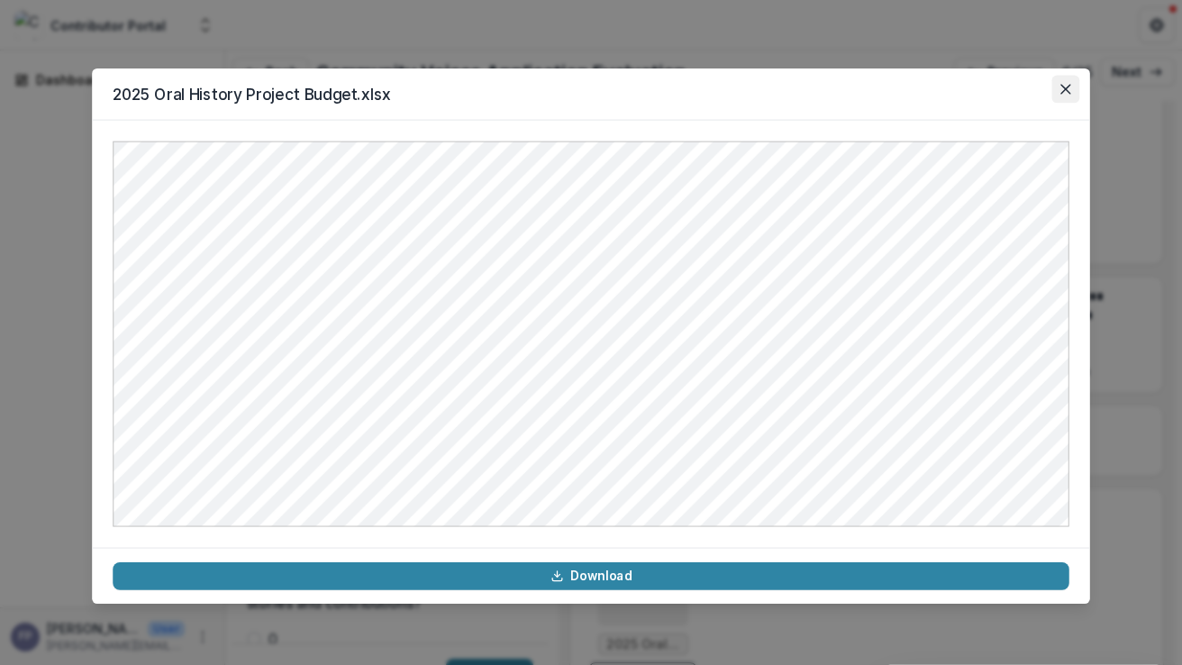
scroll to position [7, 0]
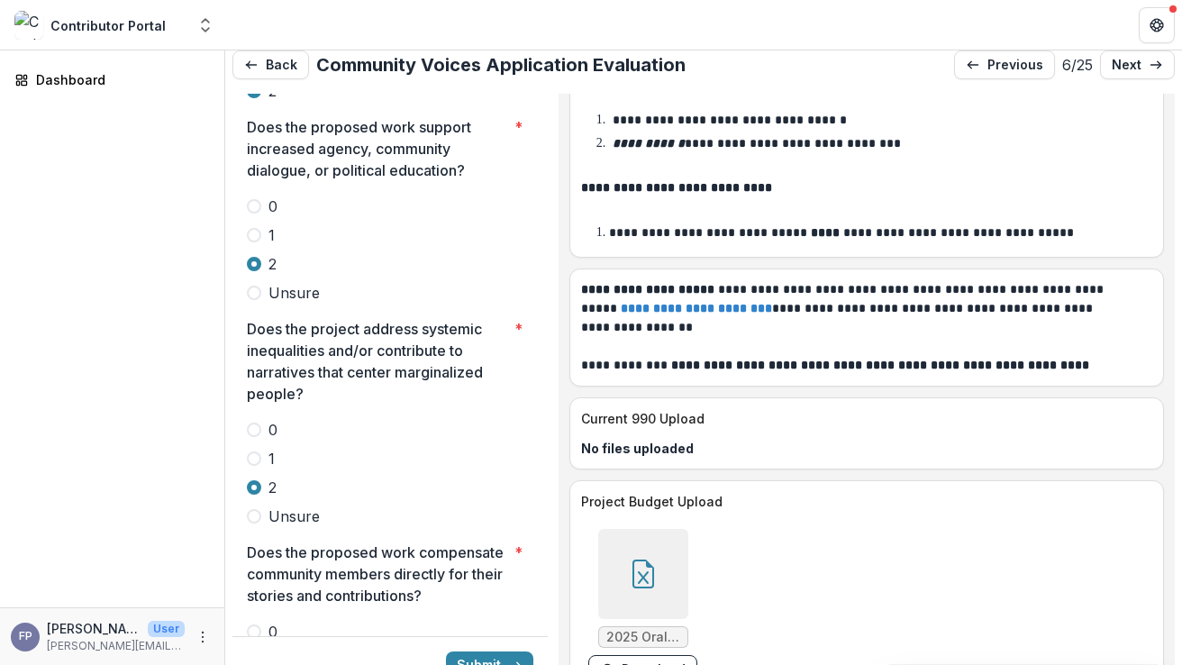
click at [258, 653] on span at bounding box center [254, 660] width 14 height 14
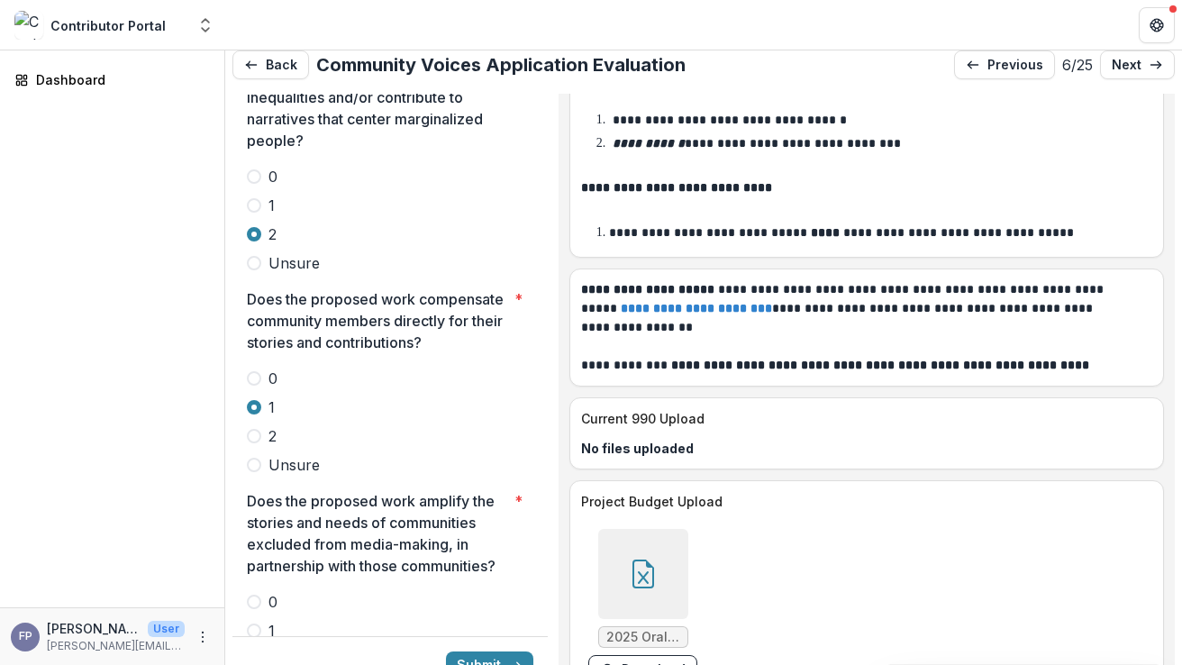
click at [253, 652] on span at bounding box center [254, 659] width 14 height 14
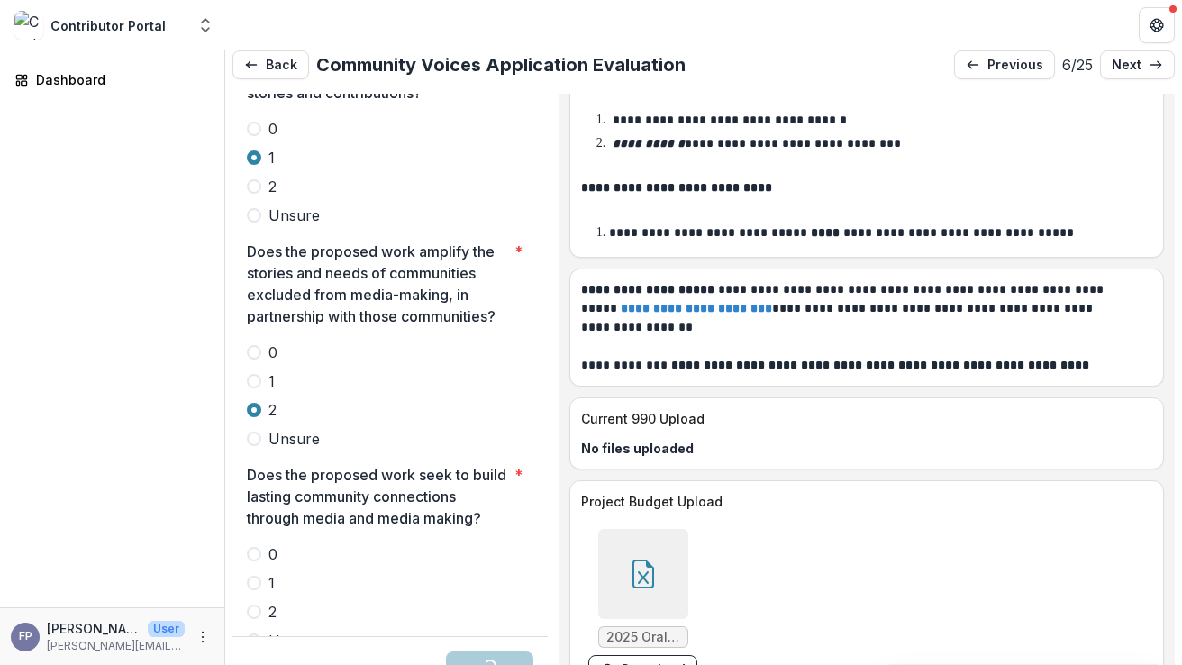
scroll to position [4469, 0]
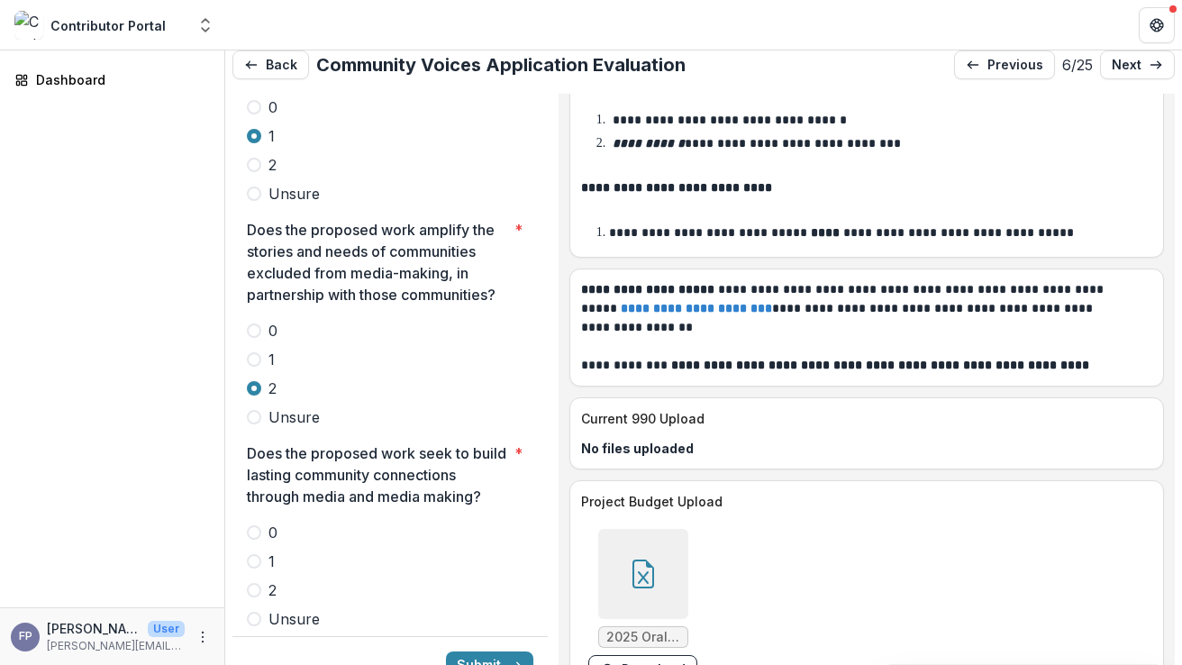
click at [258, 583] on span at bounding box center [254, 590] width 14 height 14
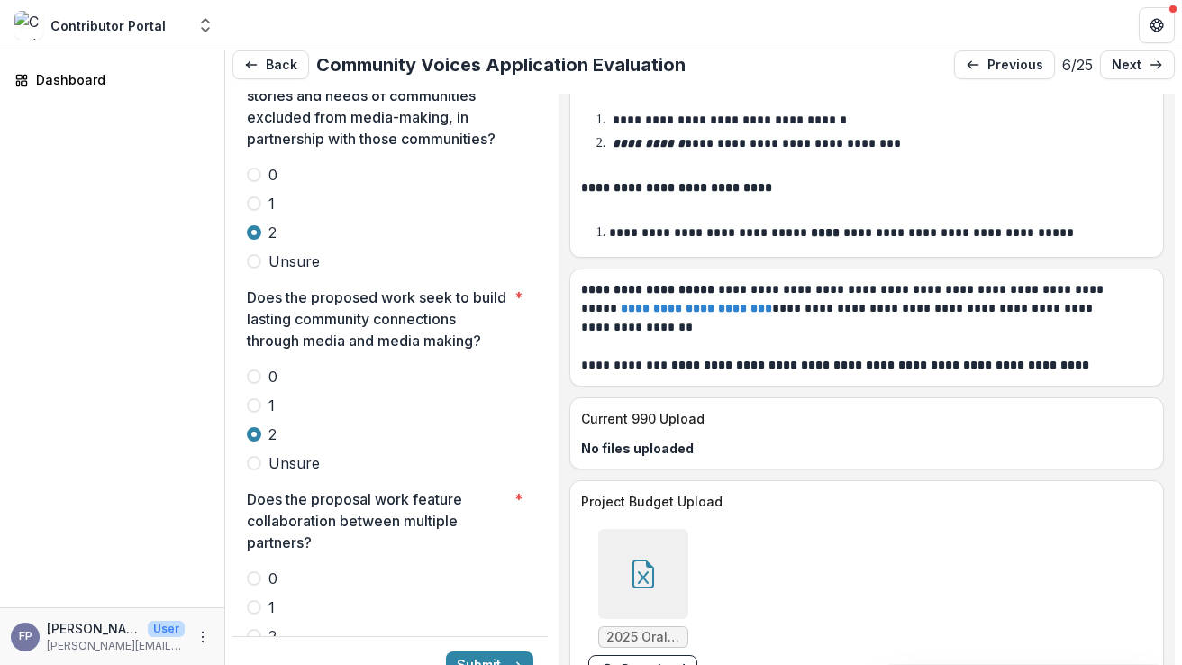
scroll to position [4645, 0]
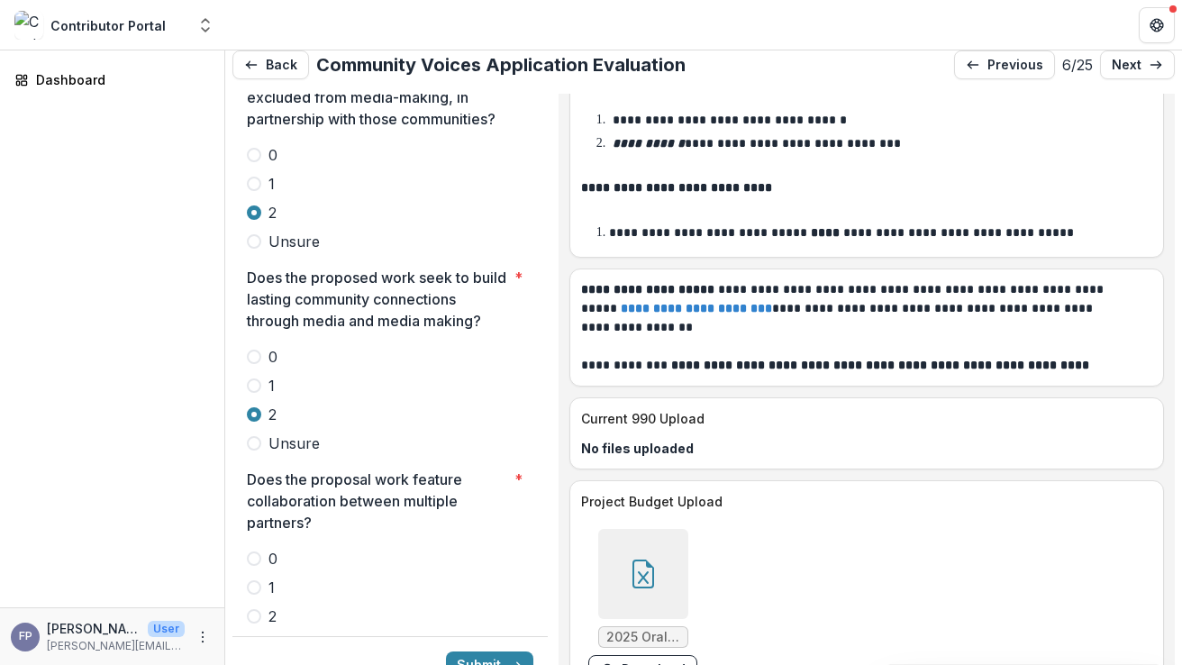
click at [253, 609] on span at bounding box center [254, 616] width 14 height 14
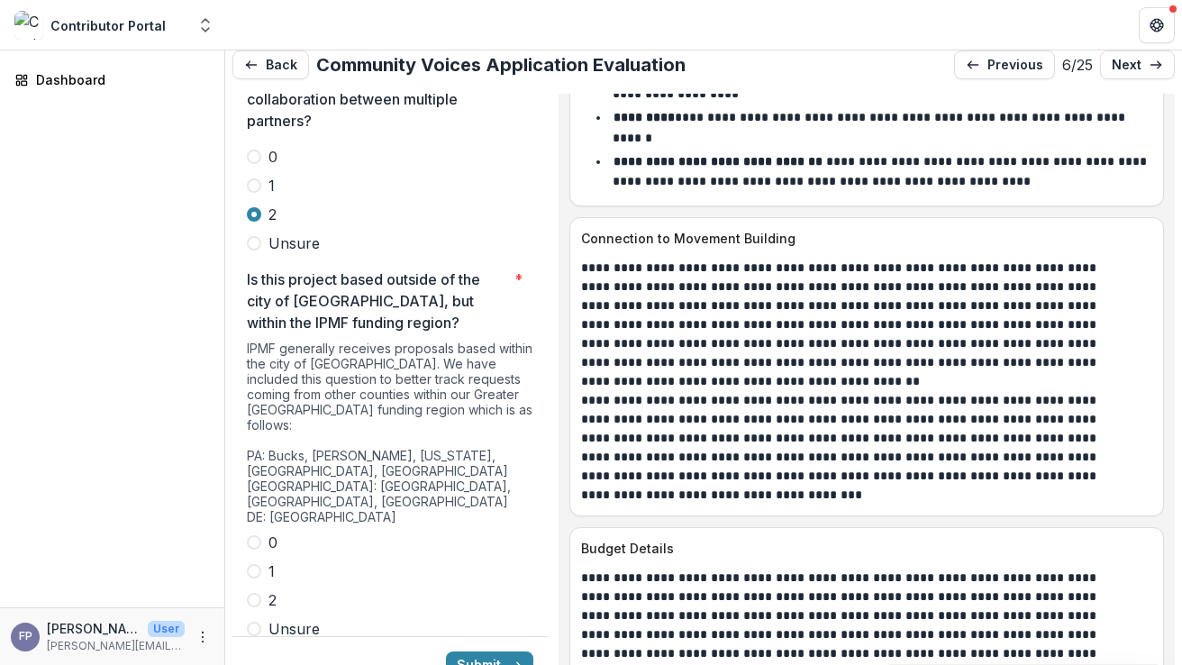
scroll to position [5051, 0]
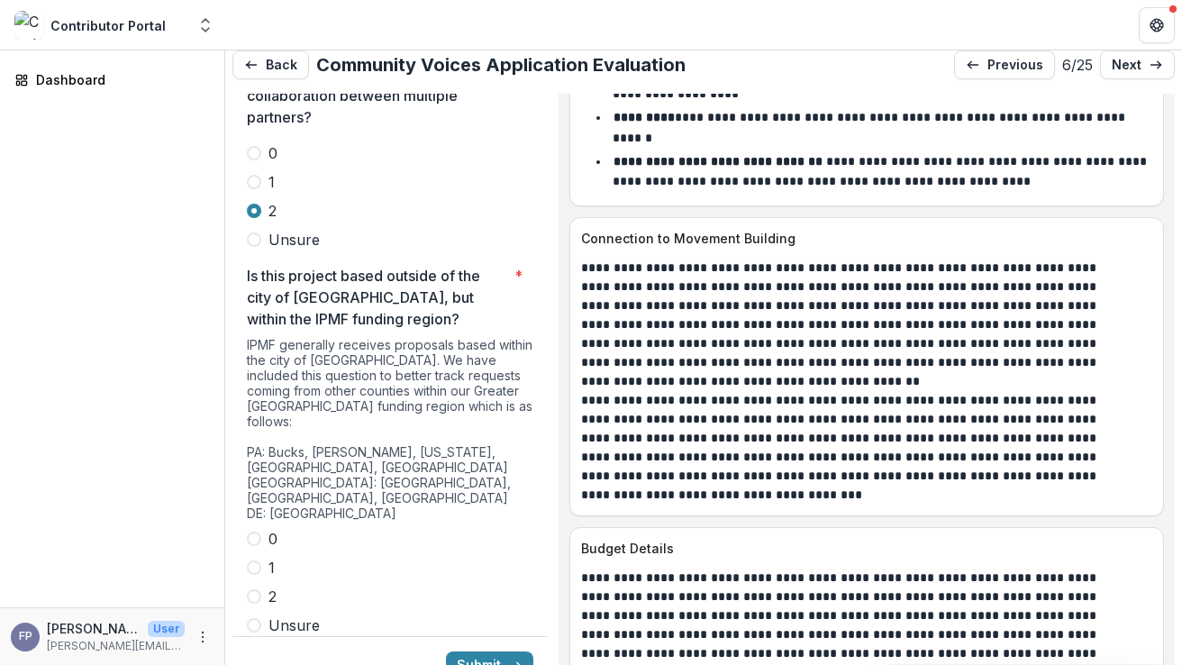
click at [259, 618] on span at bounding box center [254, 625] width 14 height 14
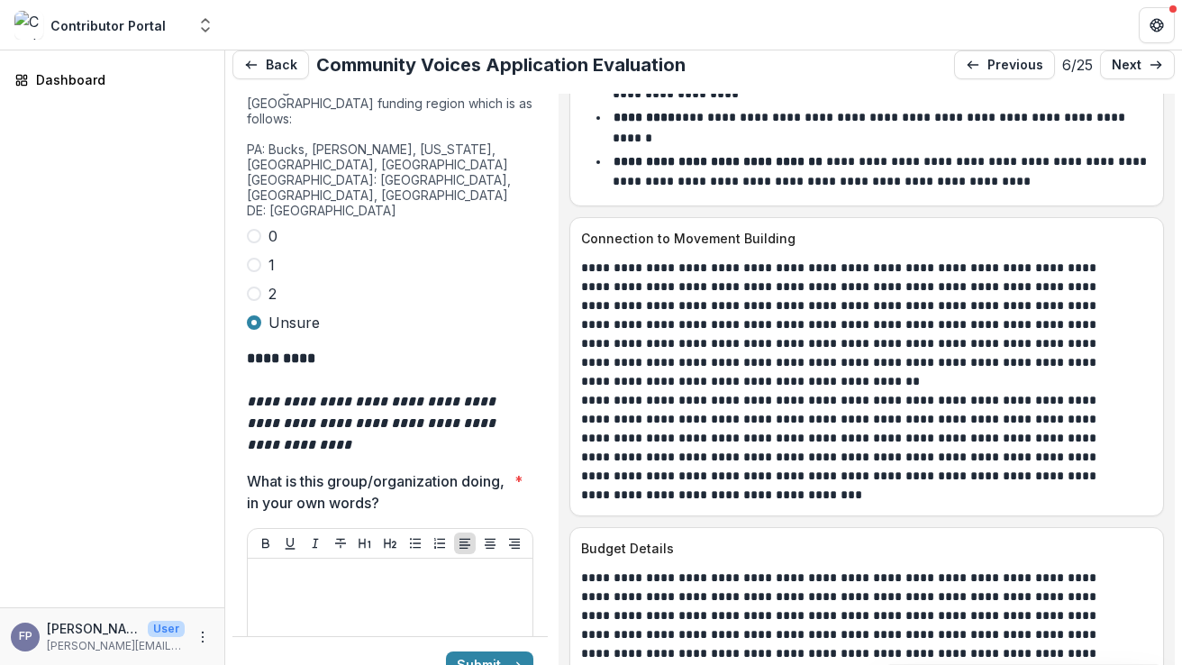
scroll to position [5357, 0]
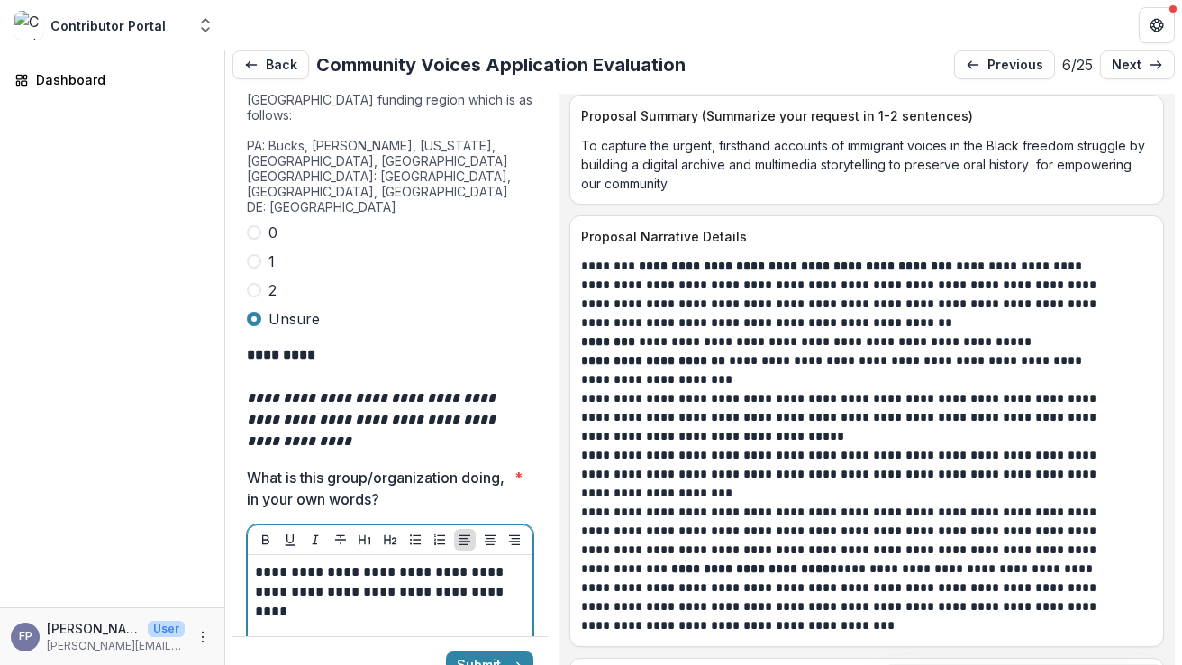
scroll to position [8976, 0]
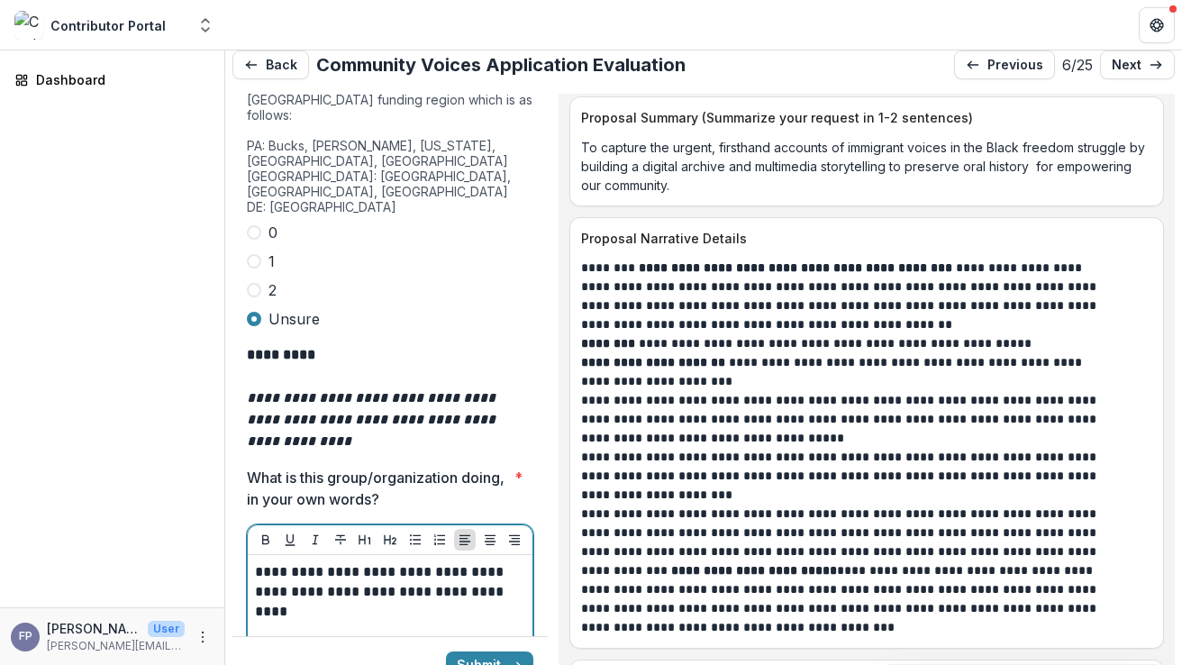
click at [455, 562] on p "**********" at bounding box center [387, 591] width 265 height 59
click at [382, 562] on p "**********" at bounding box center [387, 591] width 265 height 59
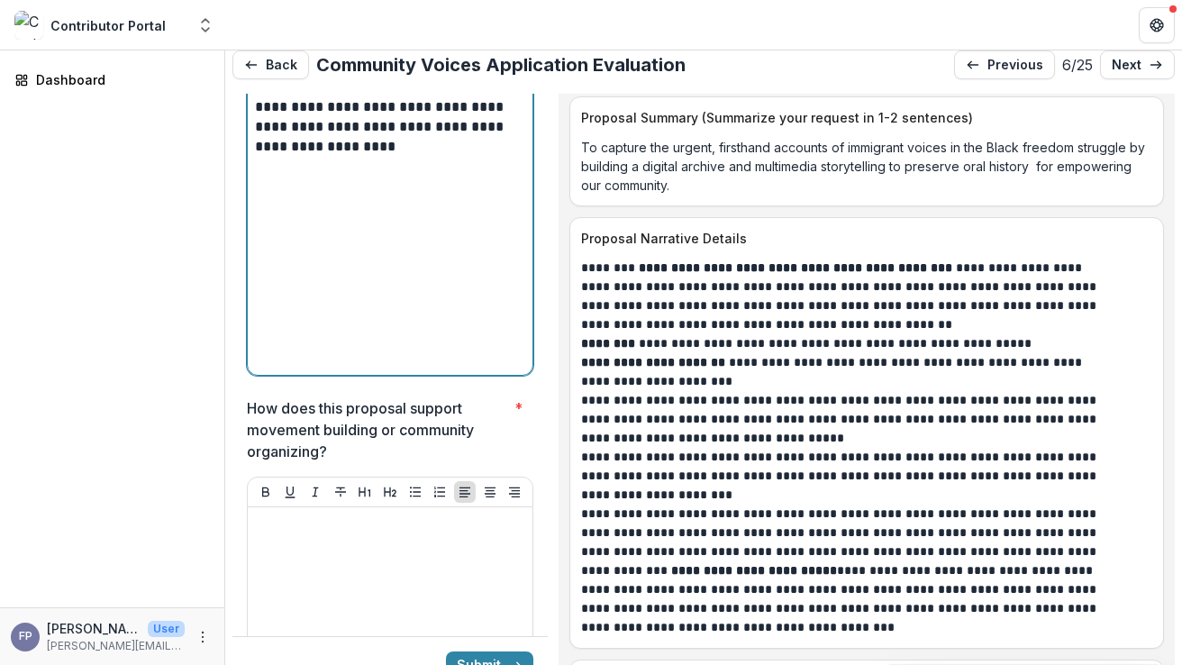
scroll to position [5823, 0]
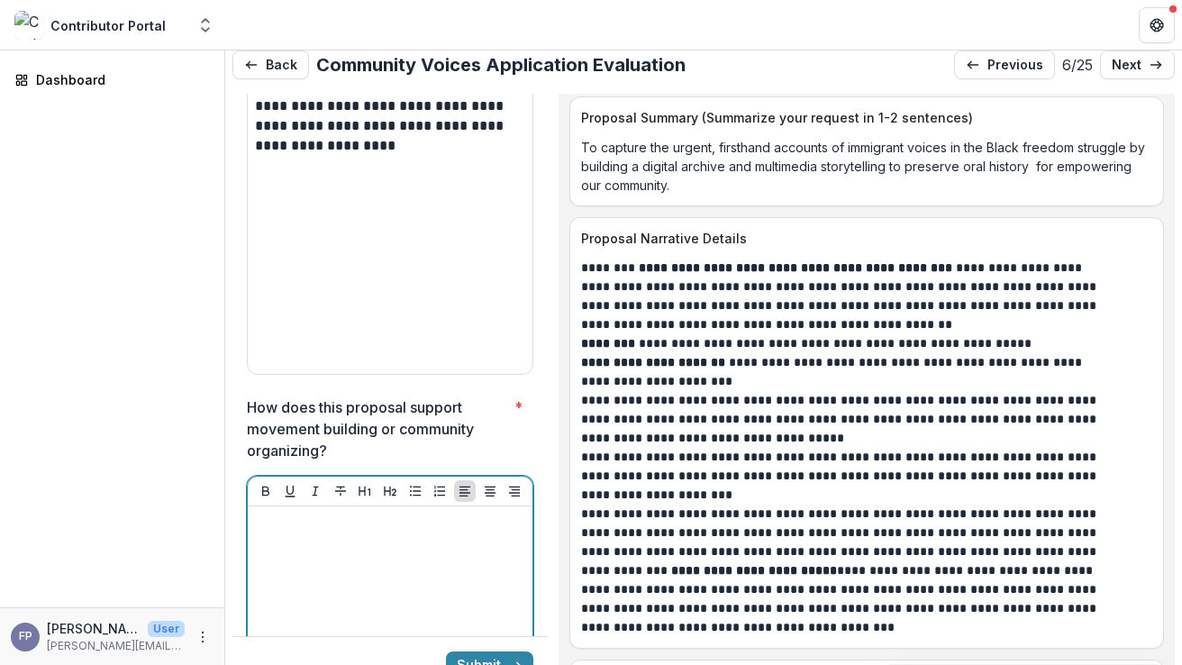
click at [413, 514] on div at bounding box center [390, 649] width 270 height 270
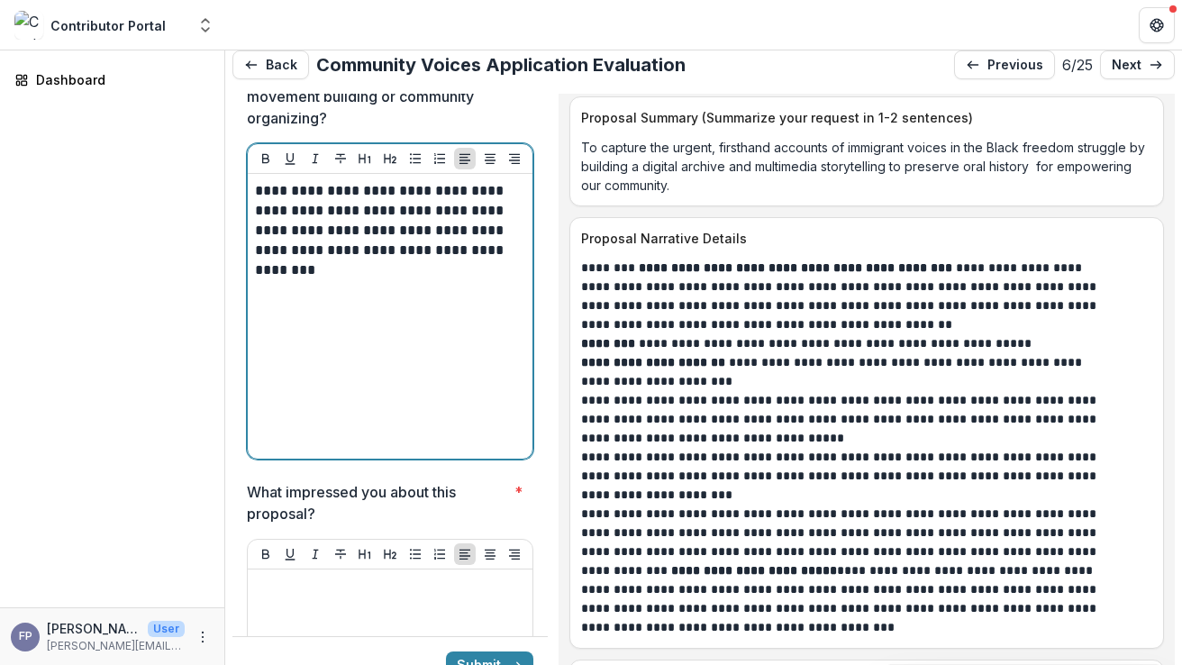
scroll to position [6219, 0]
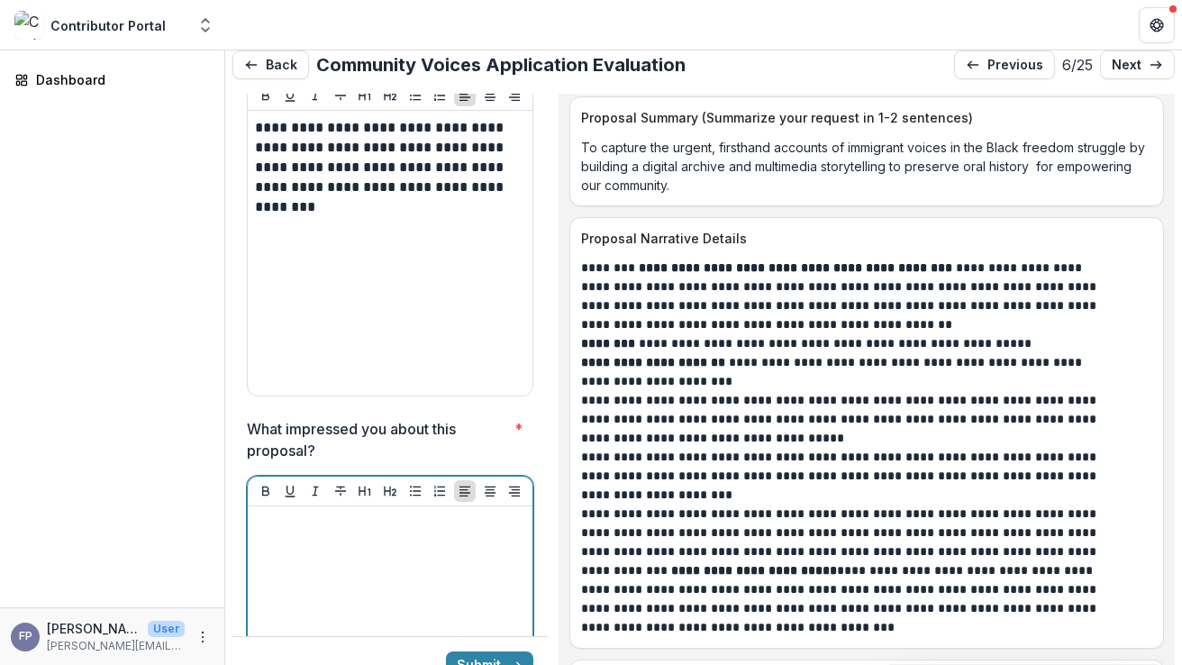
click at [288, 514] on p at bounding box center [390, 524] width 270 height 20
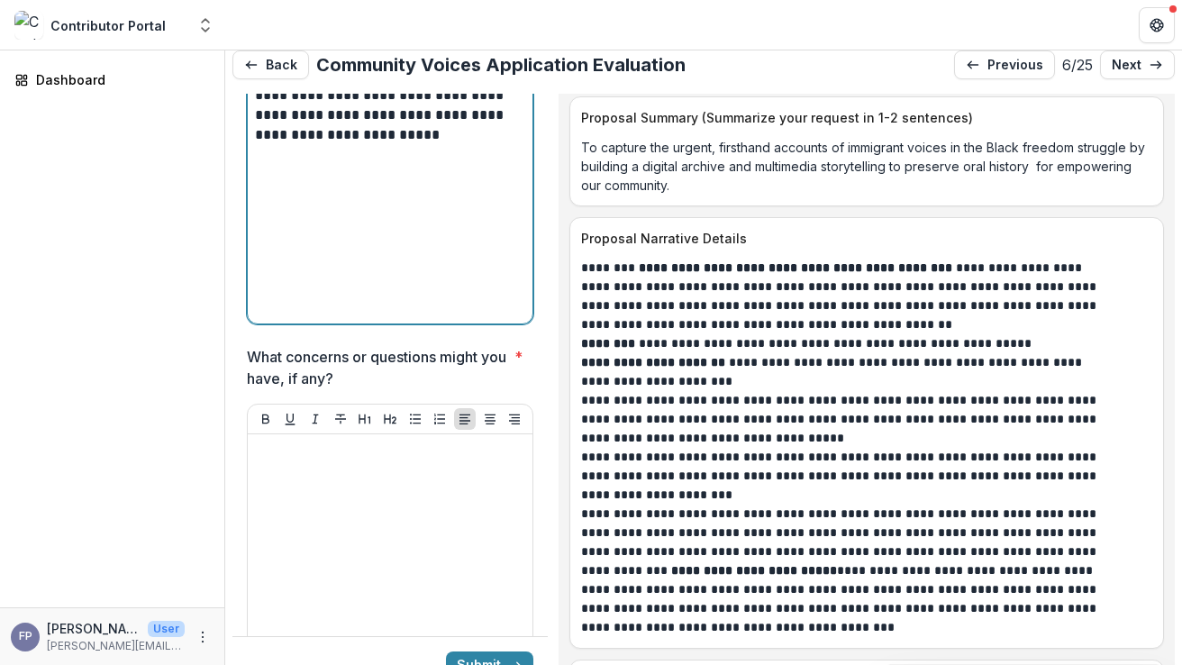
scroll to position [6707, 0]
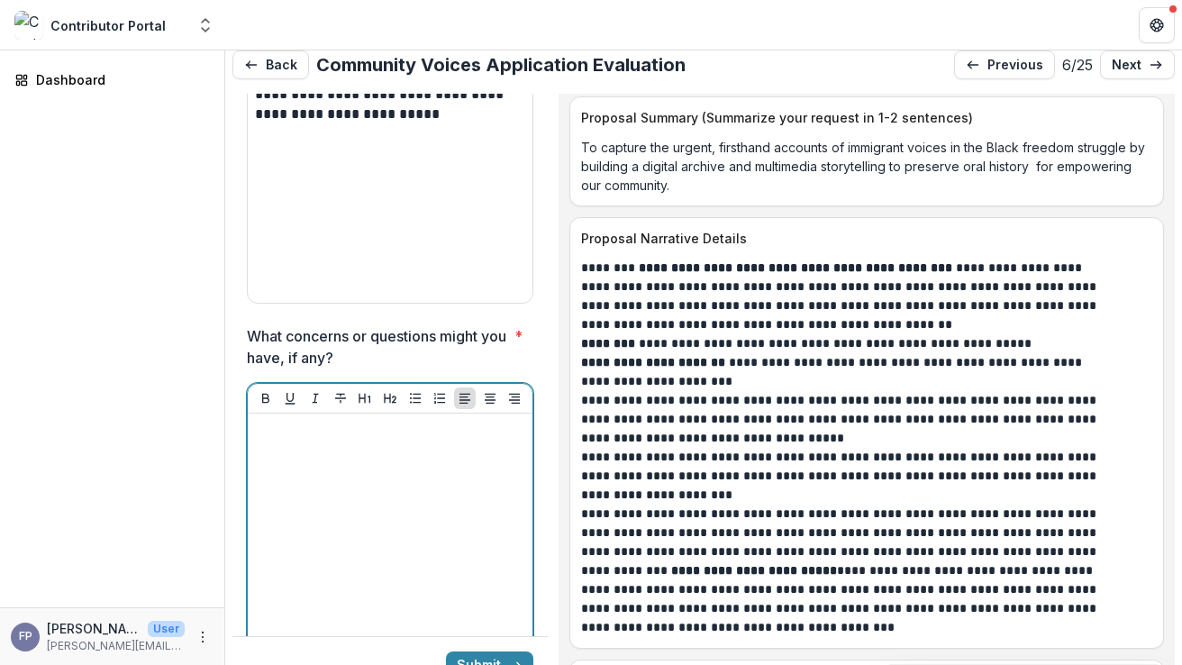
click at [395, 421] on div at bounding box center [390, 556] width 270 height 270
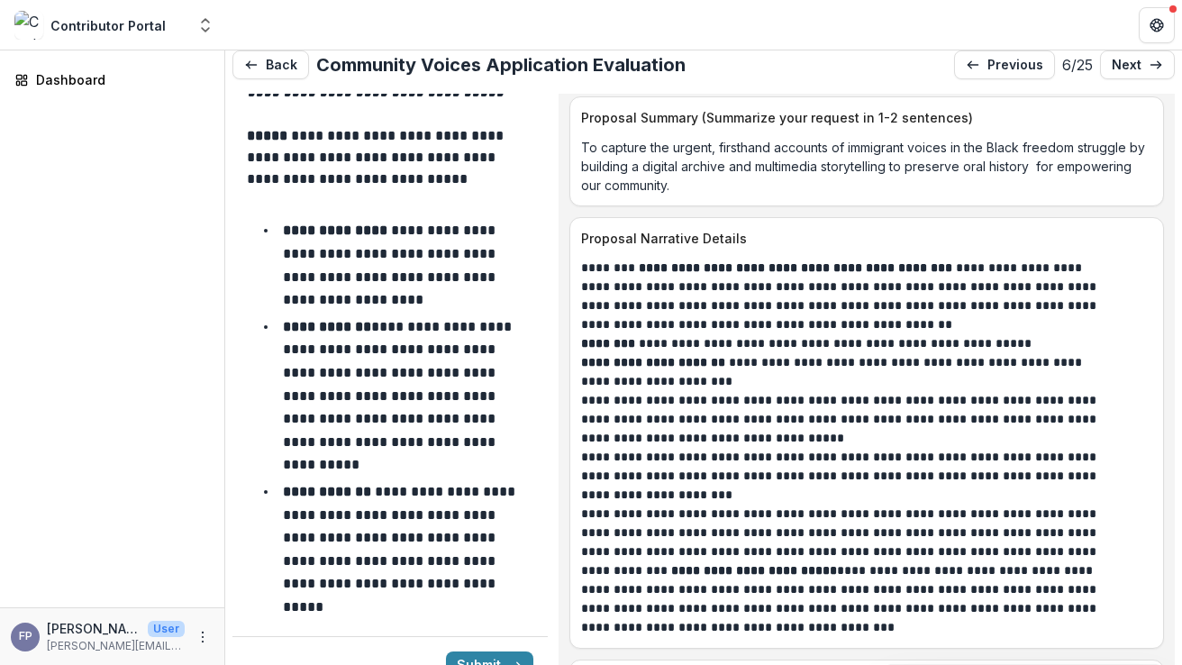
scroll to position [7496, 0]
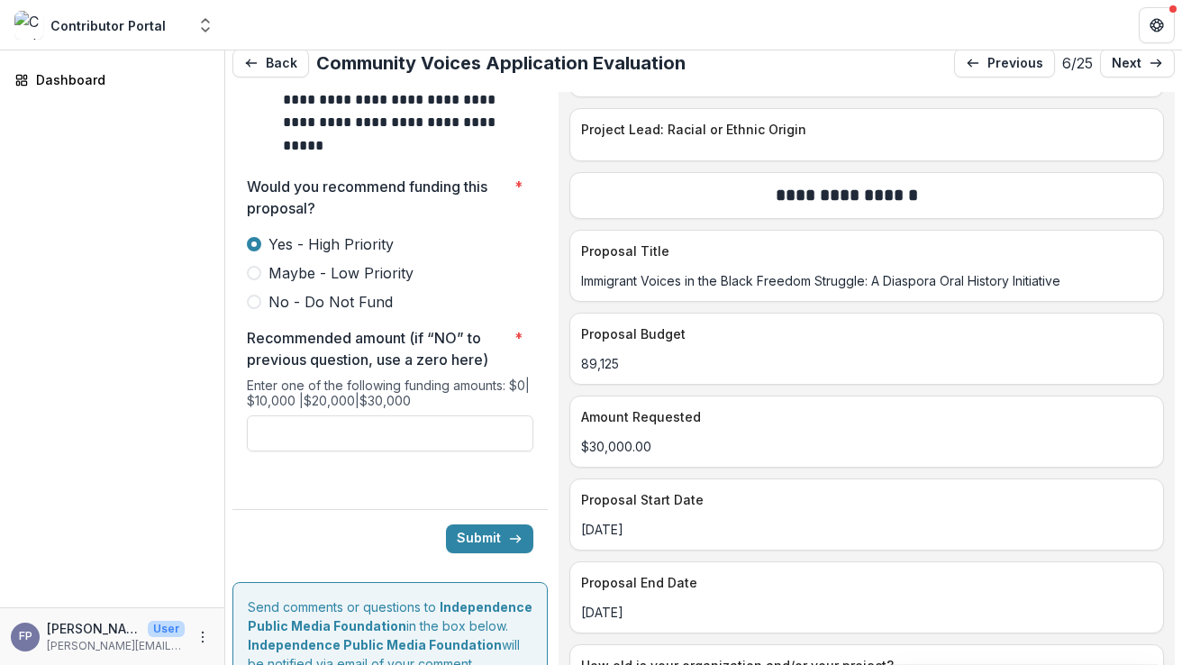
scroll to position [7944, 0]
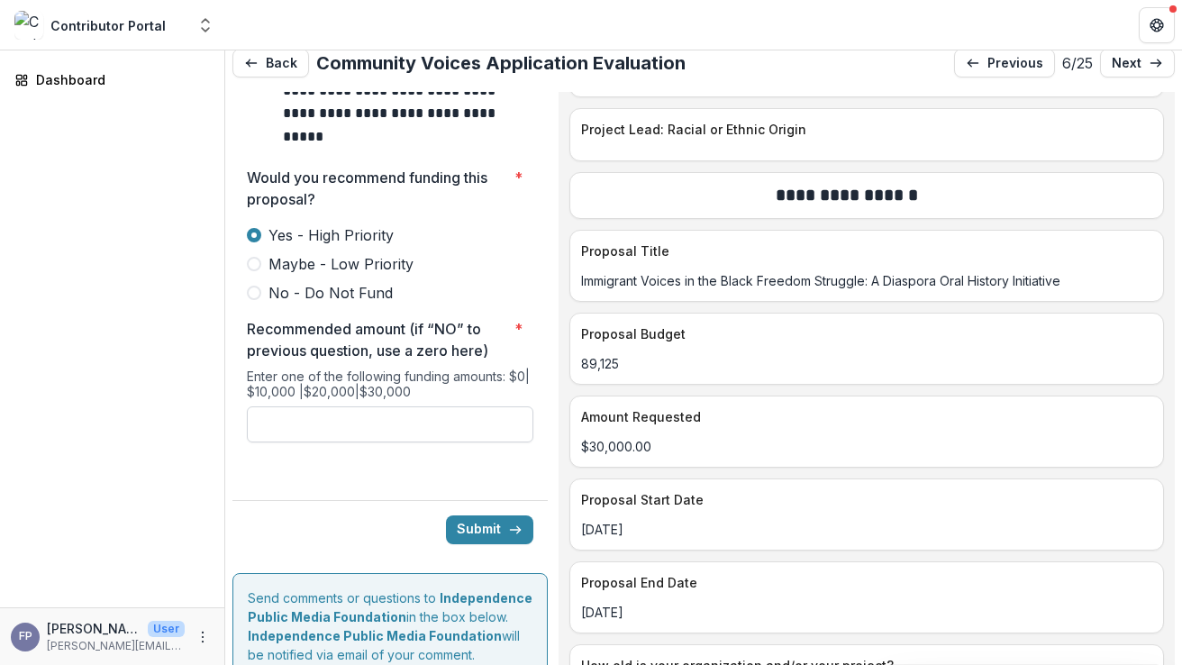
click at [337, 406] on input "Recommended amount (if “NO” to previous question, use a zero here) *" at bounding box center [390, 424] width 287 height 36
type input "*******"
click at [464, 515] on button "Submit" at bounding box center [489, 529] width 87 height 29
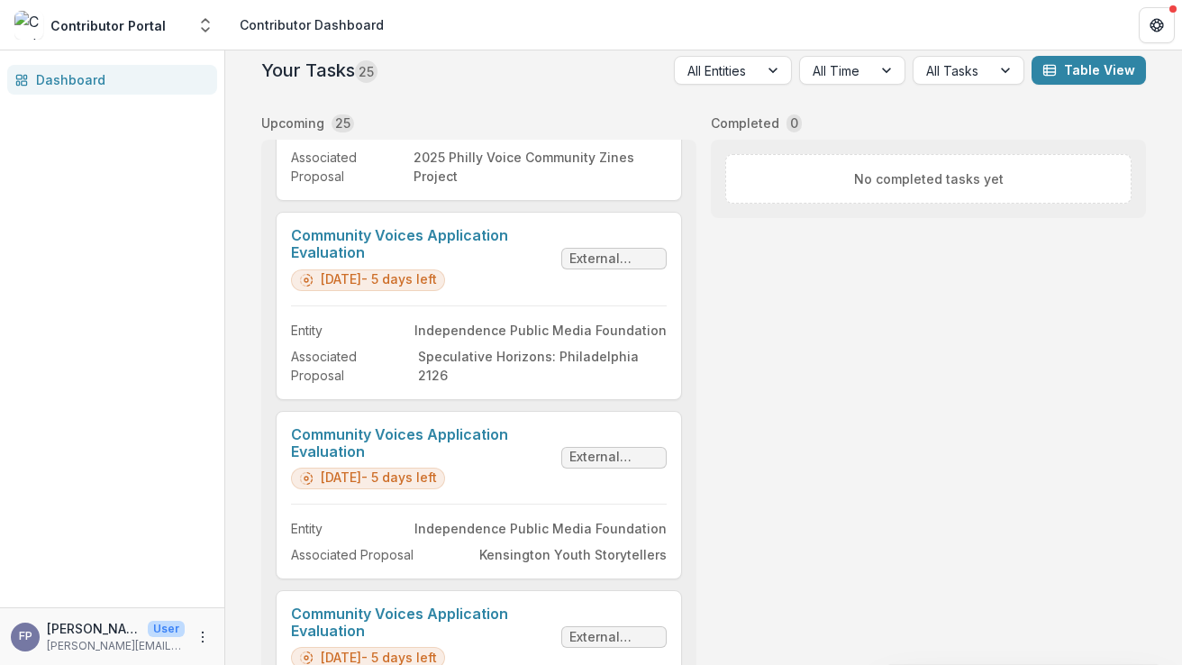
scroll to position [2081, 0]
